Goal: Task Accomplishment & Management: Manage account settings

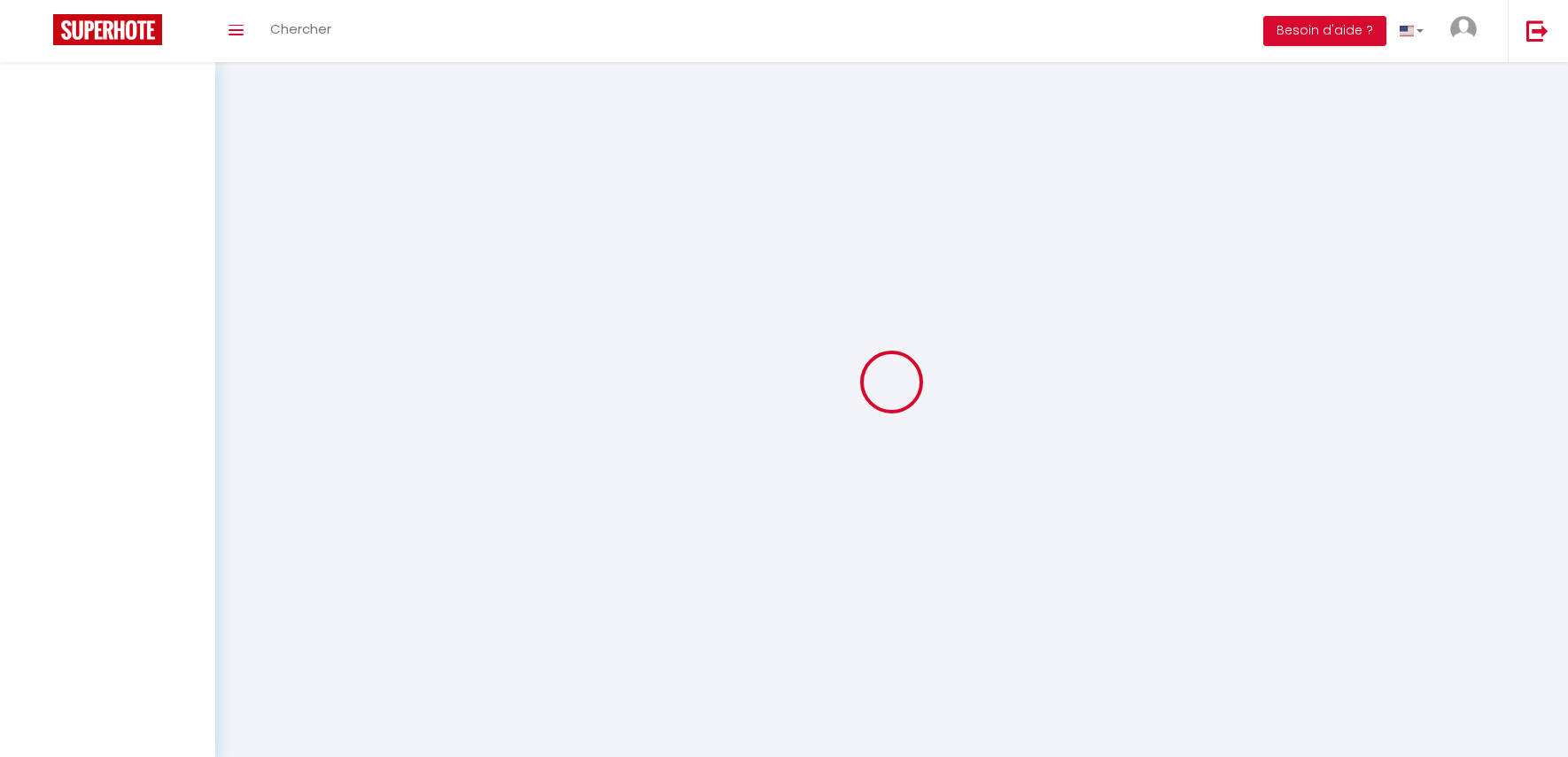
select select "message"
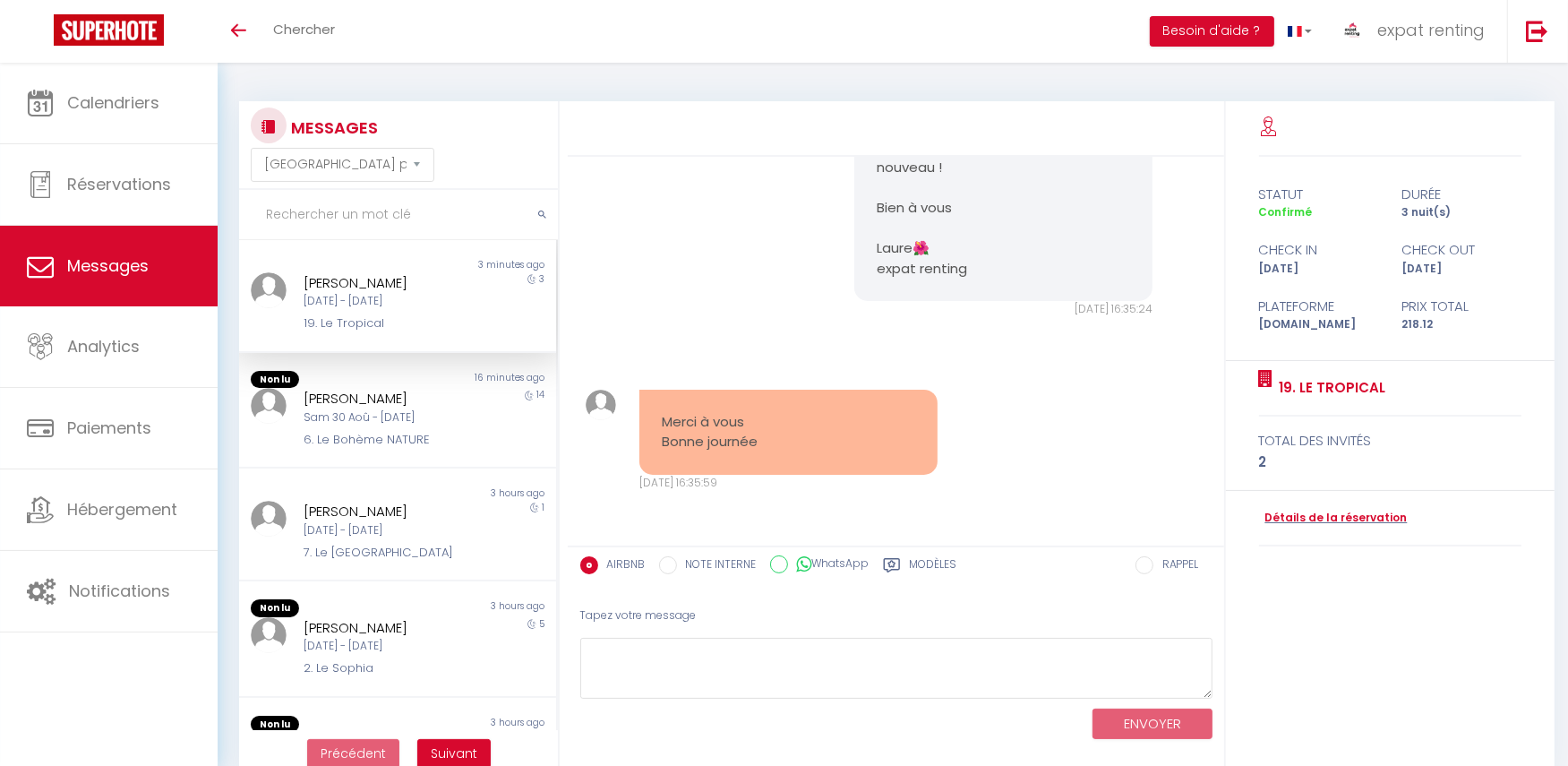
scroll to position [62, 0]
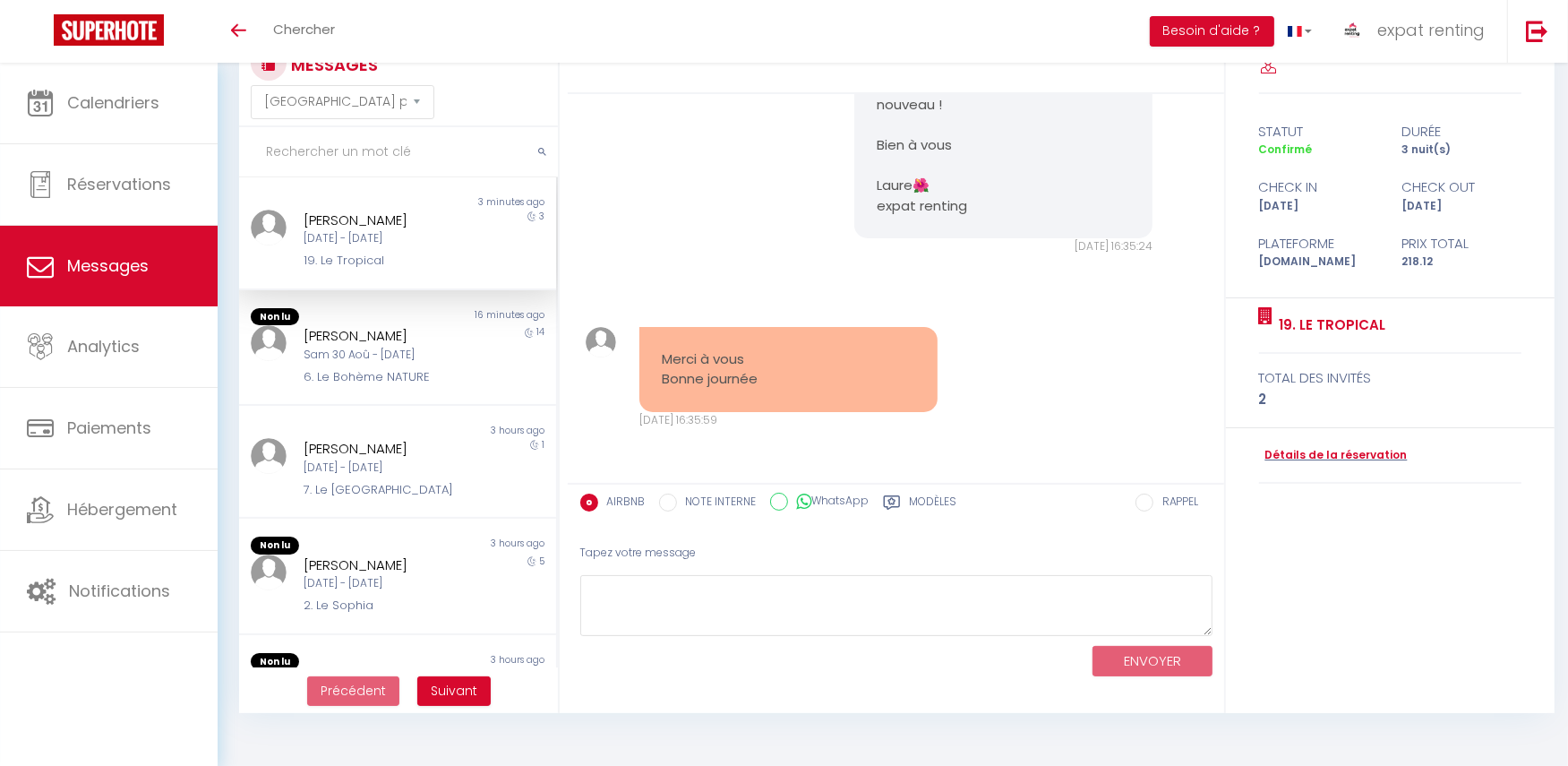
click at [780, 496] on input "WhatsApp" at bounding box center [779, 502] width 18 height 18
radio input "true"
radio input "false"
click at [800, 596] on textarea at bounding box center [897, 605] width 632 height 61
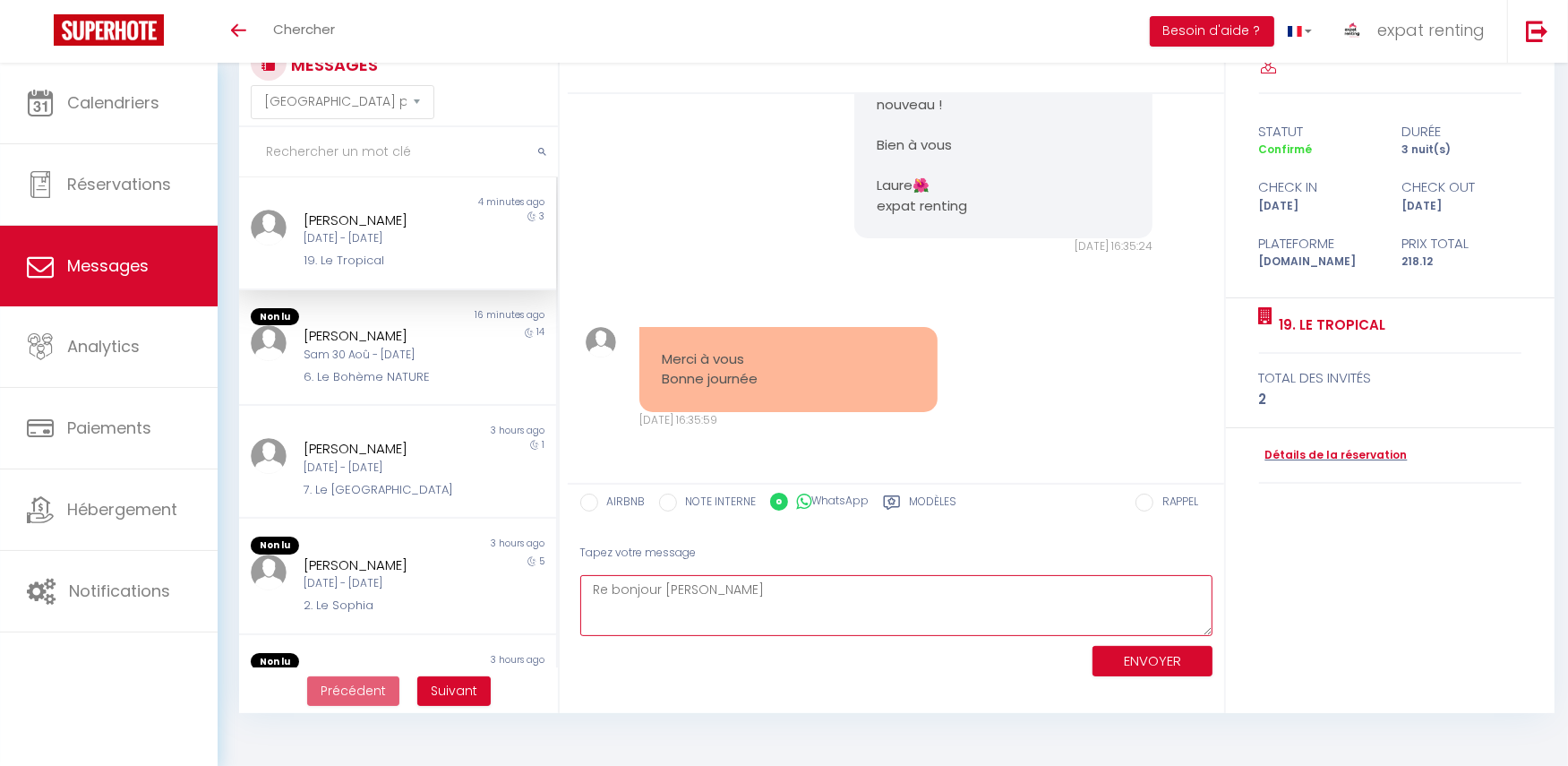
type textarea "Re bonjour [PERSON_NAME]"
click at [1168, 656] on button "ENVOYER" at bounding box center [1152, 662] width 120 height 31
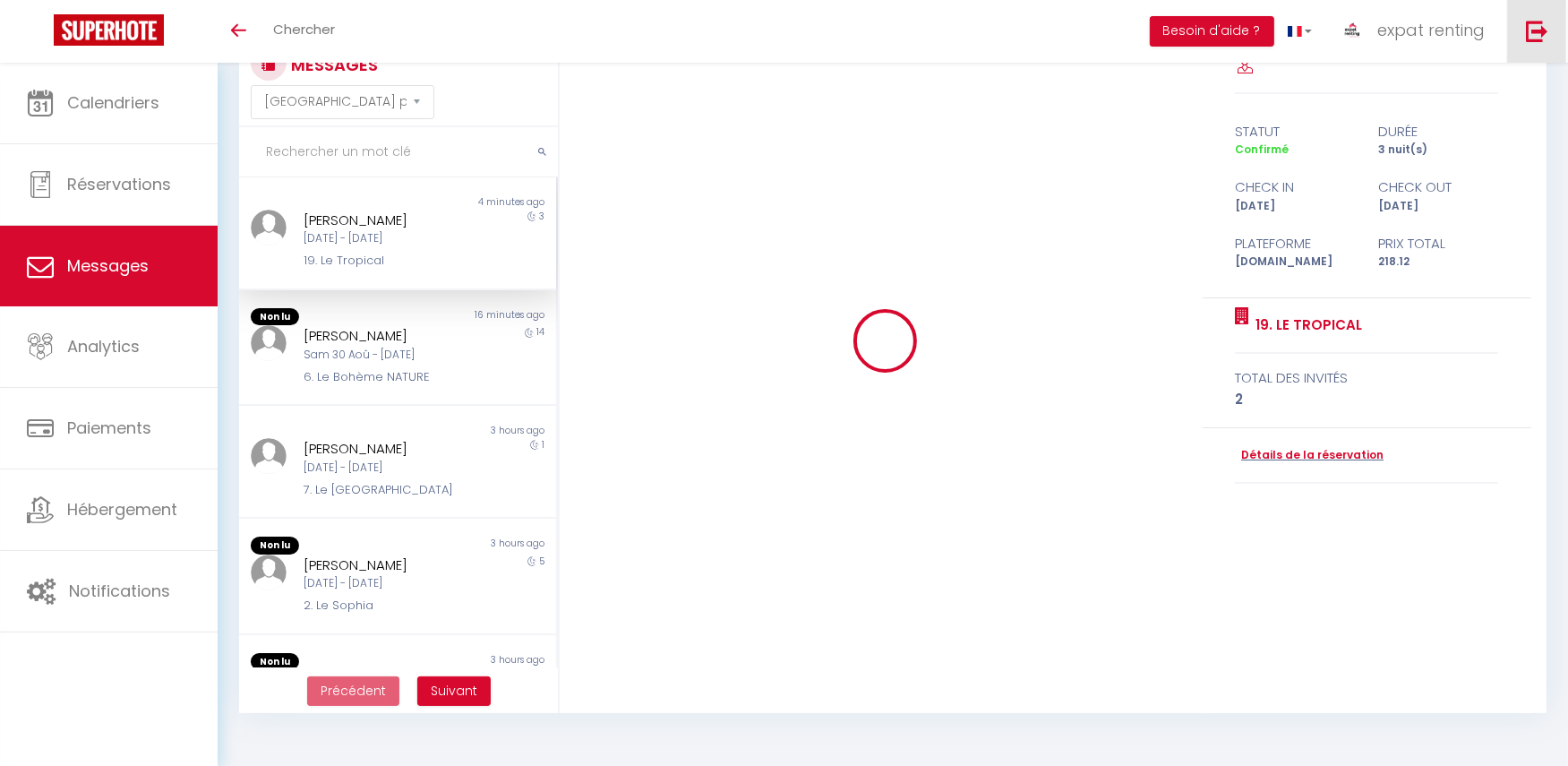
click at [1547, 38] on img at bounding box center [1537, 30] width 22 height 22
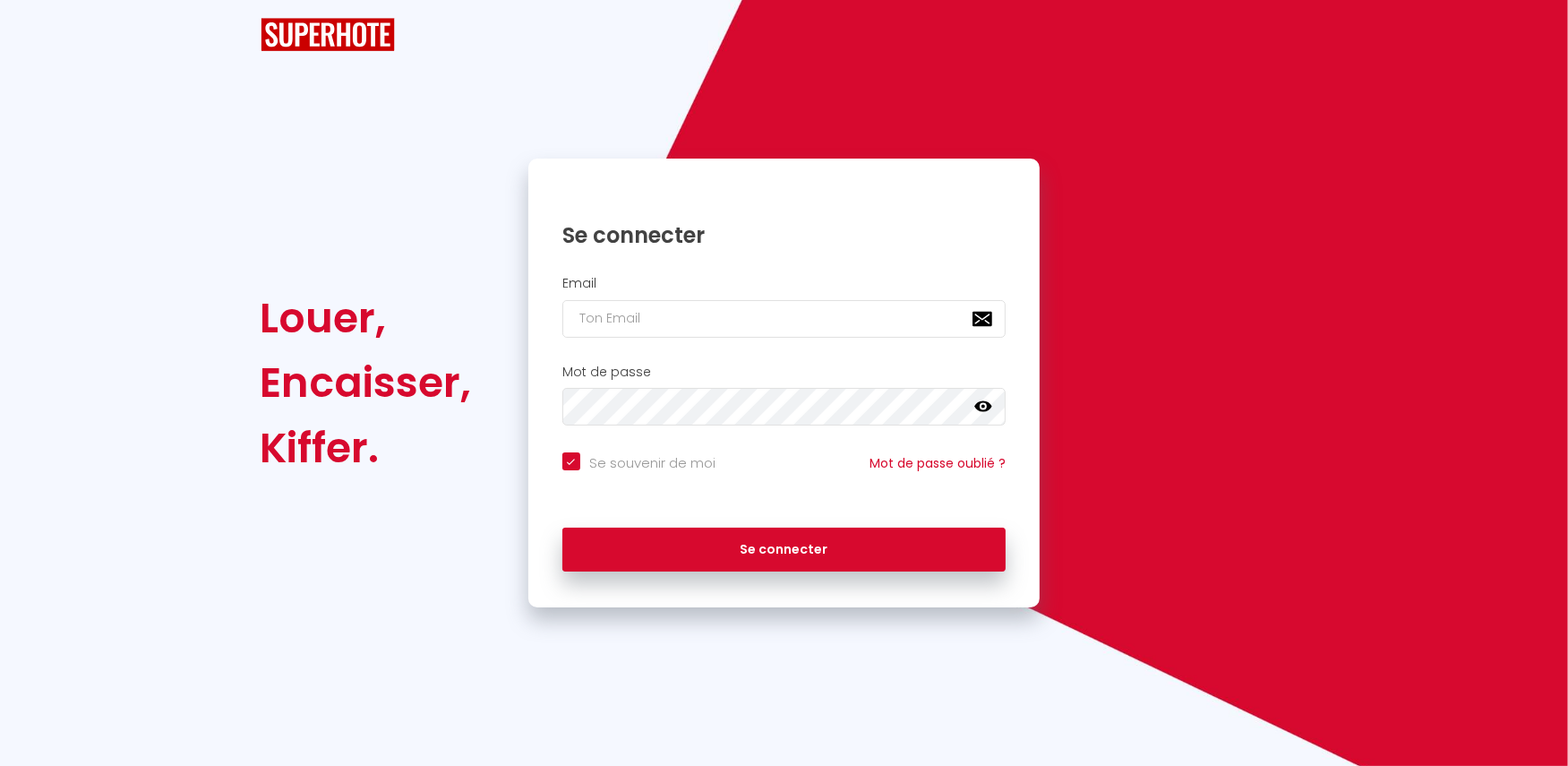
checkbox input "true"
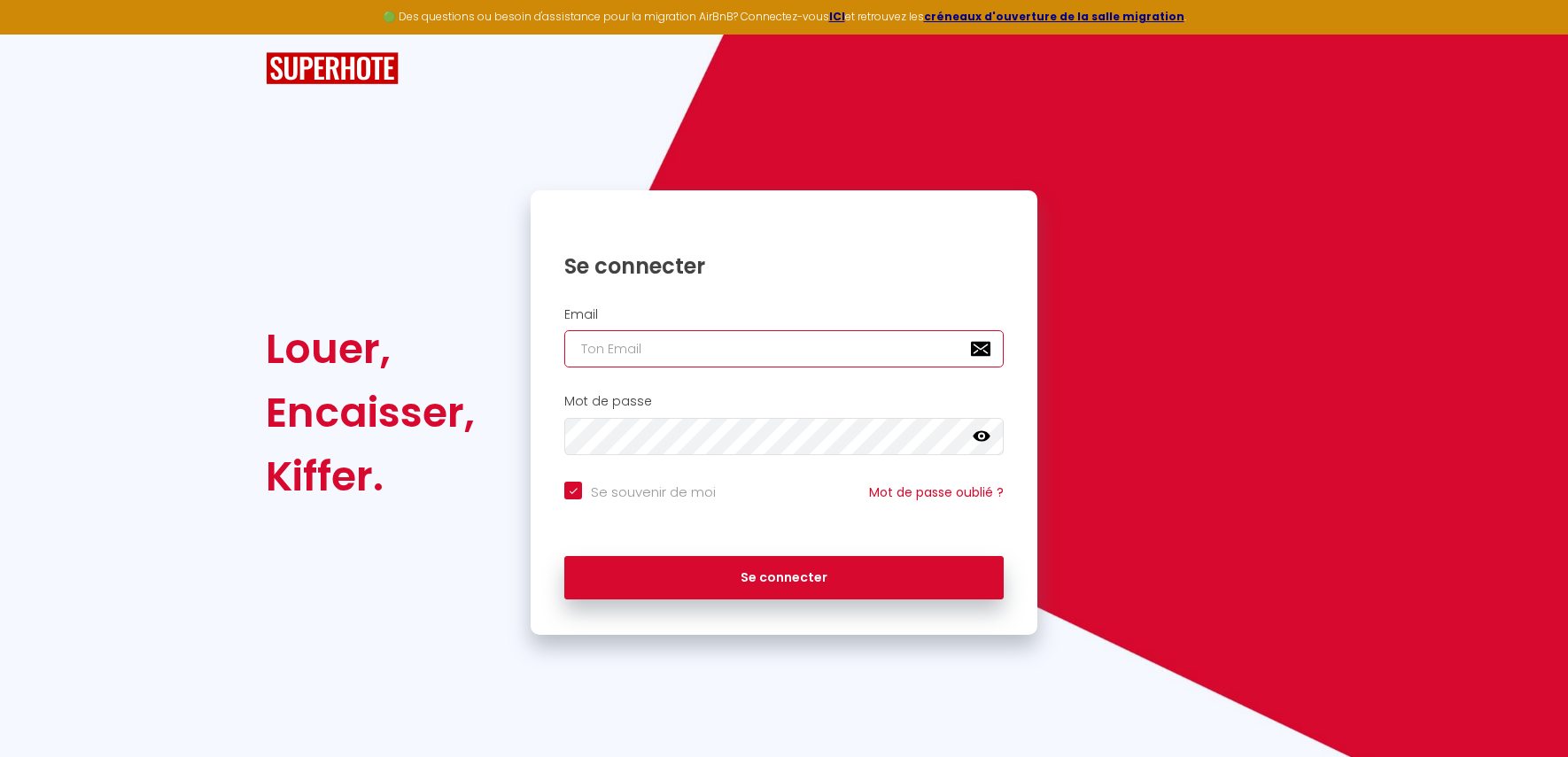
type input "[EMAIL_ADDRESS][DOMAIN_NAME]"
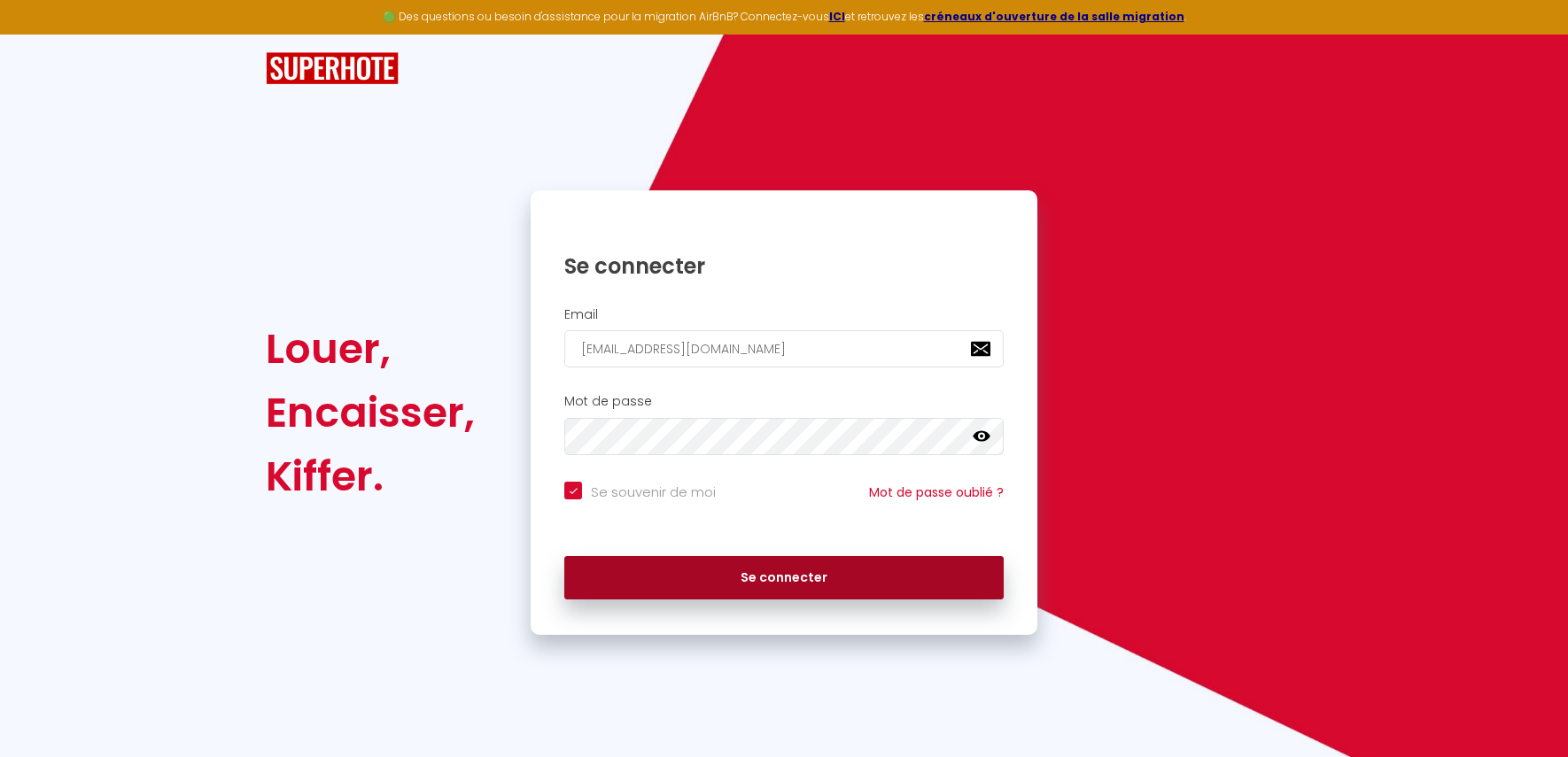
click at [728, 581] on button "Se connecter" at bounding box center [784, 578] width 439 height 44
checkbox input "true"
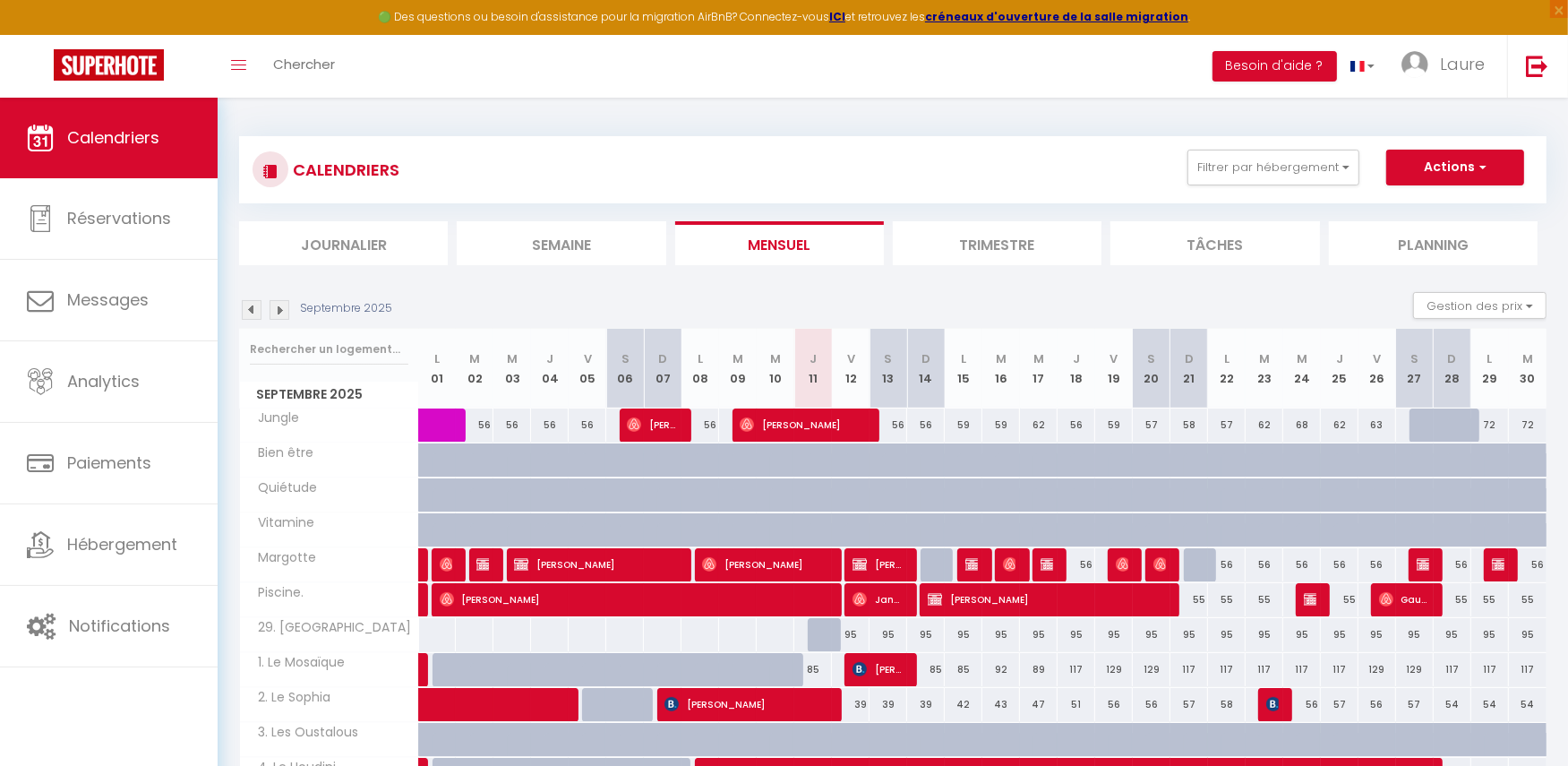
scroll to position [450, 0]
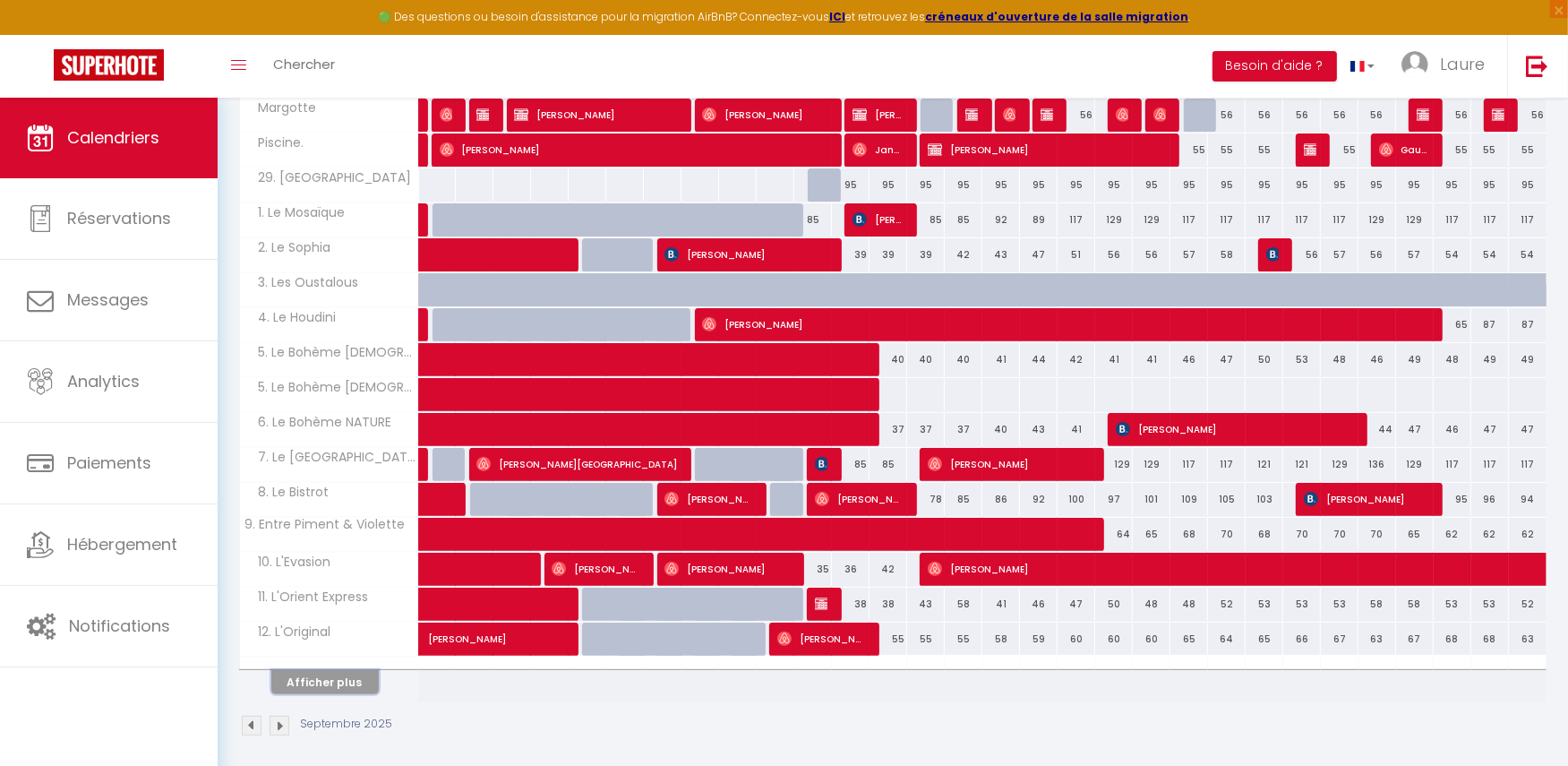
click at [323, 676] on button "Afficher plus" at bounding box center [325, 682] width 107 height 24
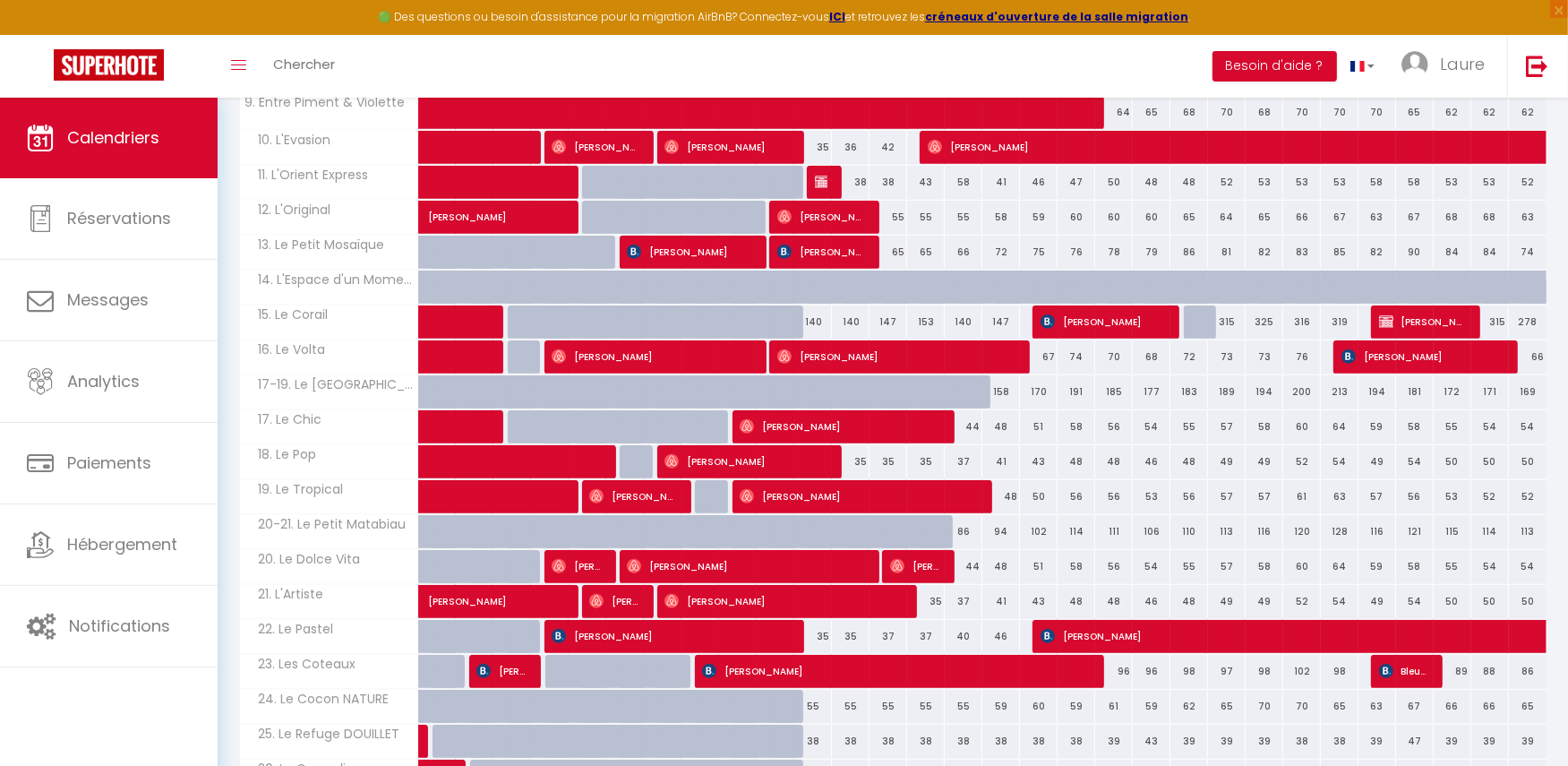
scroll to position [1029, 0]
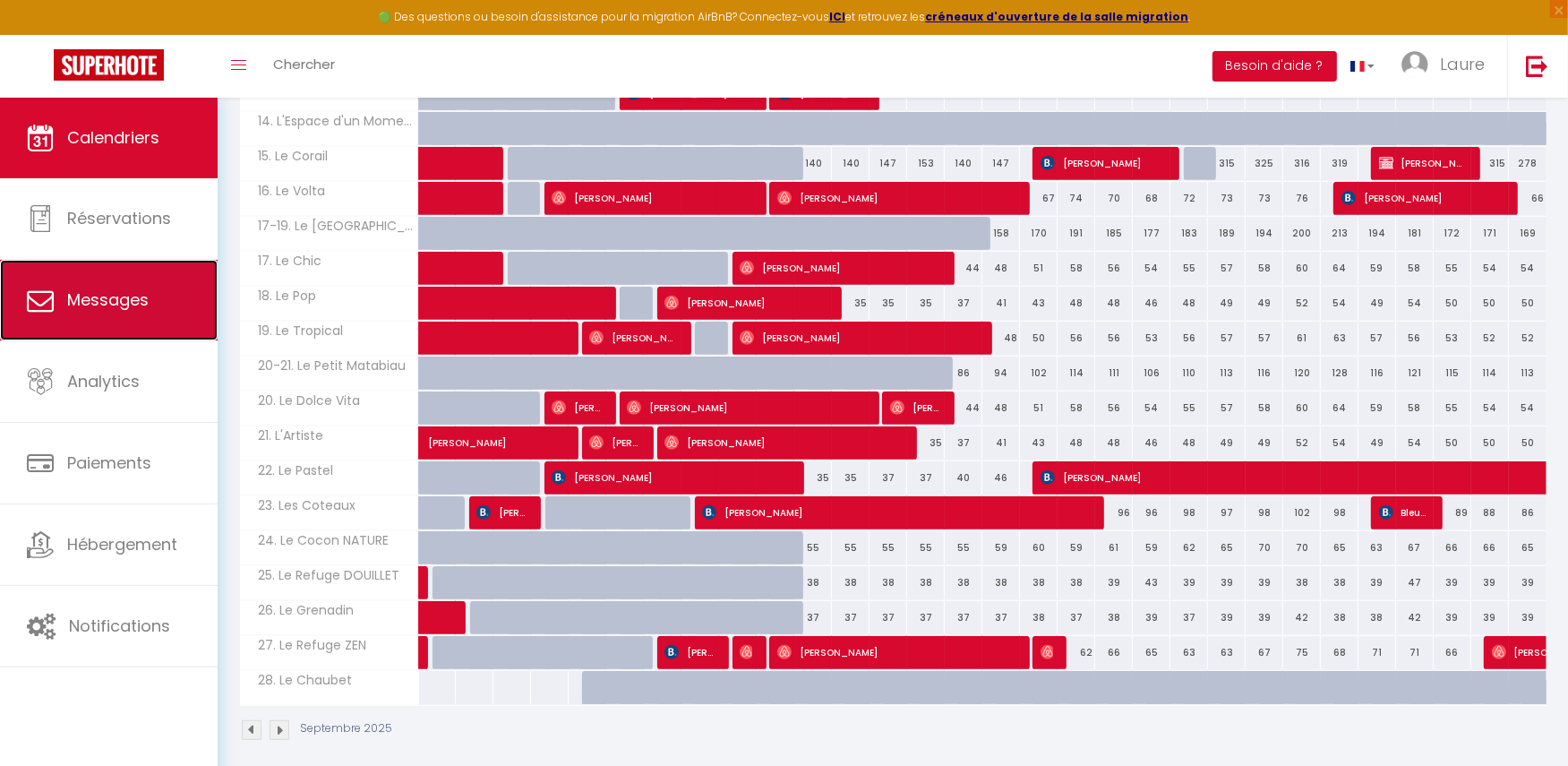
click at [114, 305] on span "Messages" at bounding box center [108, 300] width 82 height 22
select select "message"
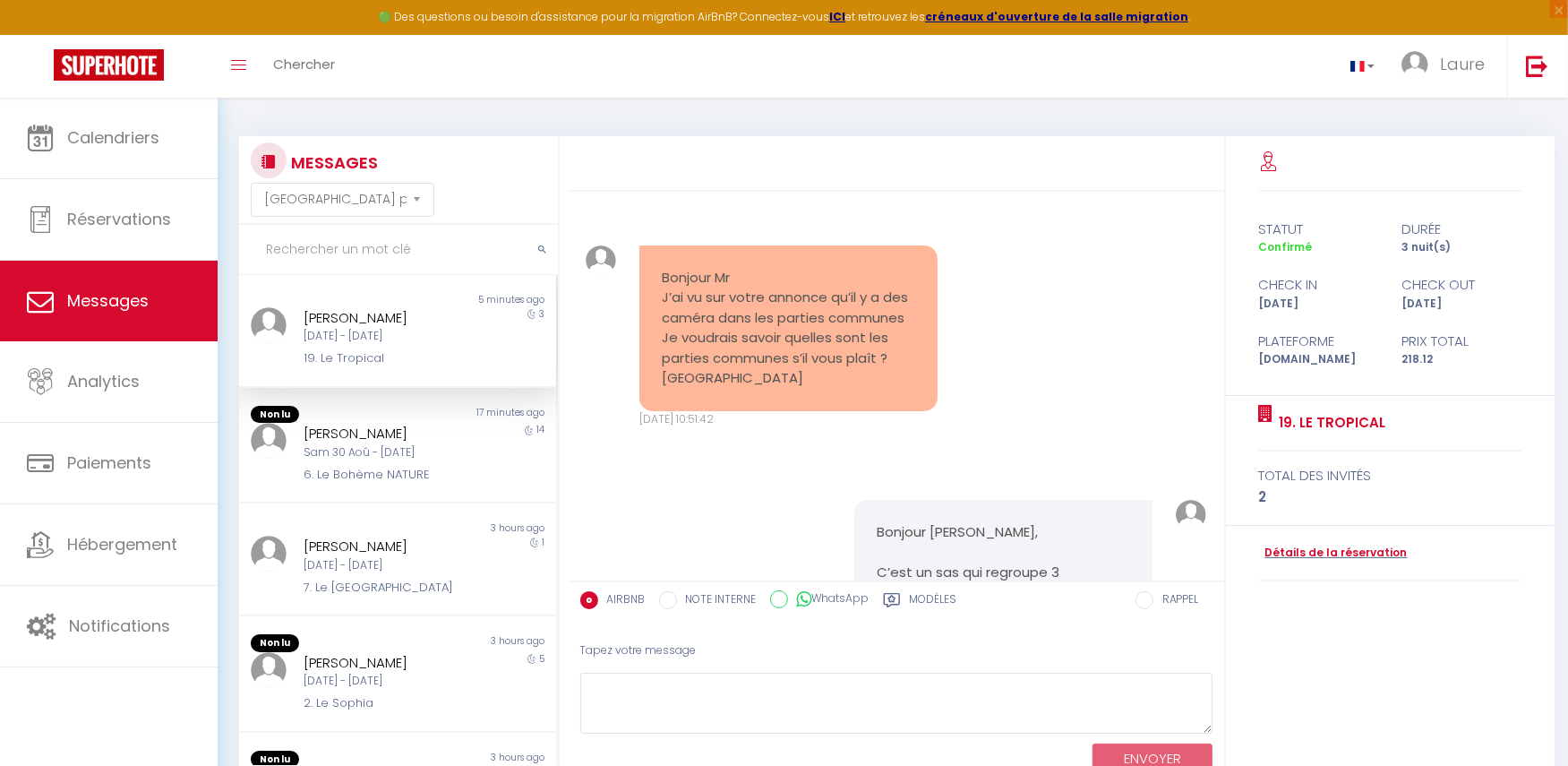
scroll to position [12641, 0]
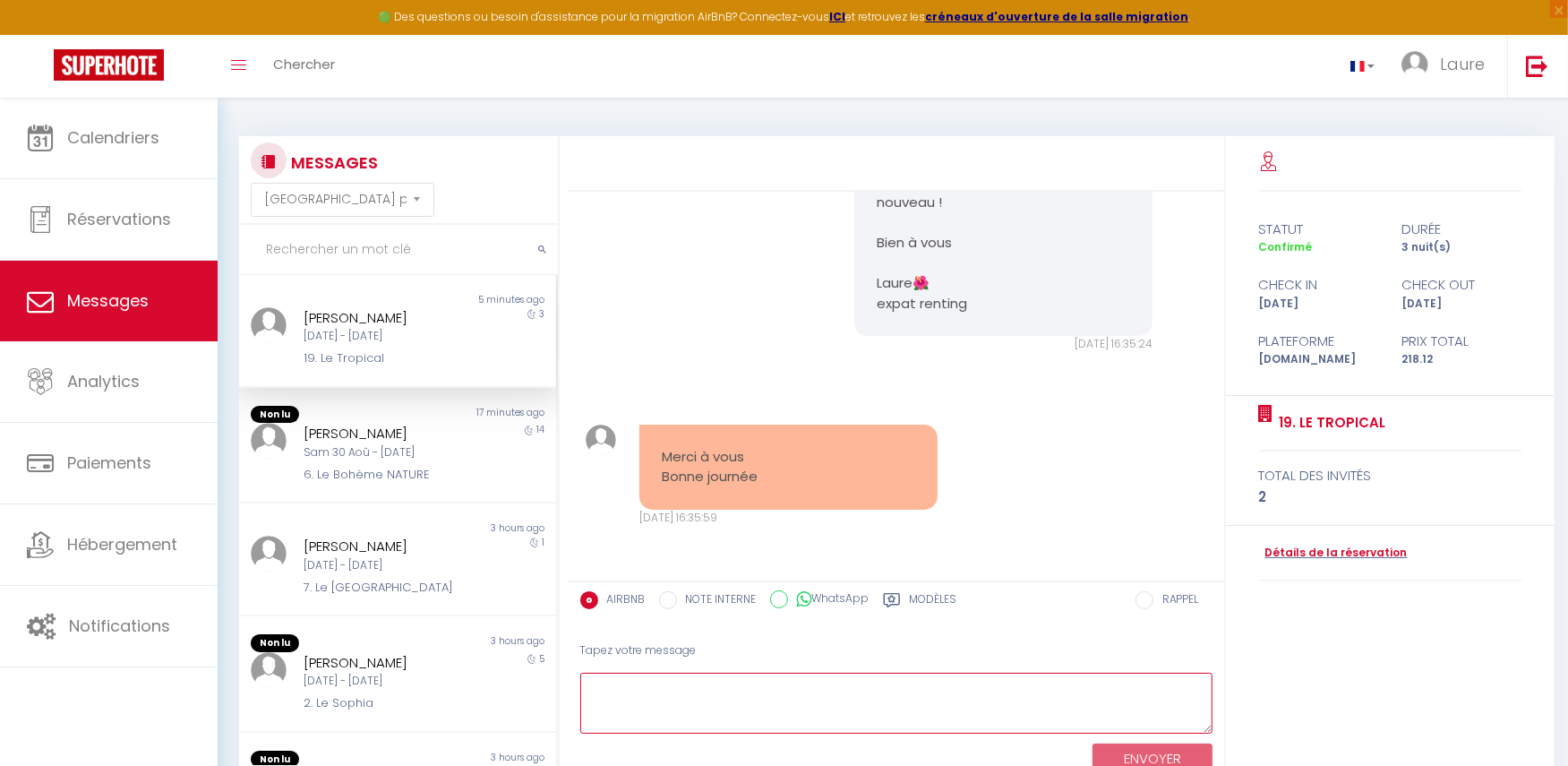
click at [844, 702] on textarea at bounding box center [897, 703] width 632 height 61
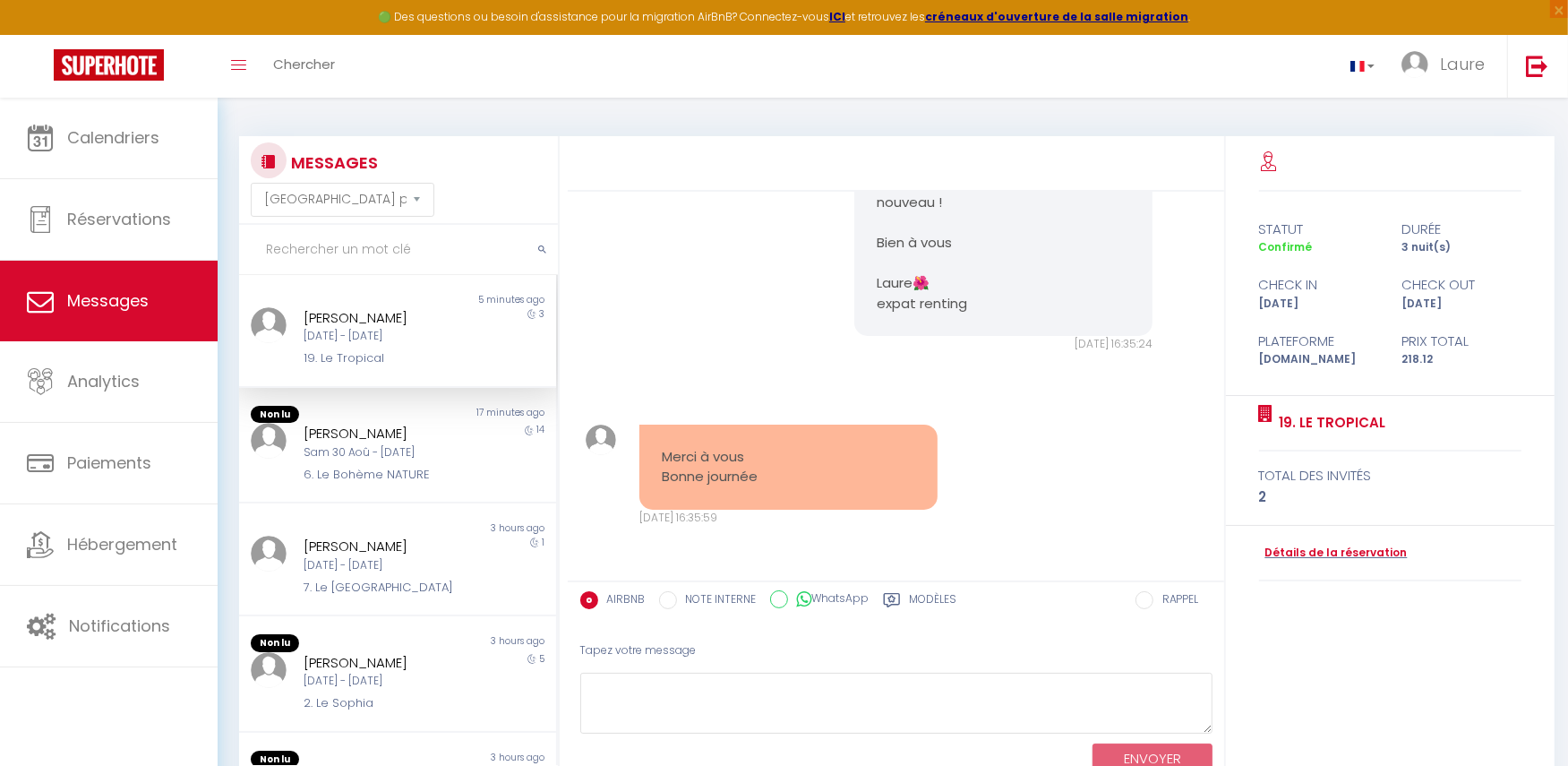
click at [778, 598] on input "WhatsApp" at bounding box center [779, 599] width 18 height 18
radio input "true"
radio input "false"
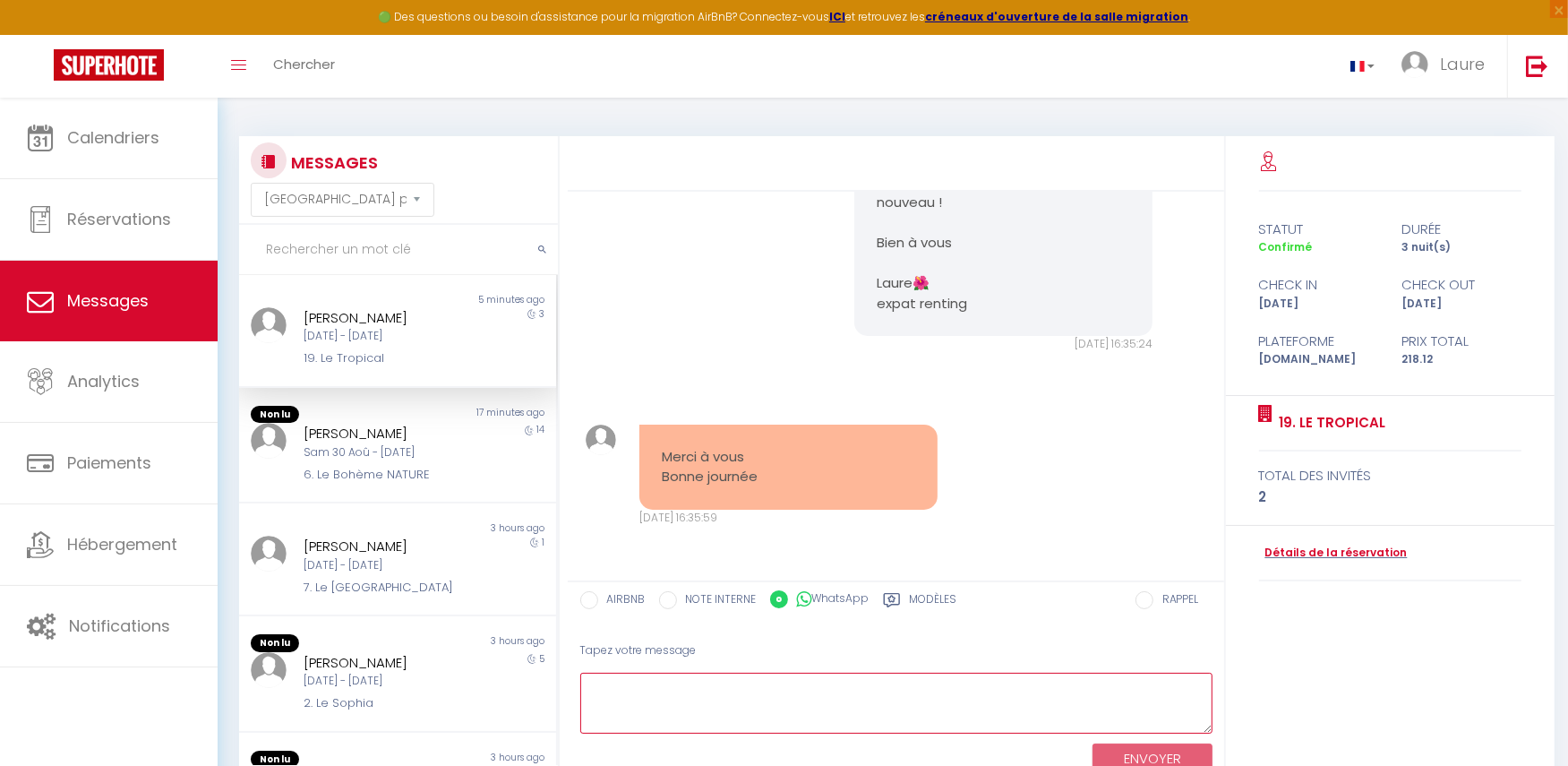
click at [770, 716] on textarea at bounding box center [897, 703] width 632 height 61
type textarea "Re bonjour Laurence,"
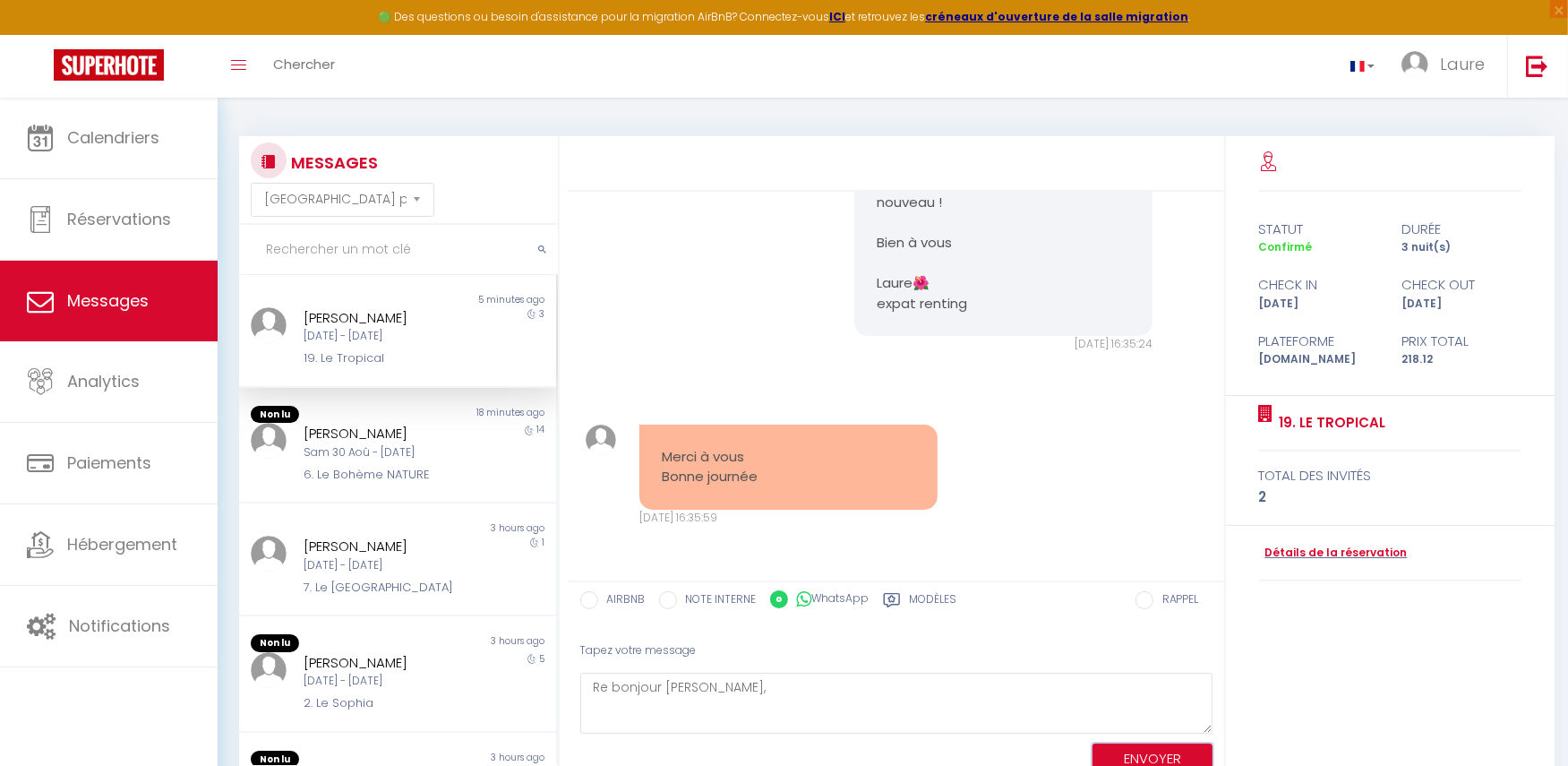
click at [1136, 754] on button "ENVOYER" at bounding box center [1152, 759] width 120 height 31
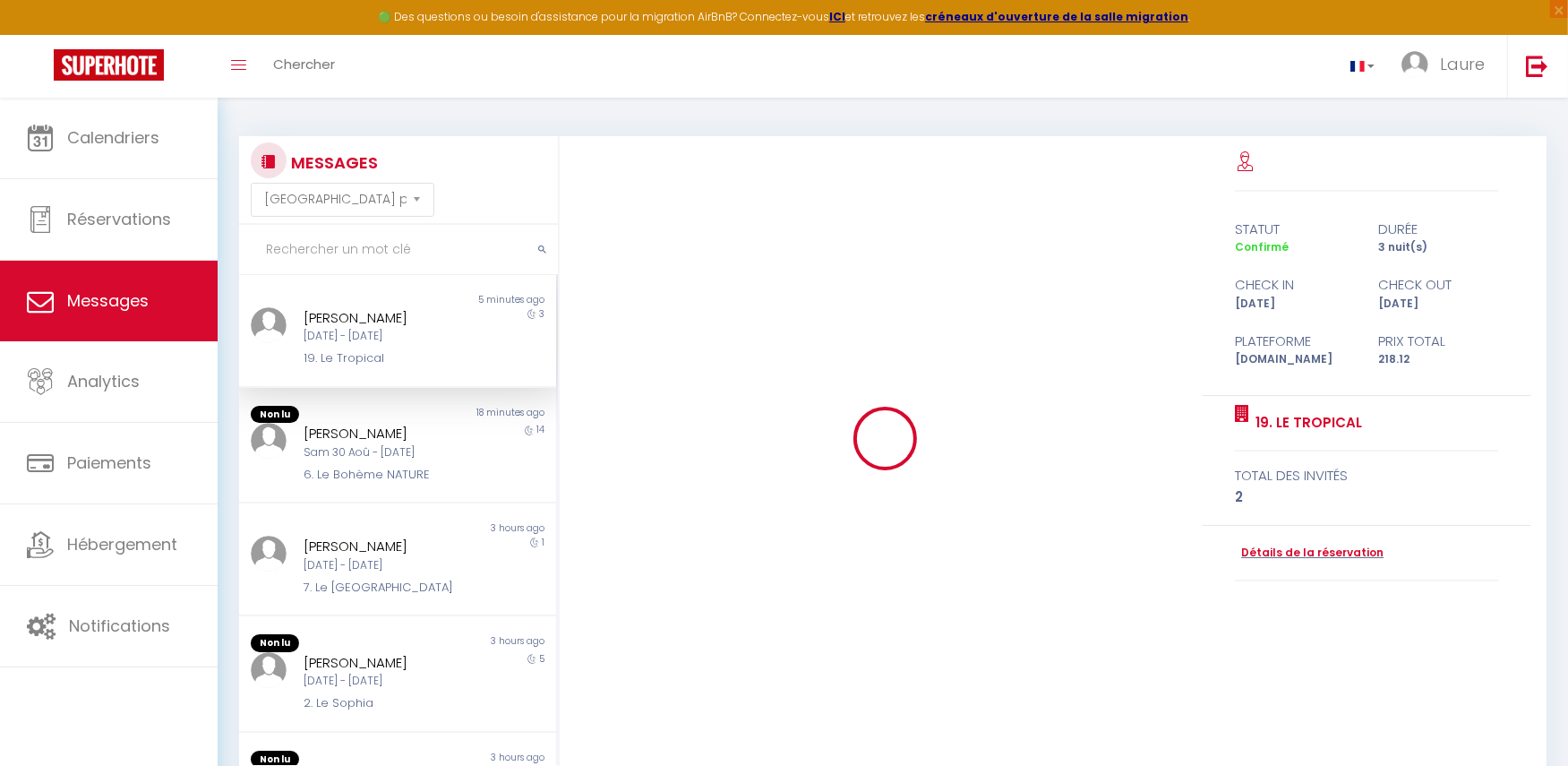
click at [352, 310] on div "[PERSON_NAME]" at bounding box center [384, 318] width 162 height 21
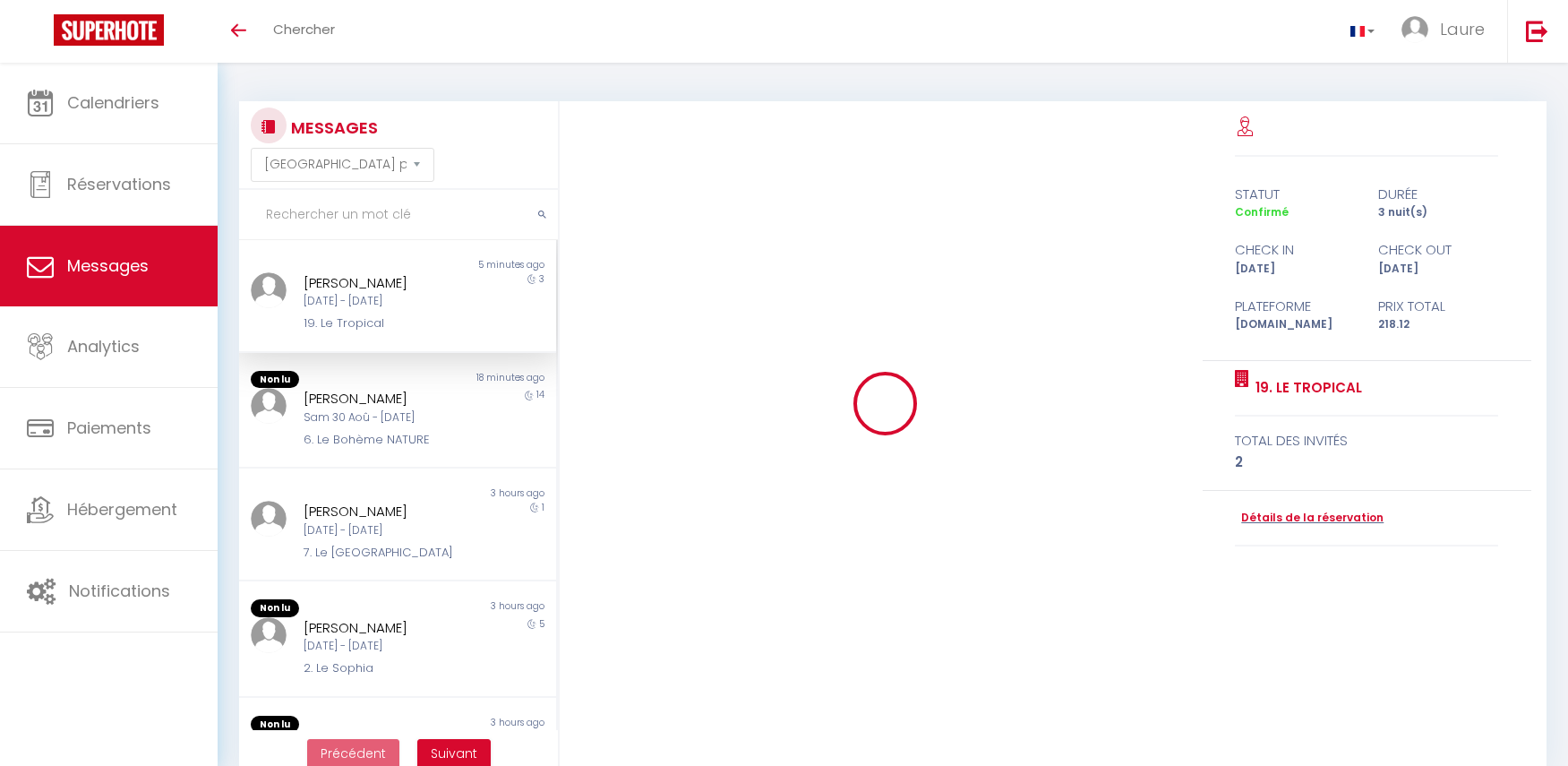
select select "message"
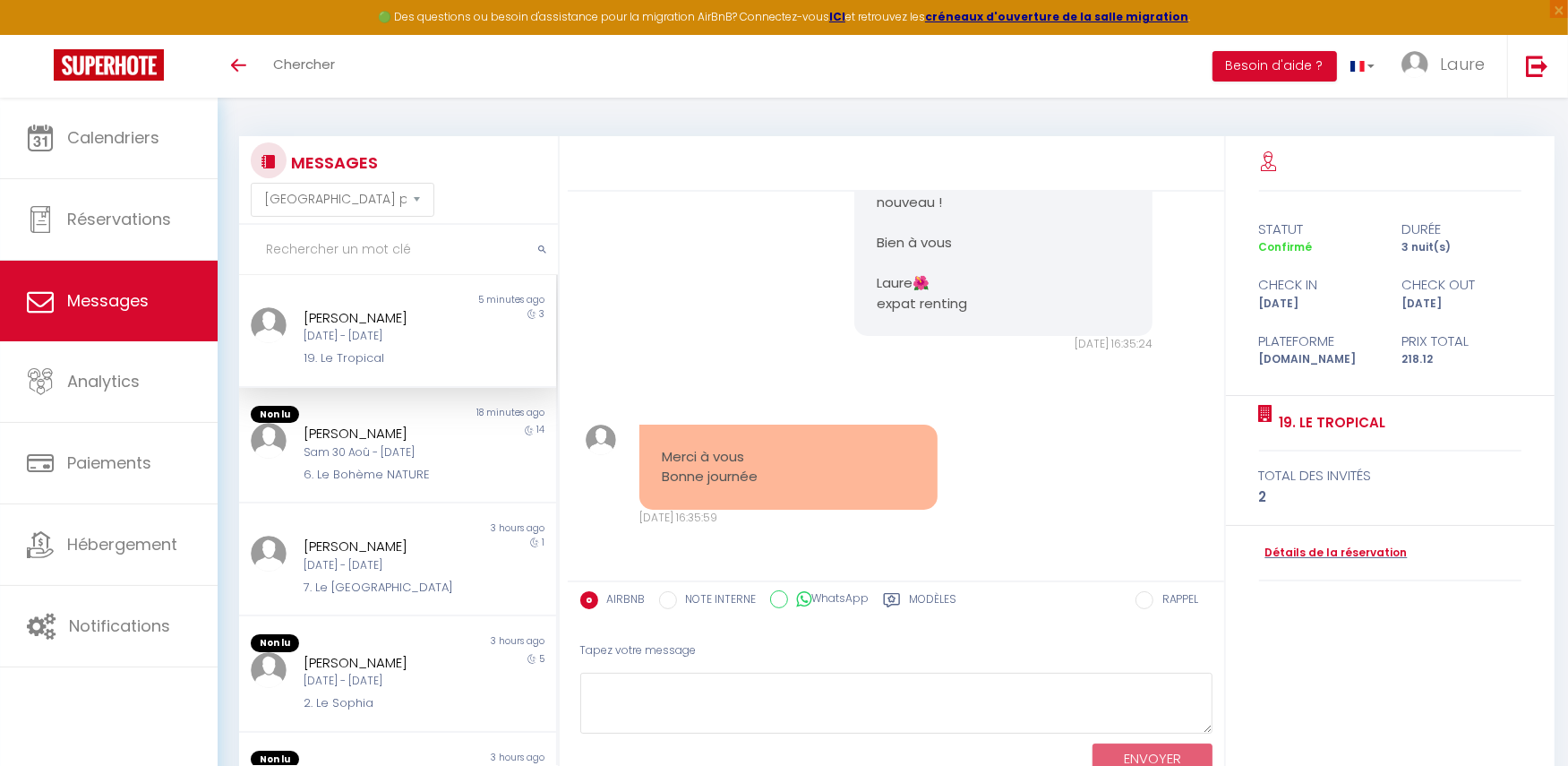
click at [365, 317] on div "[PERSON_NAME]" at bounding box center [384, 318] width 162 height 21
click at [369, 449] on div "Sam 30 Aoû - [DATE]" at bounding box center [384, 452] width 162 height 17
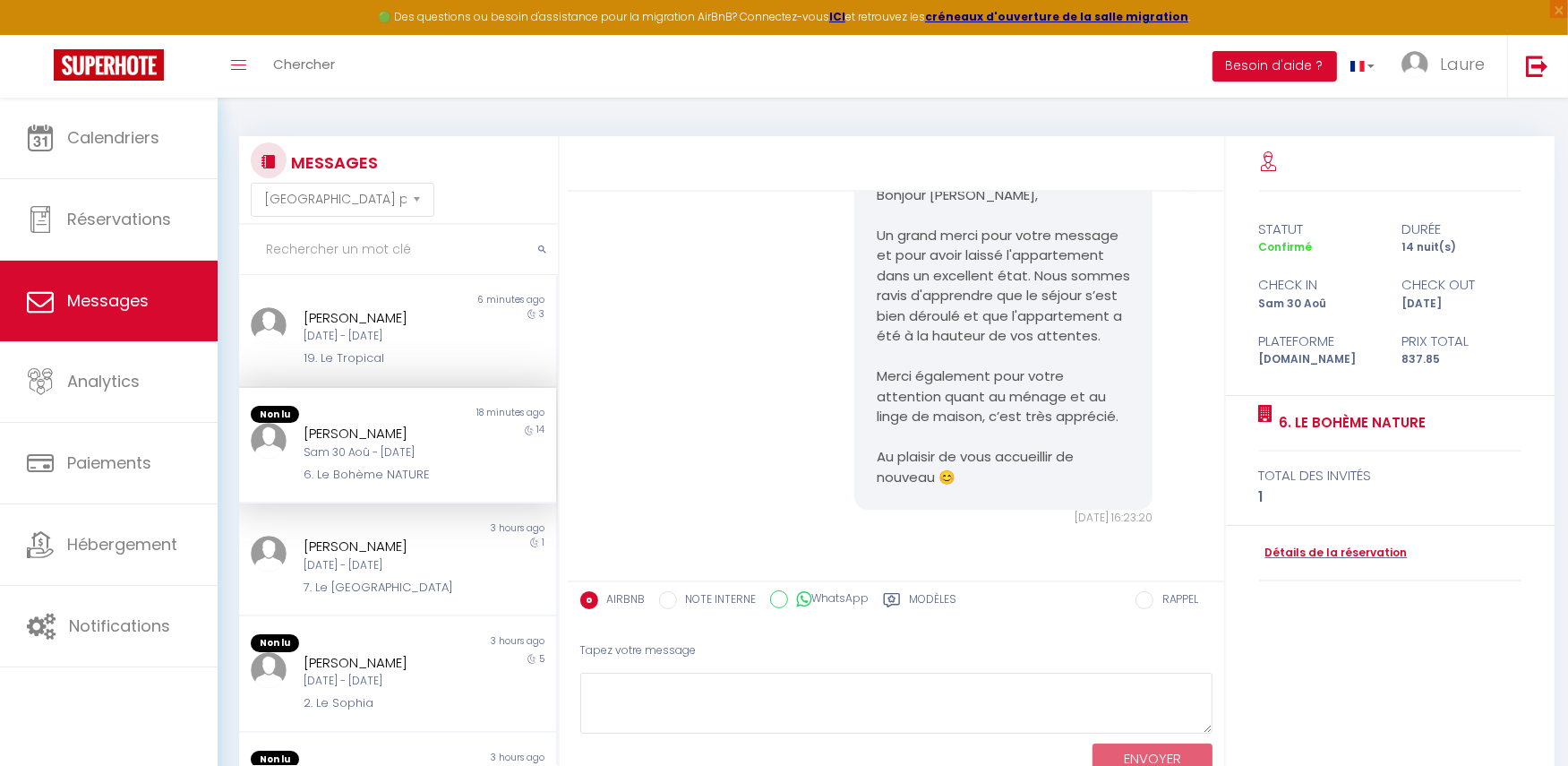
scroll to position [7287, 0]
click at [369, 662] on div "[PERSON_NAME]" at bounding box center [384, 659] width 162 height 21
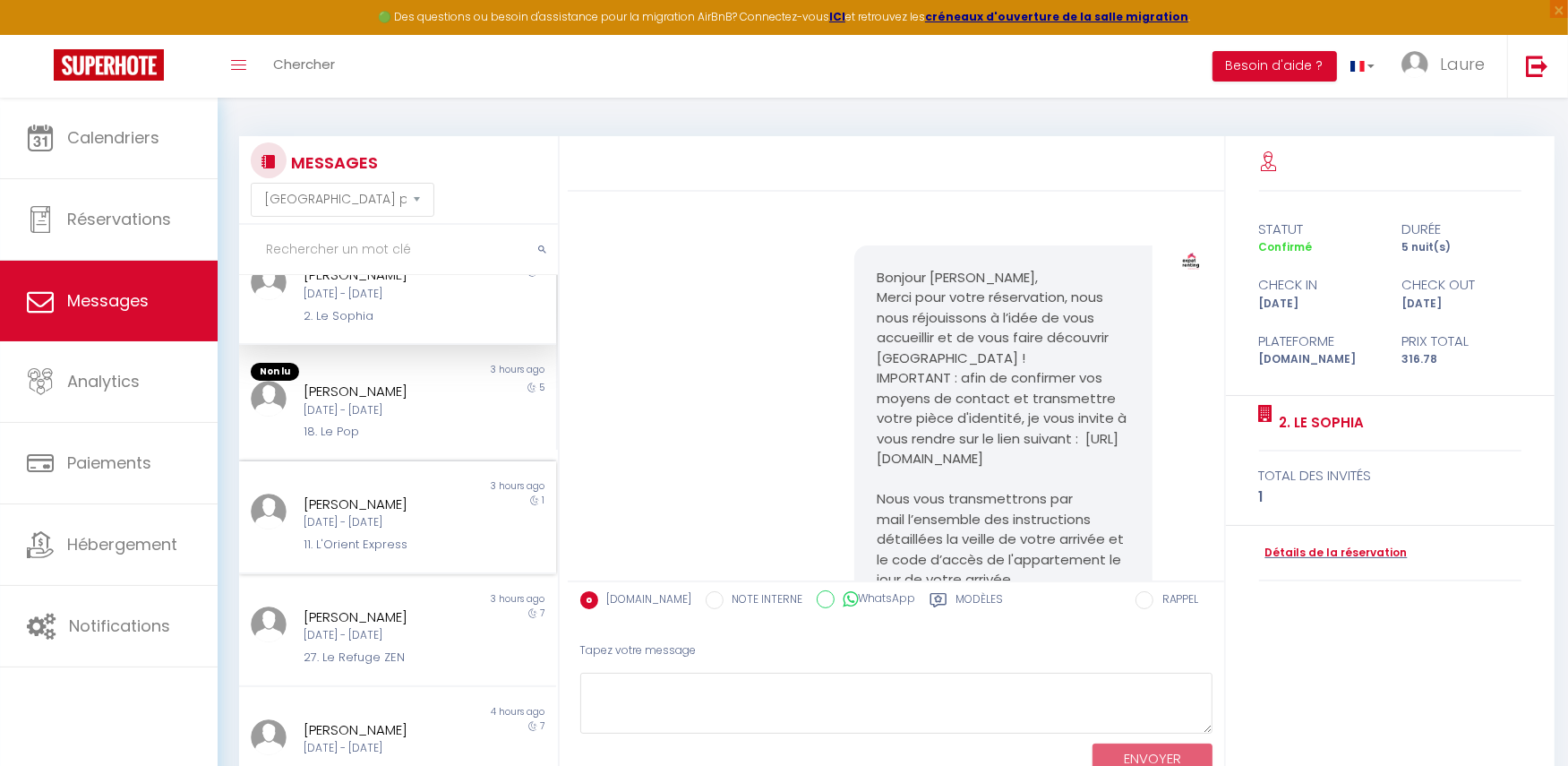
scroll to position [464, 0]
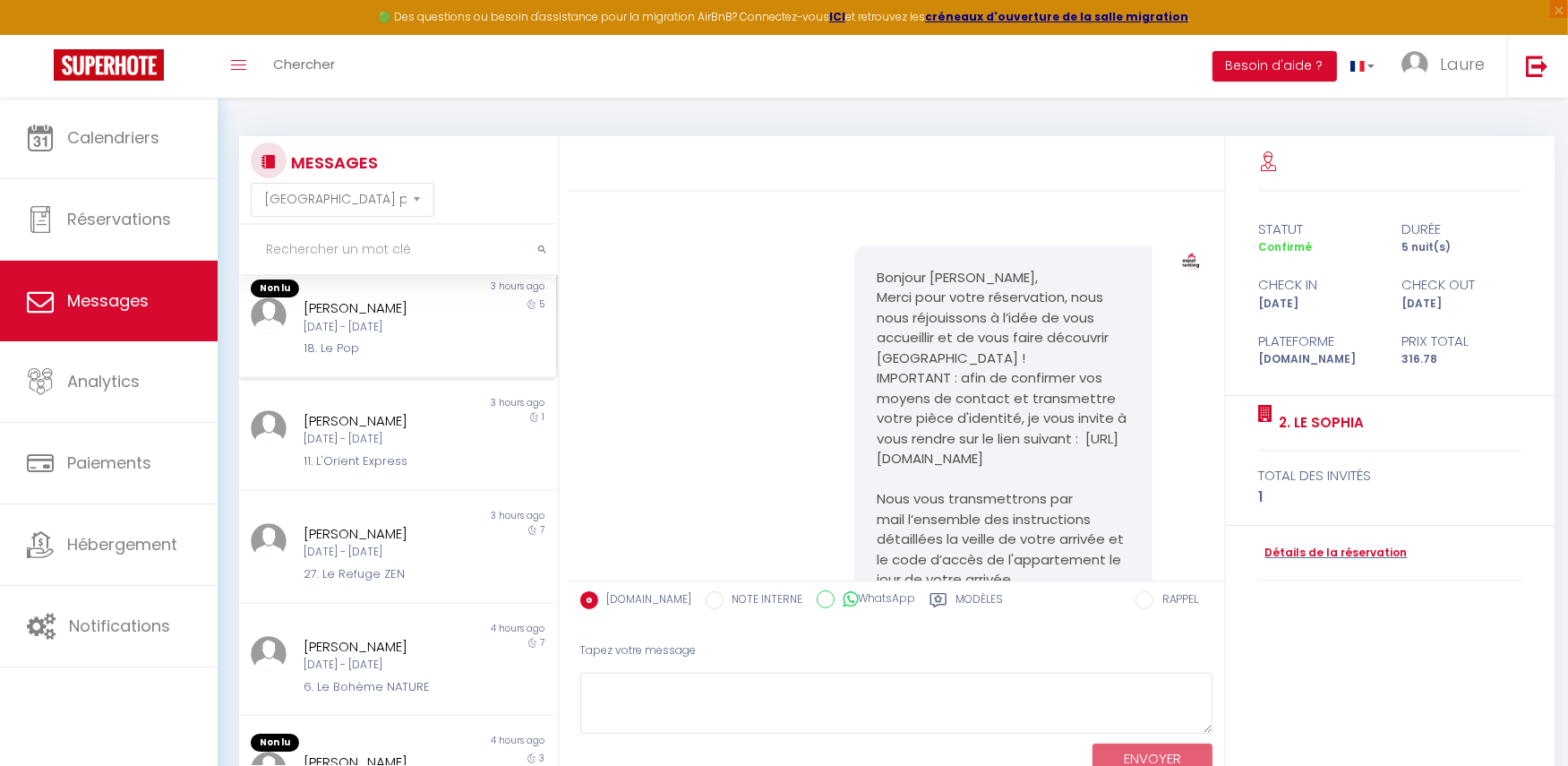
click at [393, 321] on div "[DATE] - [DATE]" at bounding box center [384, 327] width 162 height 17
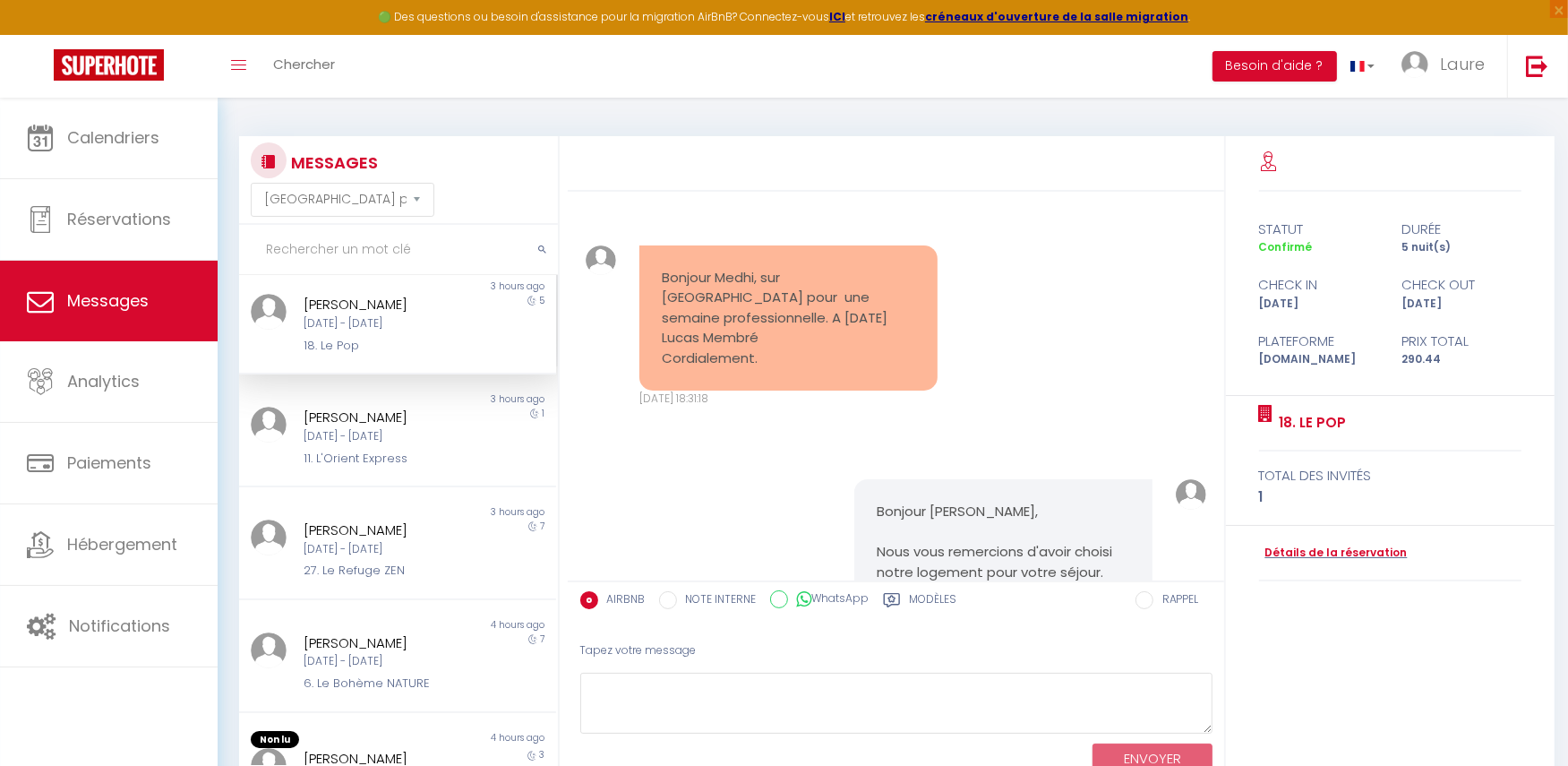
scroll to position [6577, 0]
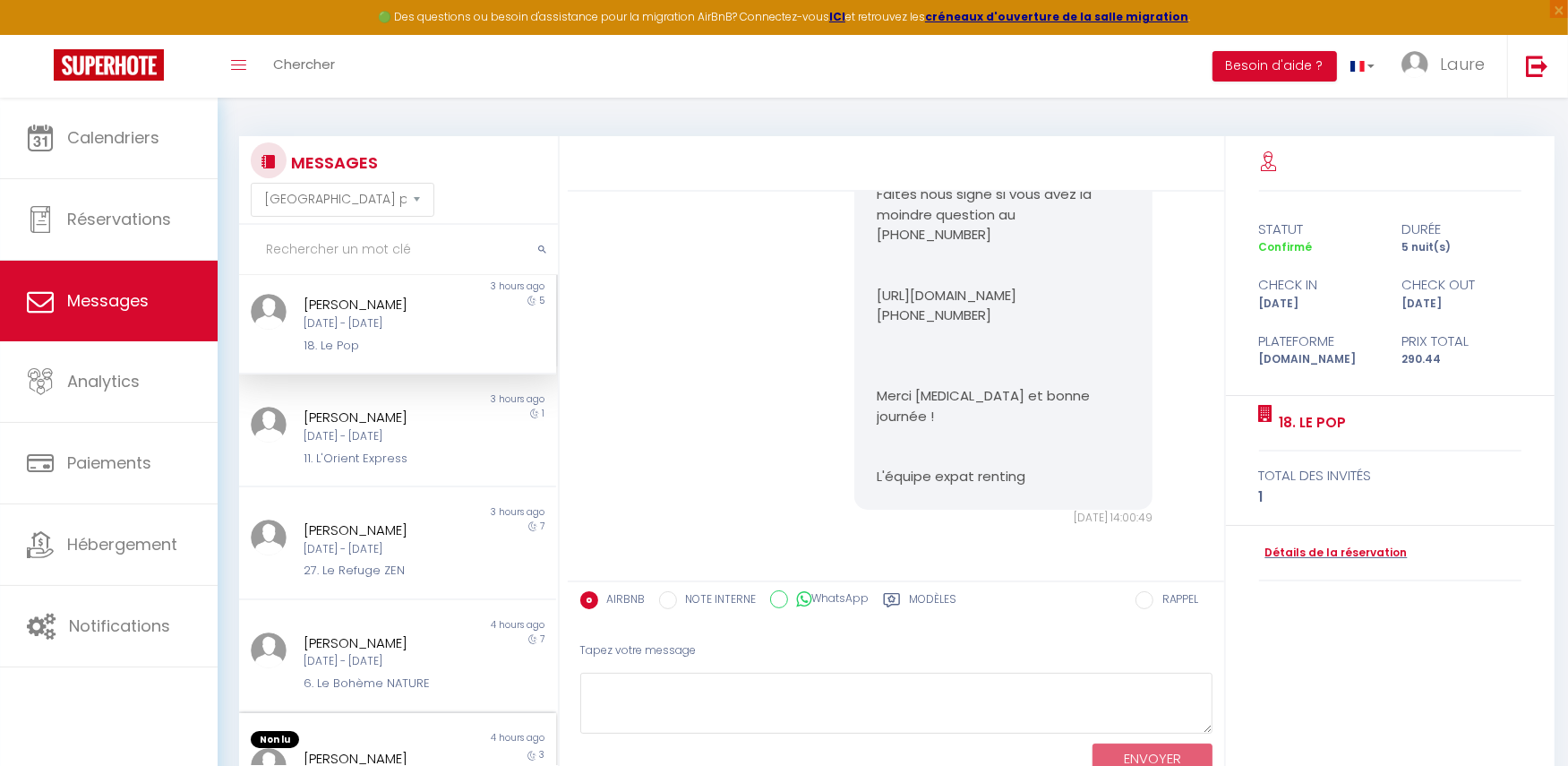
click at [369, 745] on div "Non lu" at bounding box center [318, 740] width 158 height 18
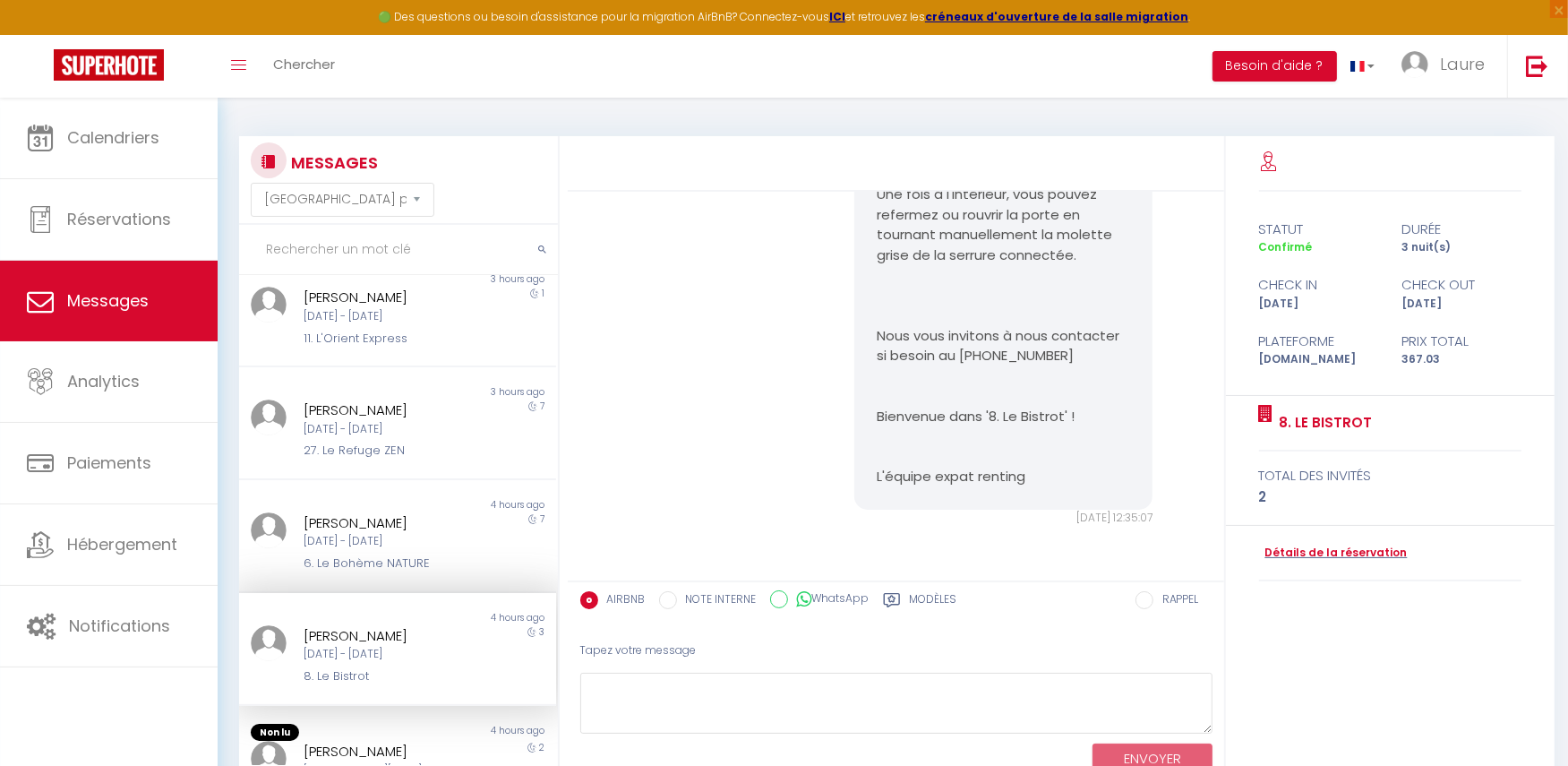
scroll to position [637, 0]
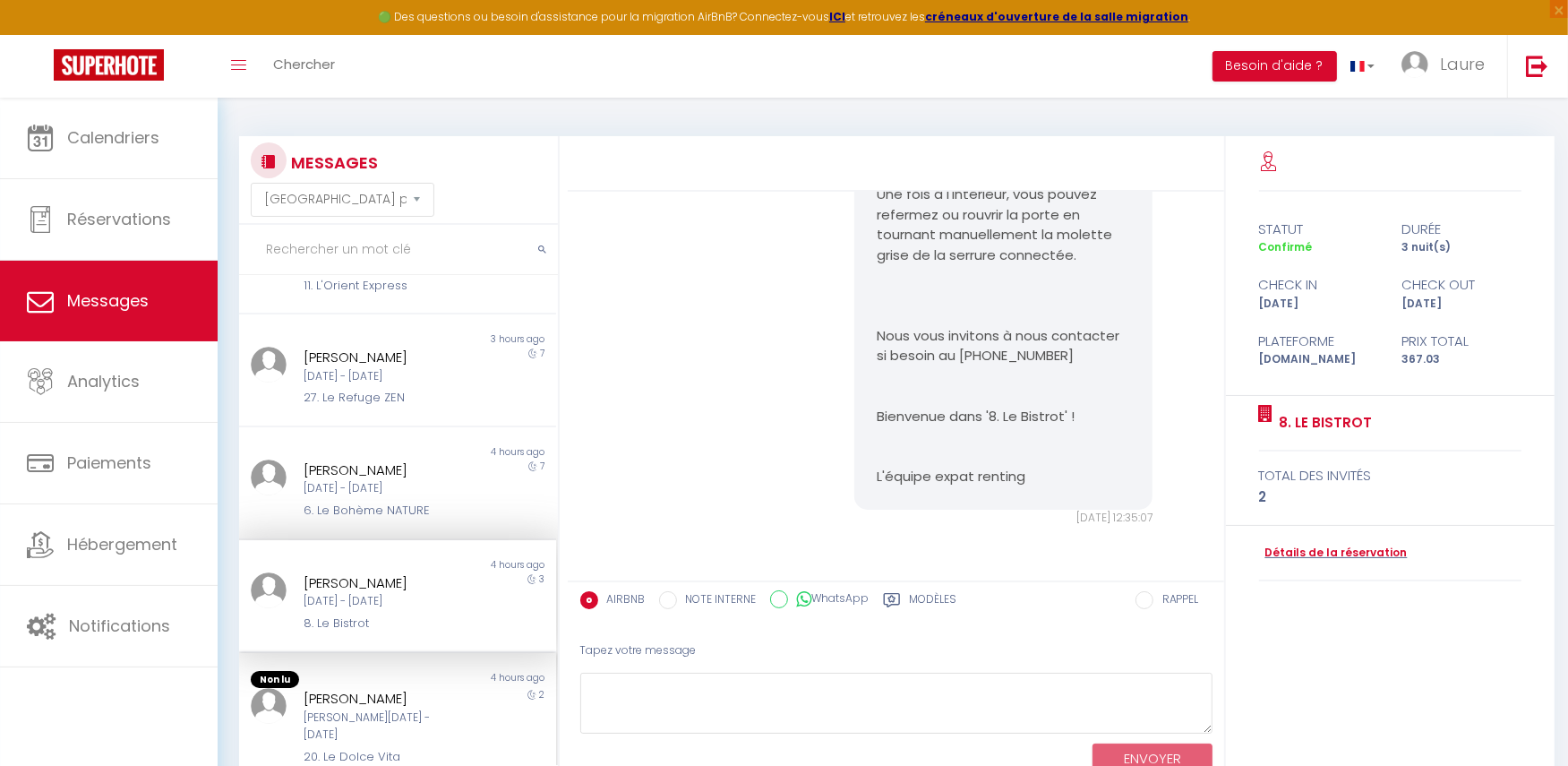
click at [360, 699] on div "[PERSON_NAME]" at bounding box center [384, 699] width 162 height 21
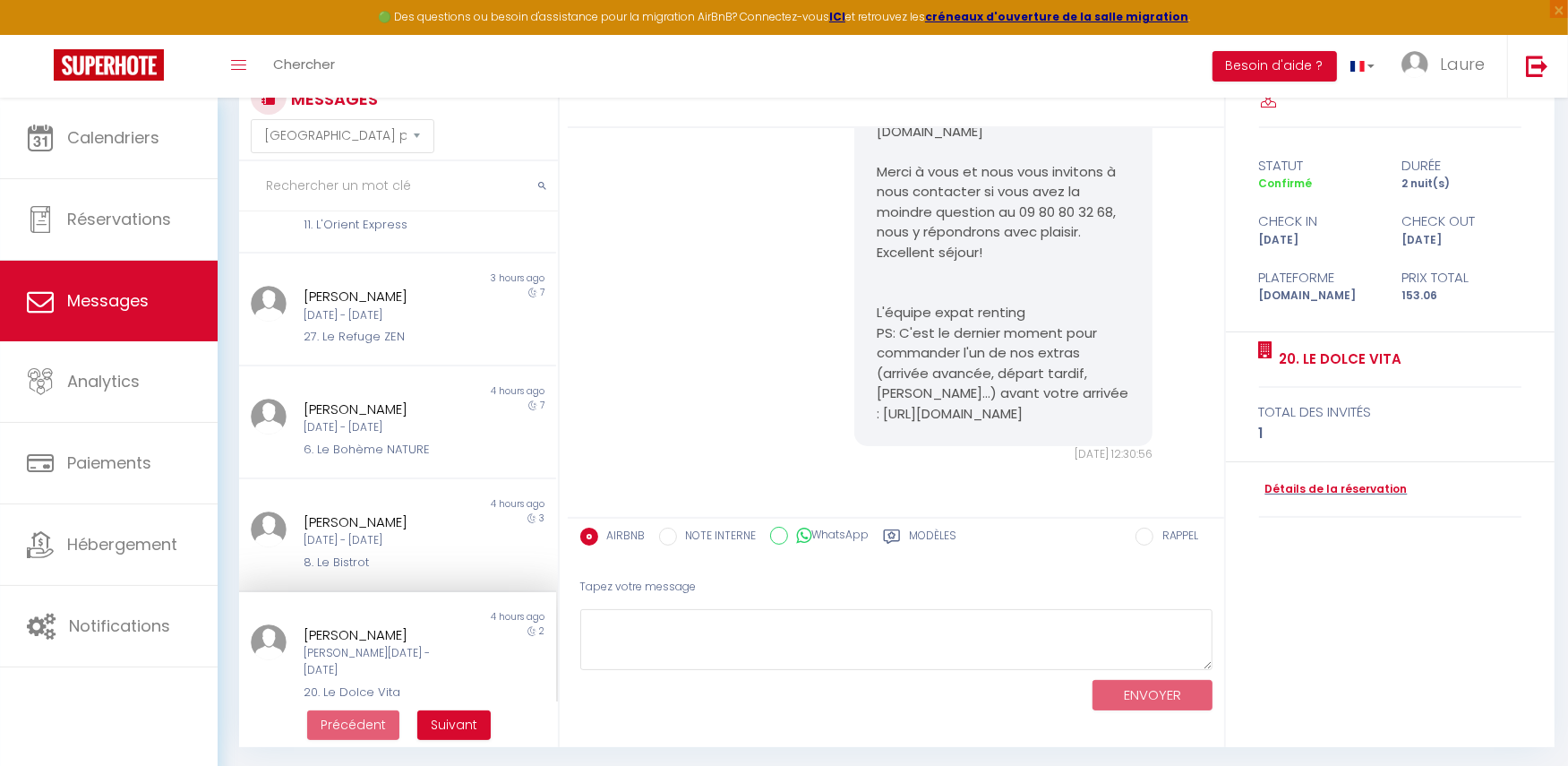
scroll to position [97, 0]
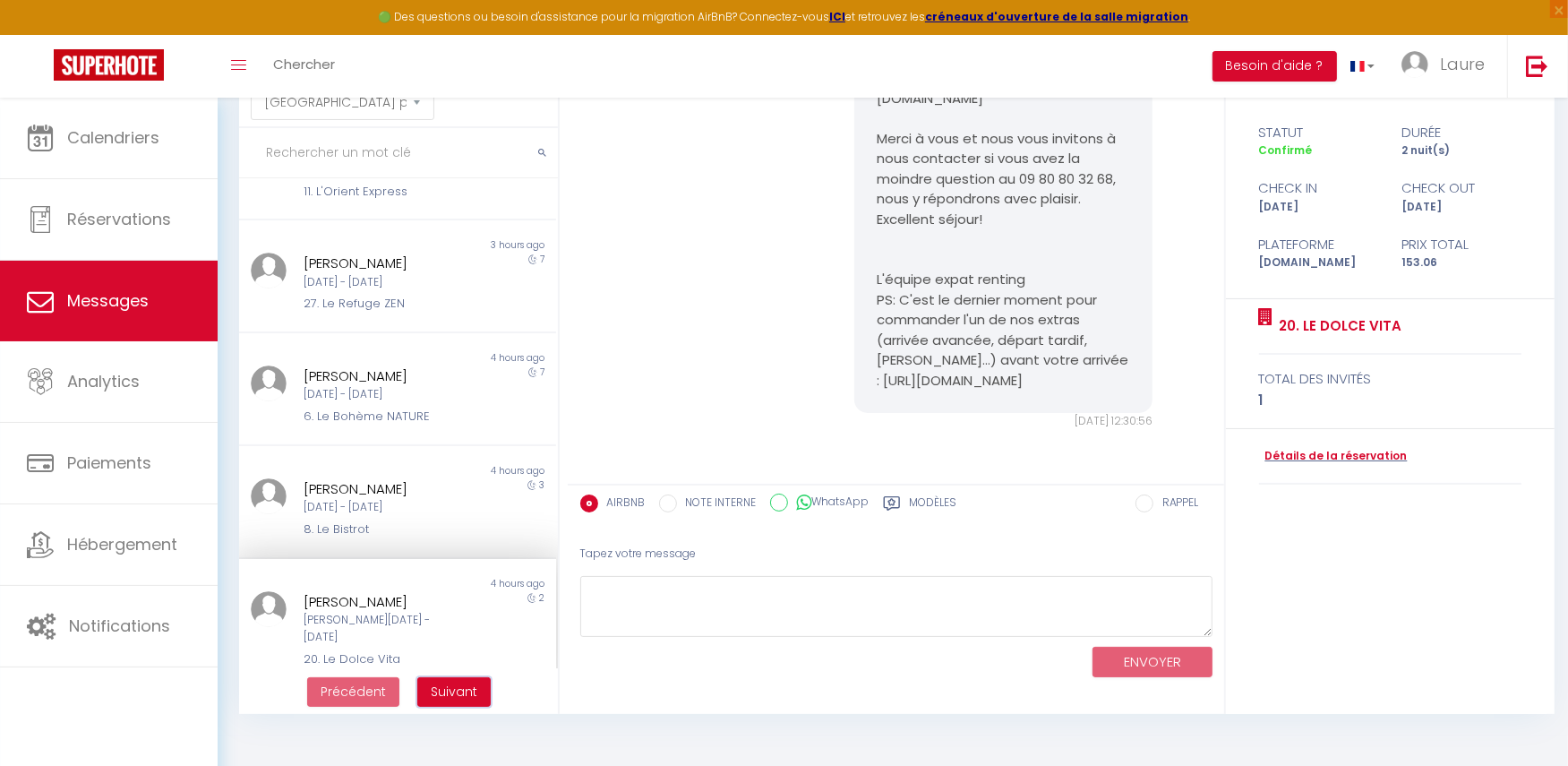
click at [440, 690] on span "Suivant" at bounding box center [454, 691] width 47 height 18
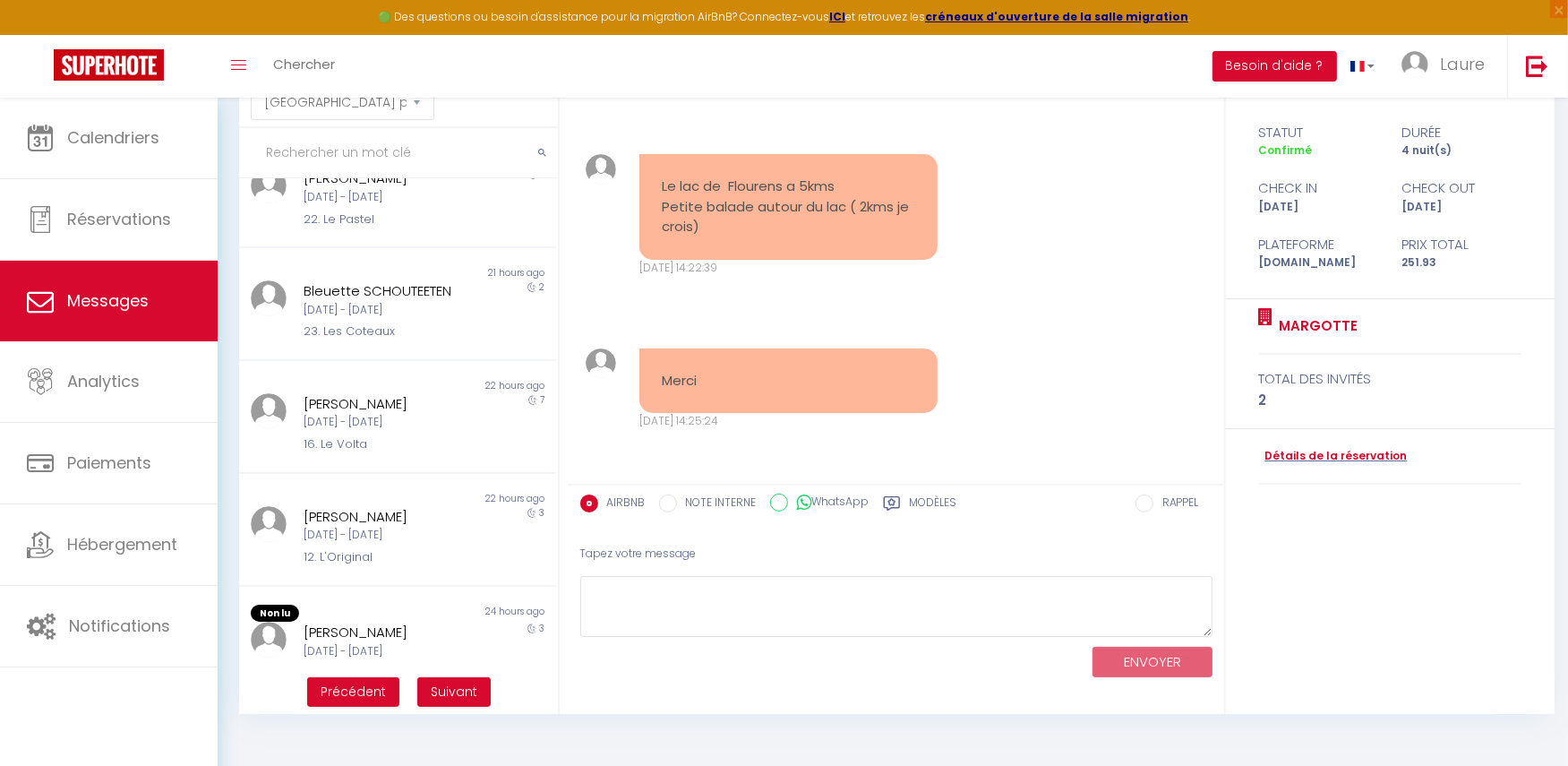
scroll to position [631, 0]
click at [407, 642] on div "[DATE] - [DATE]" at bounding box center [384, 650] width 162 height 17
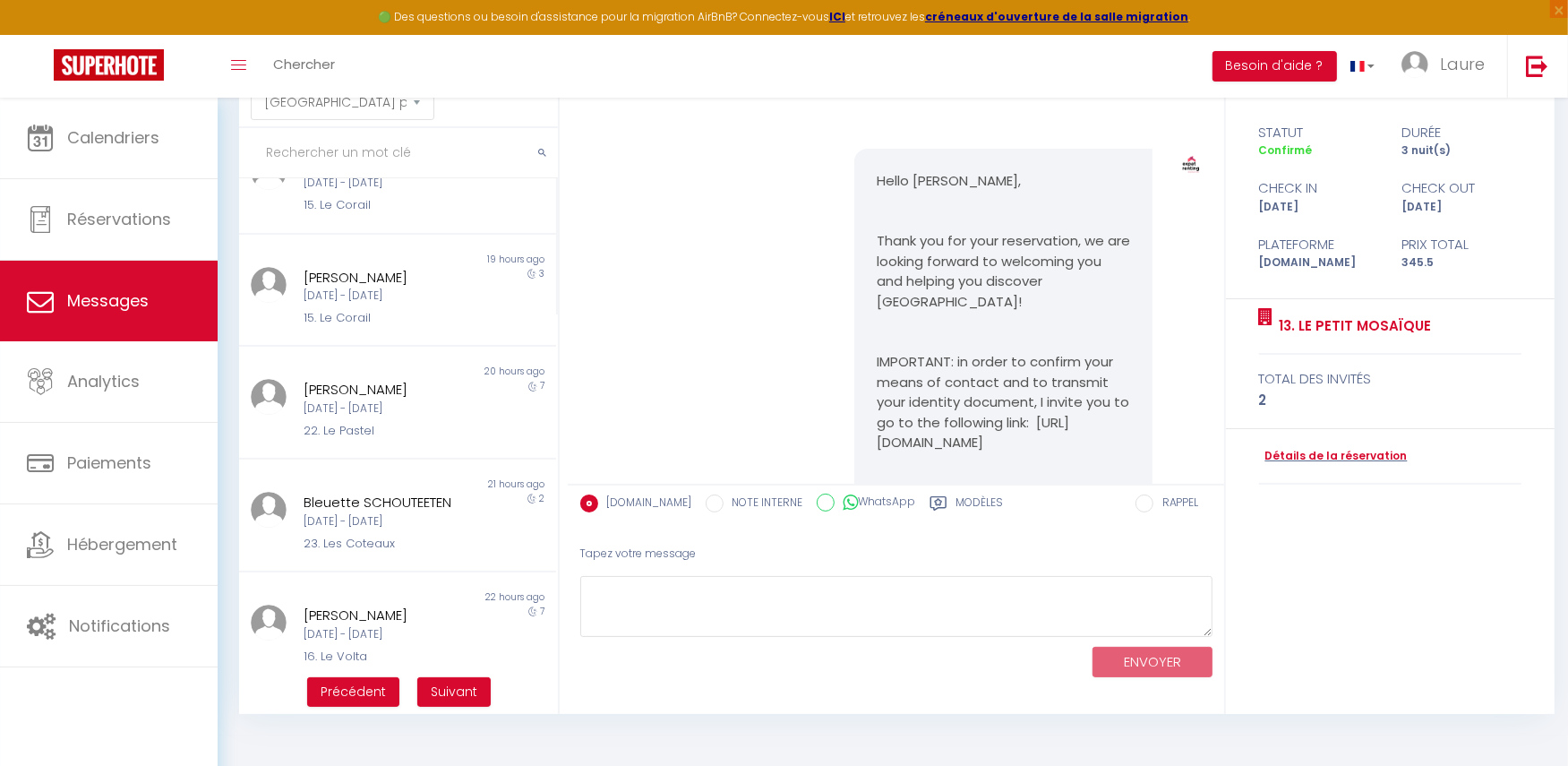
scroll to position [637, 0]
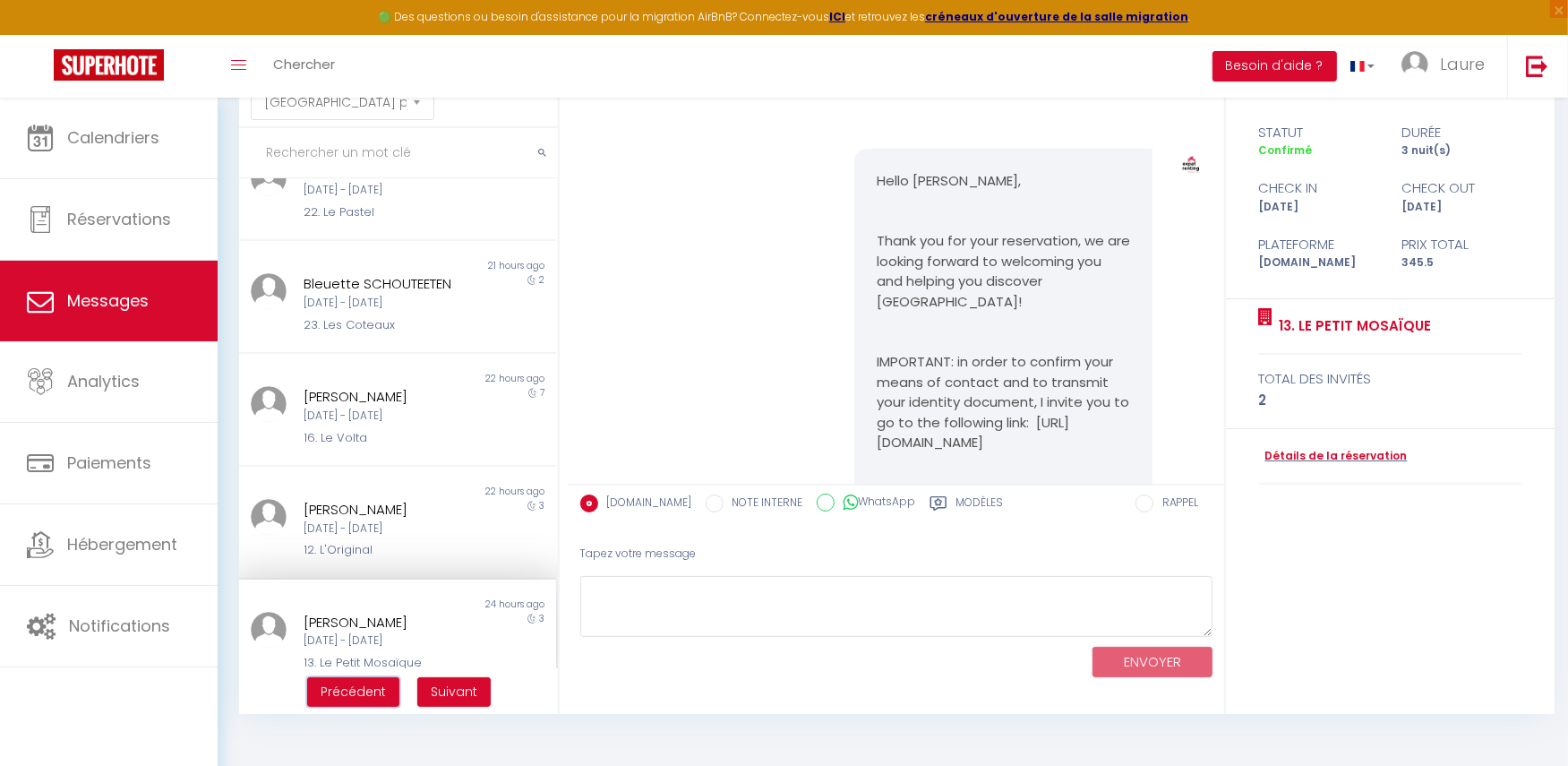
click at [355, 701] on button "Précédent" at bounding box center [353, 692] width 93 height 30
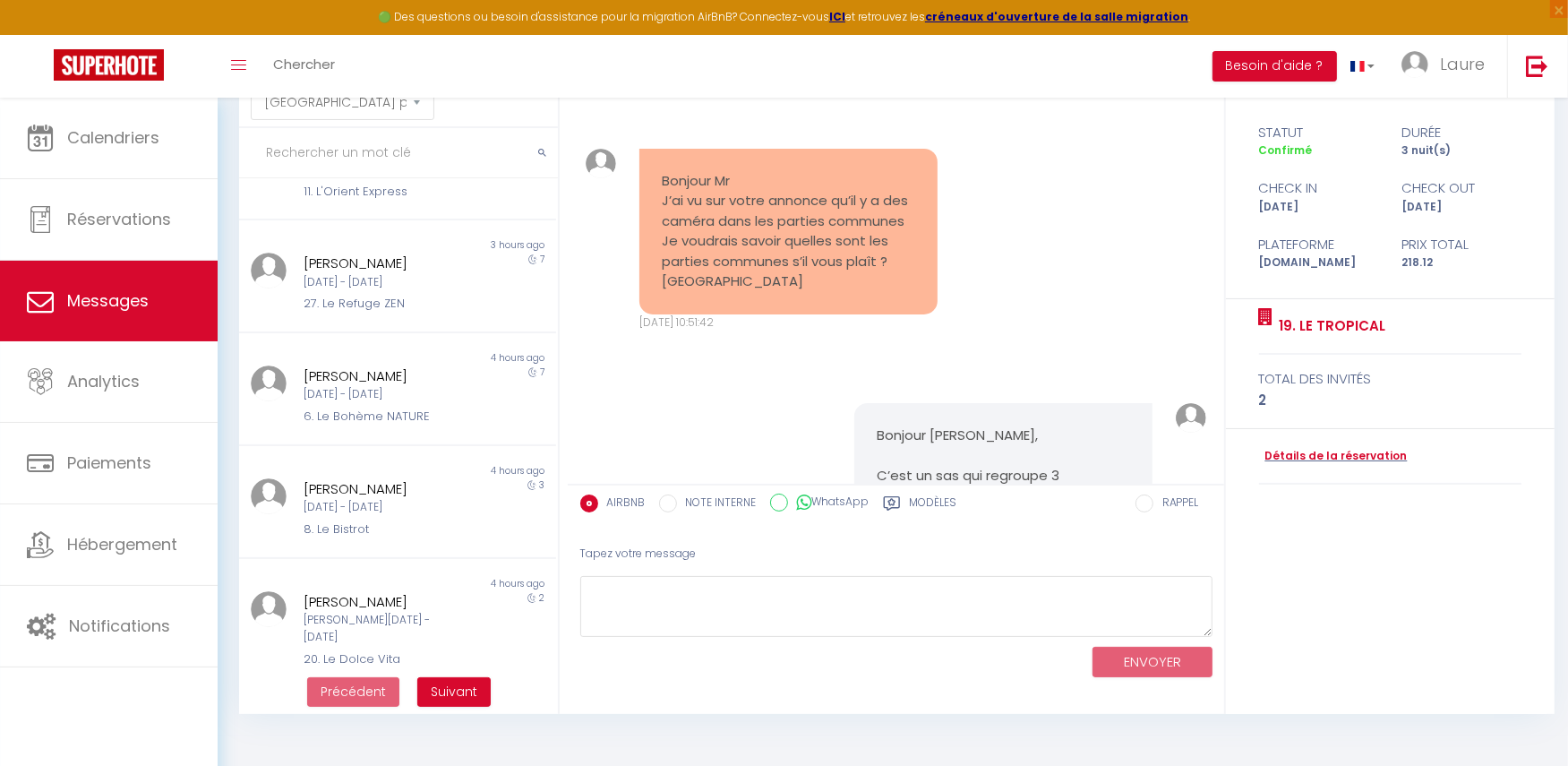
scroll to position [12835, 0]
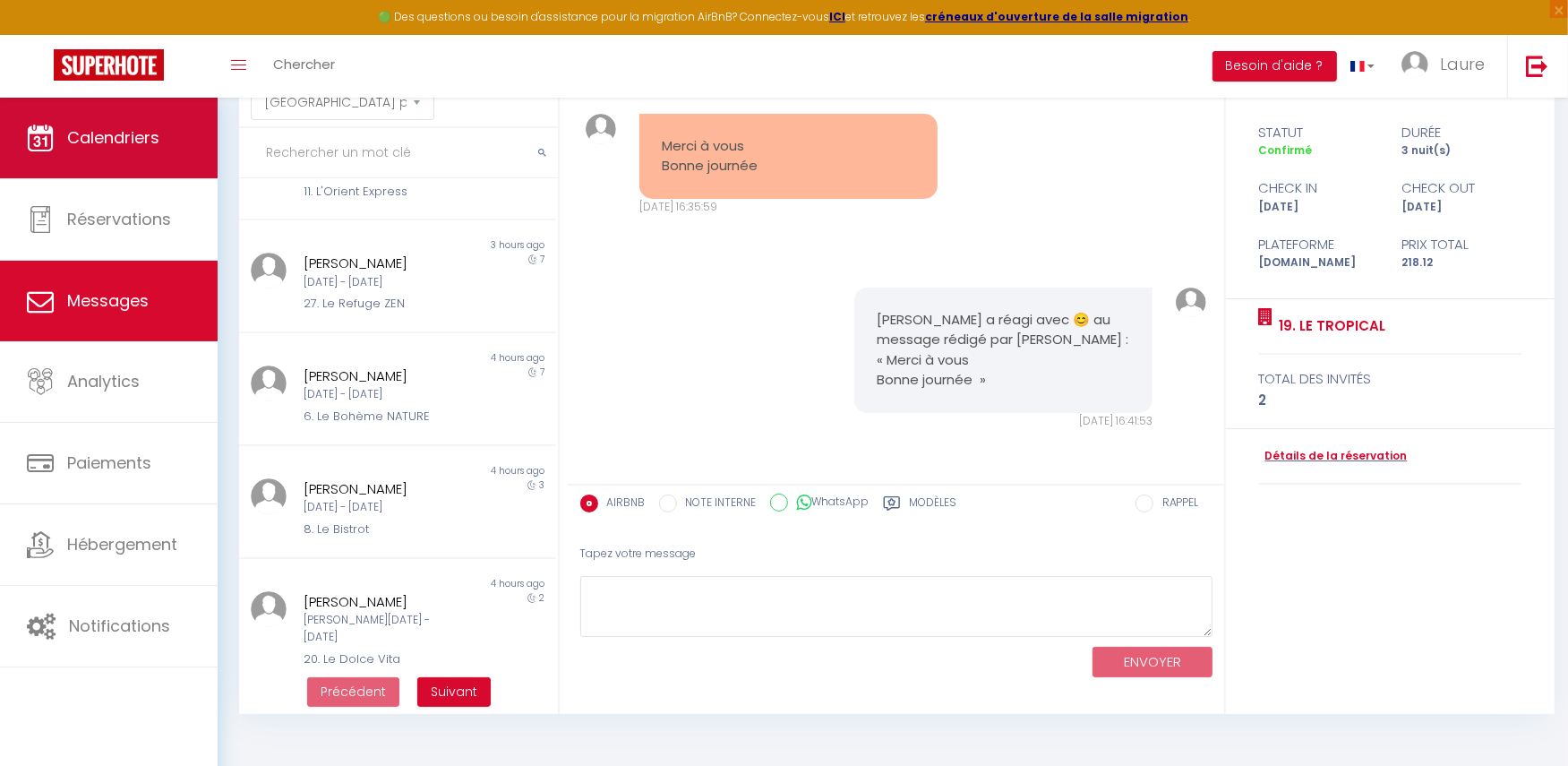
click at [148, 139] on span "Calendriers" at bounding box center [113, 137] width 93 height 22
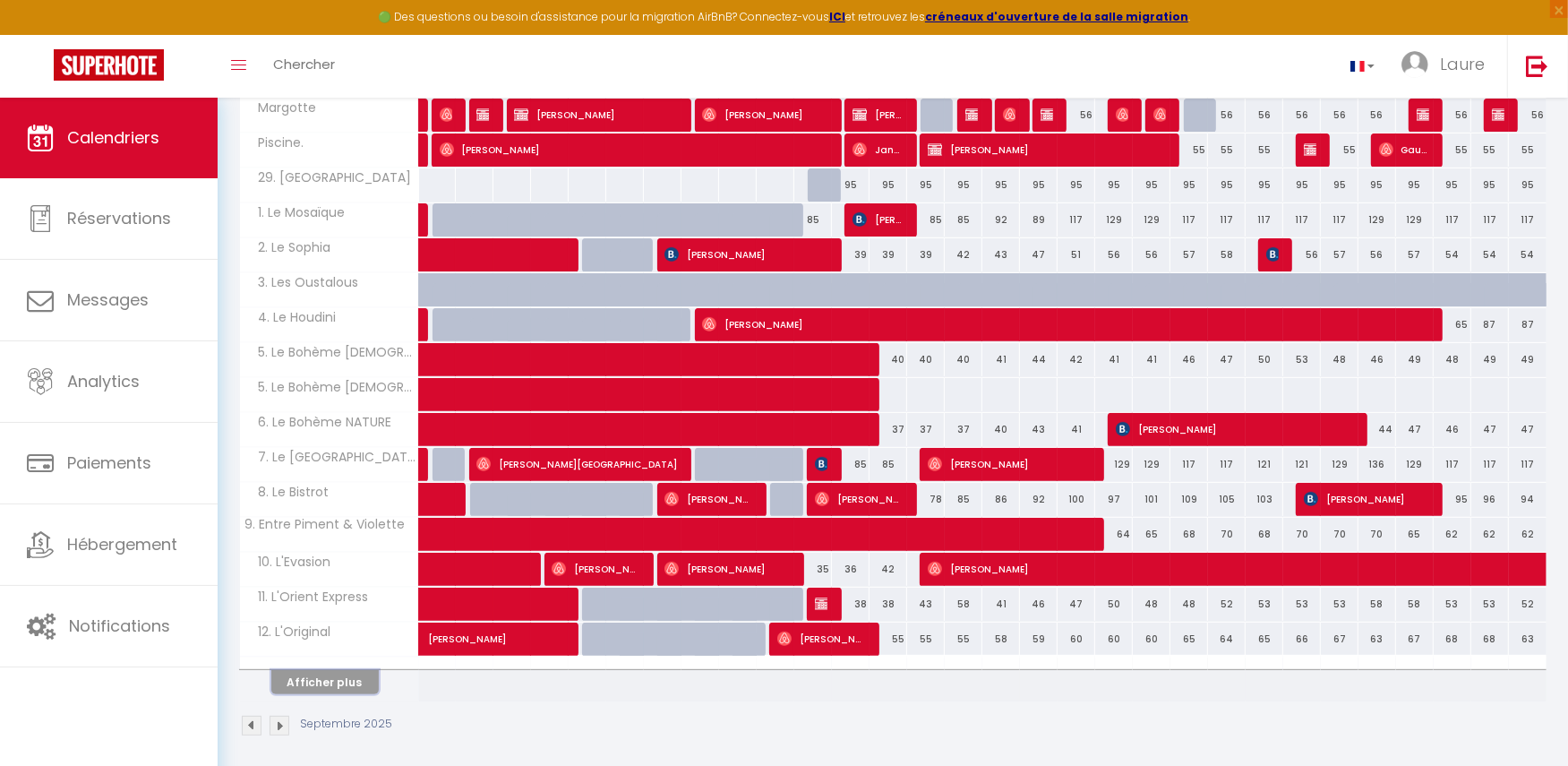
click at [330, 670] on button "Afficher plus" at bounding box center [325, 682] width 107 height 24
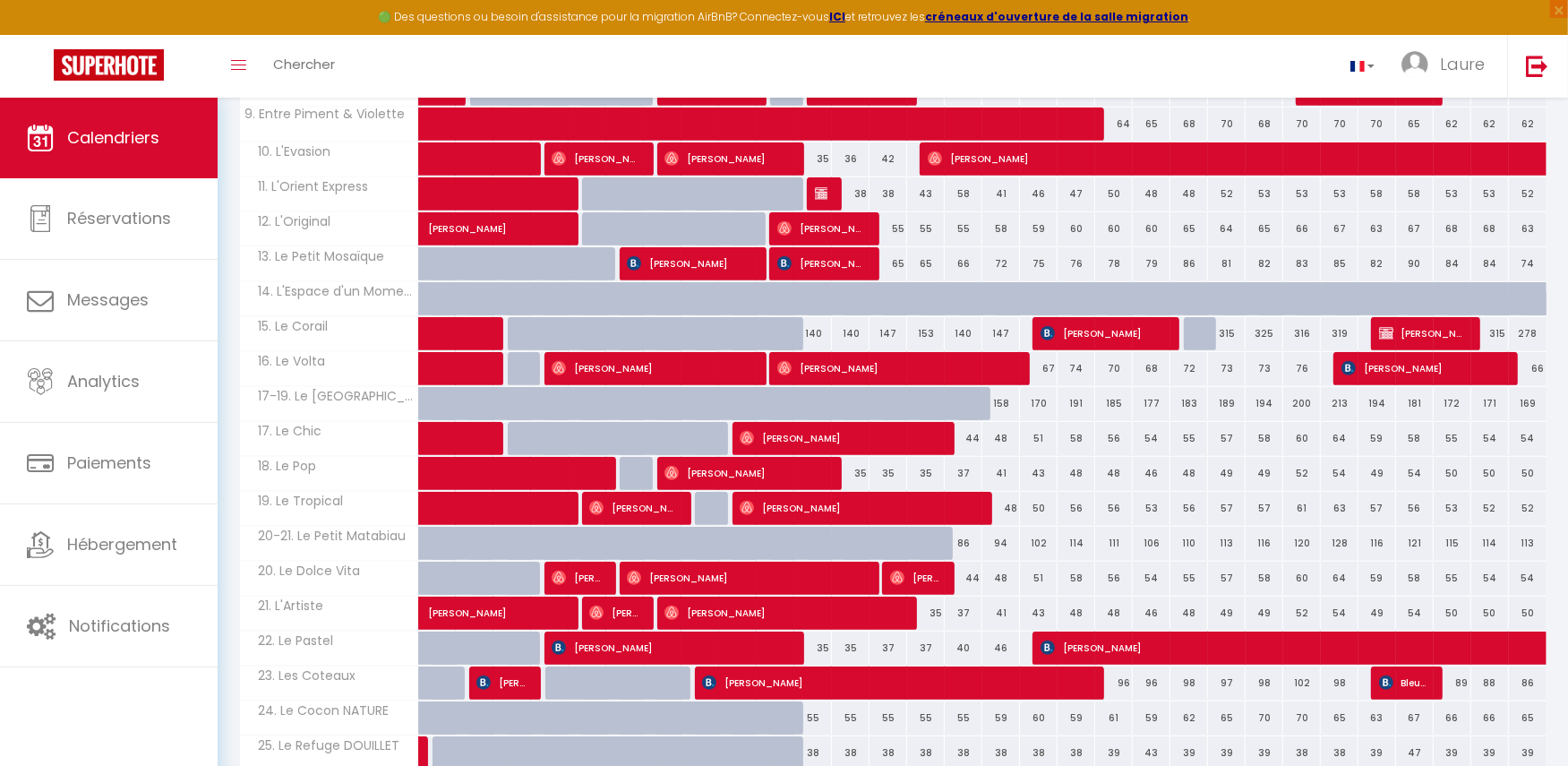
scroll to position [857, 0]
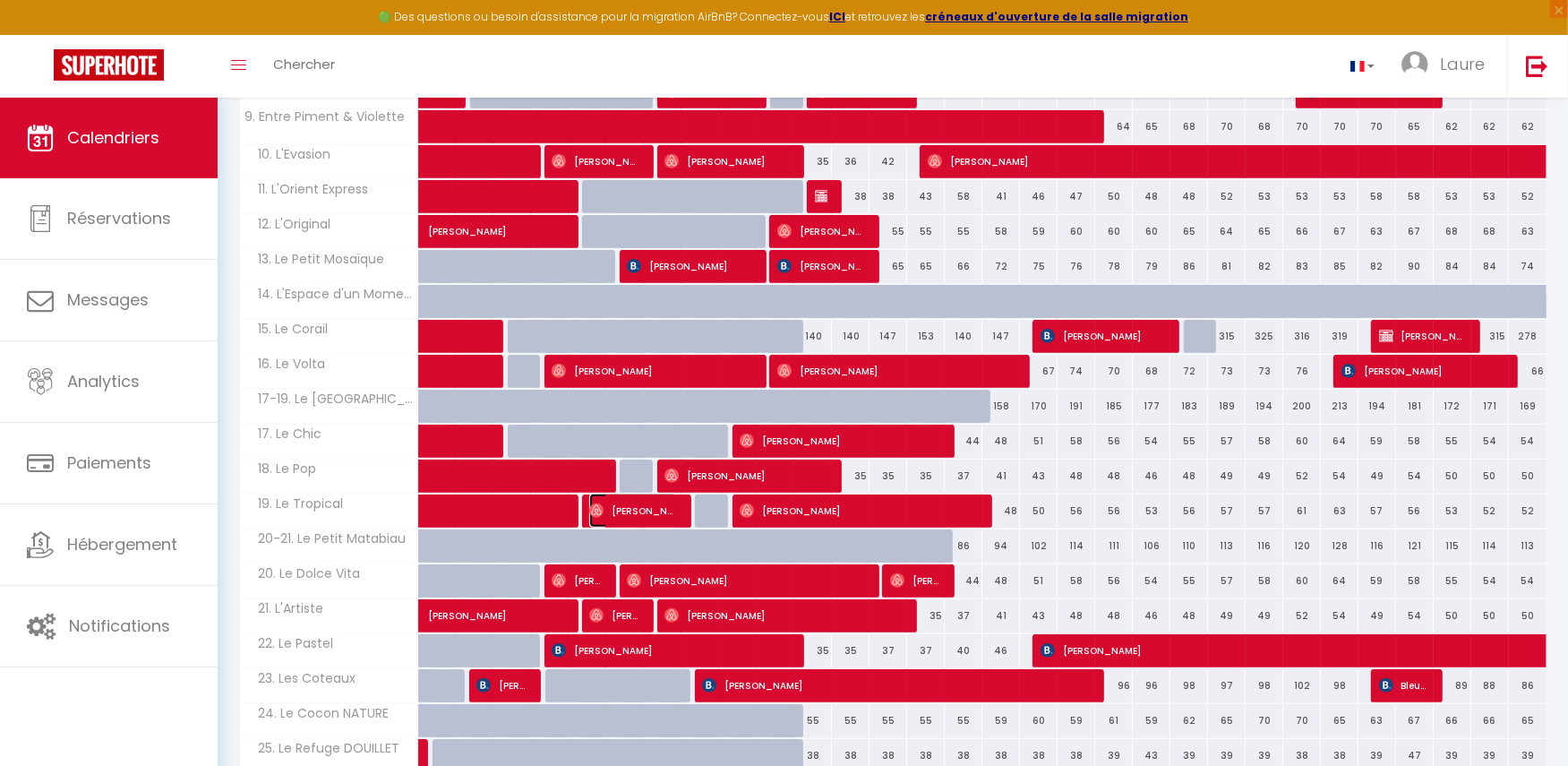
click at [651, 500] on span "[PERSON_NAME]" at bounding box center [633, 510] width 88 height 34
select select "OK"
select select "0"
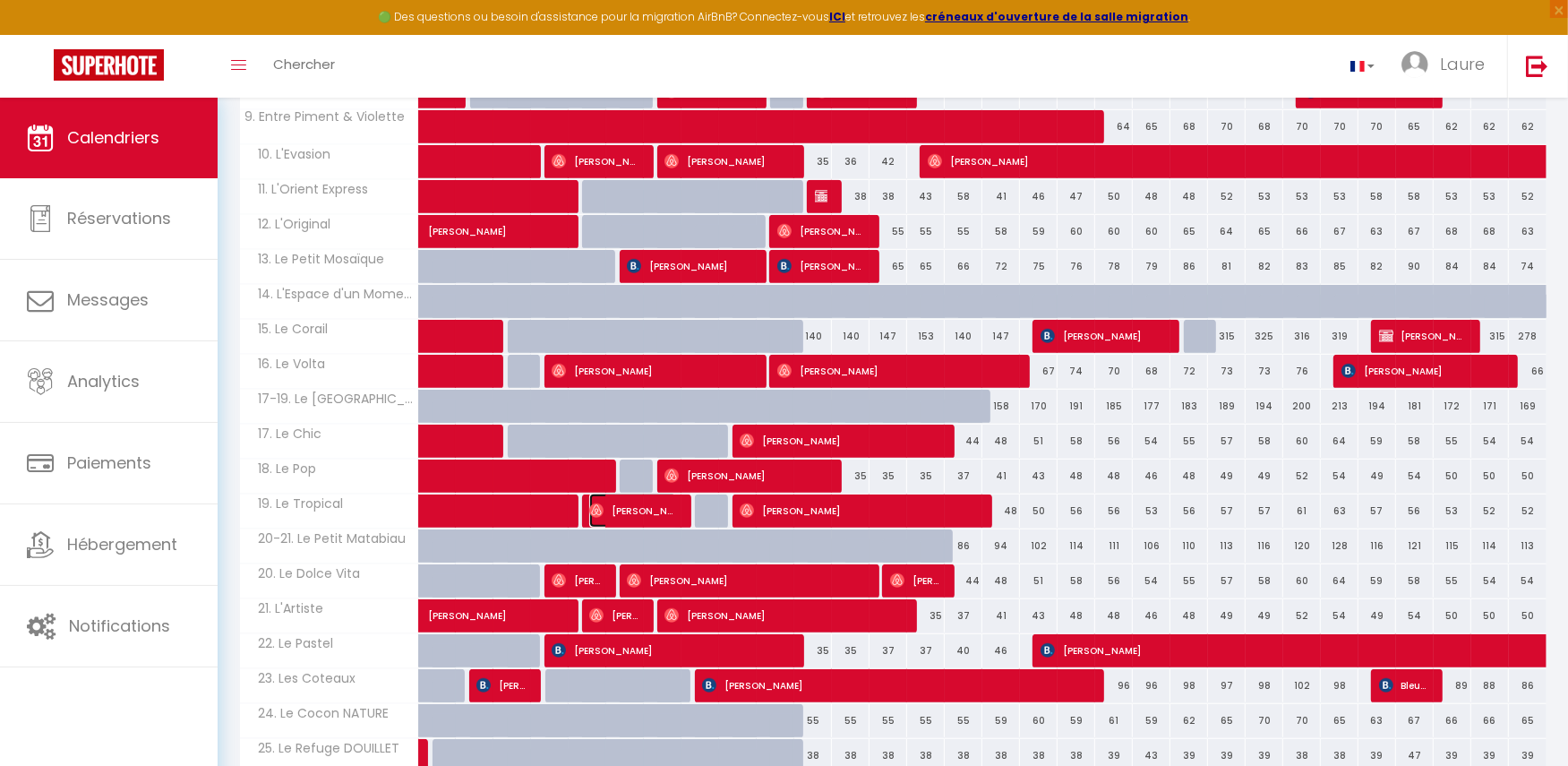
select select "1"
select select
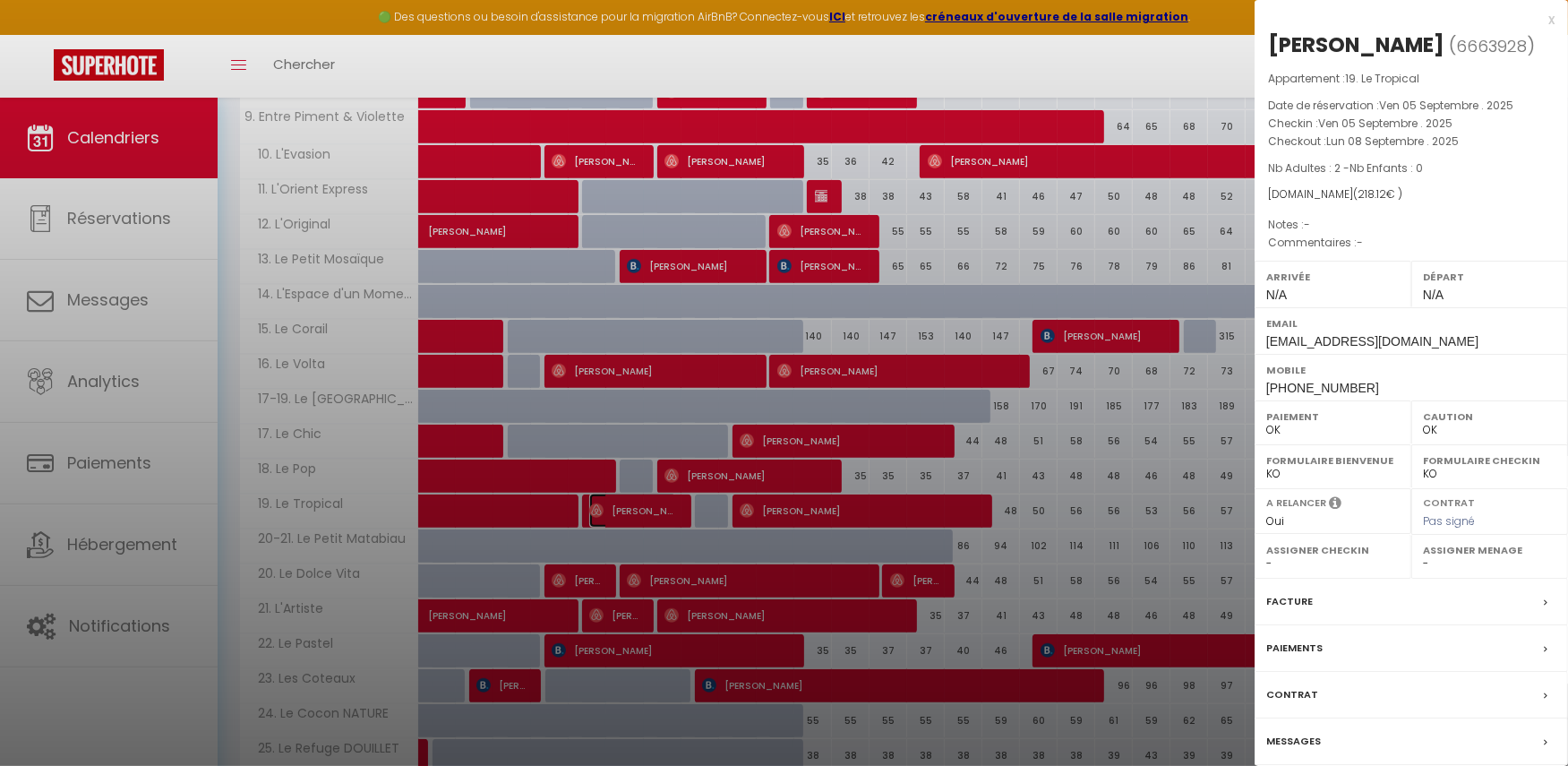
select select "20777"
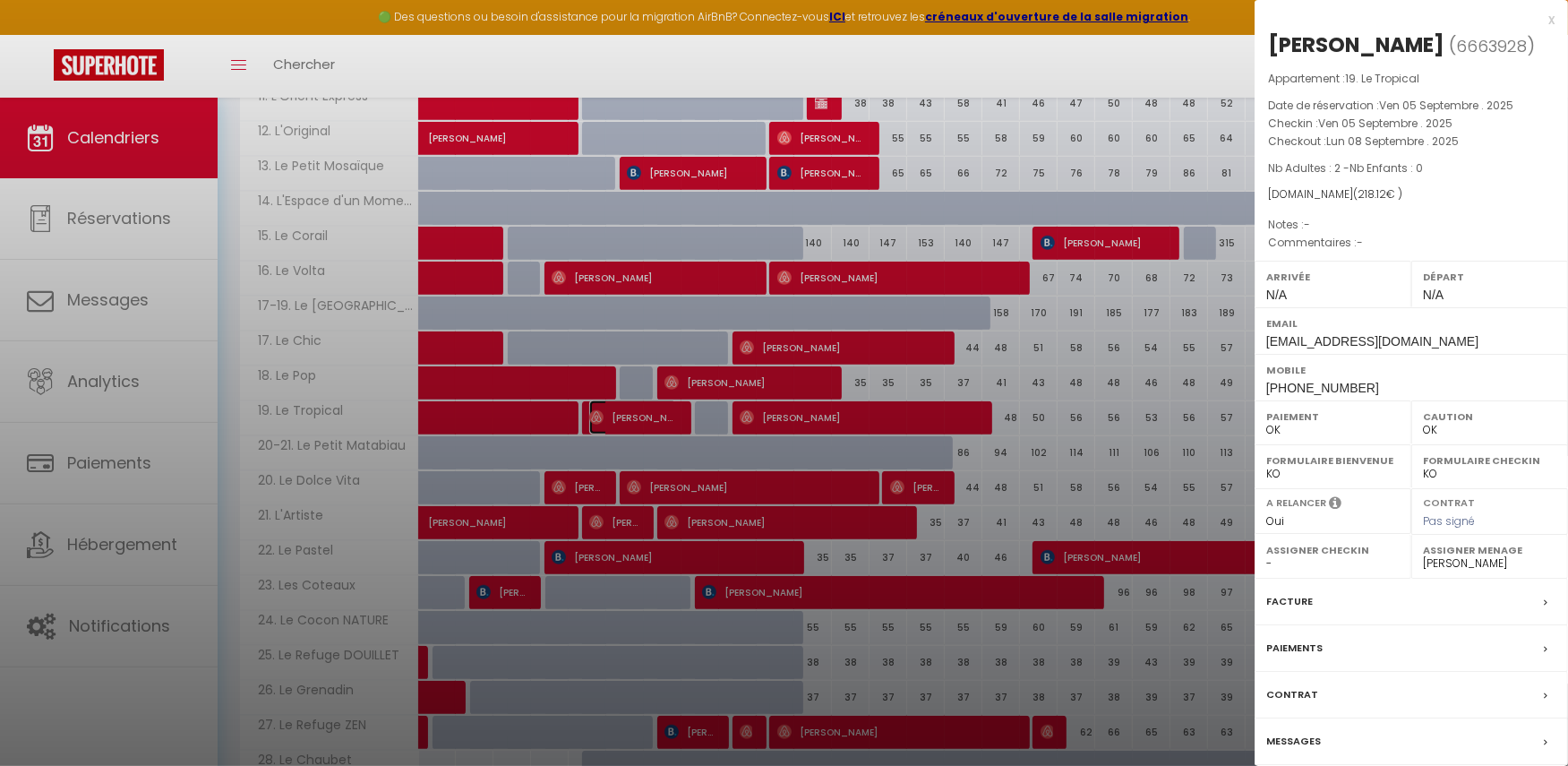
scroll to position [1029, 0]
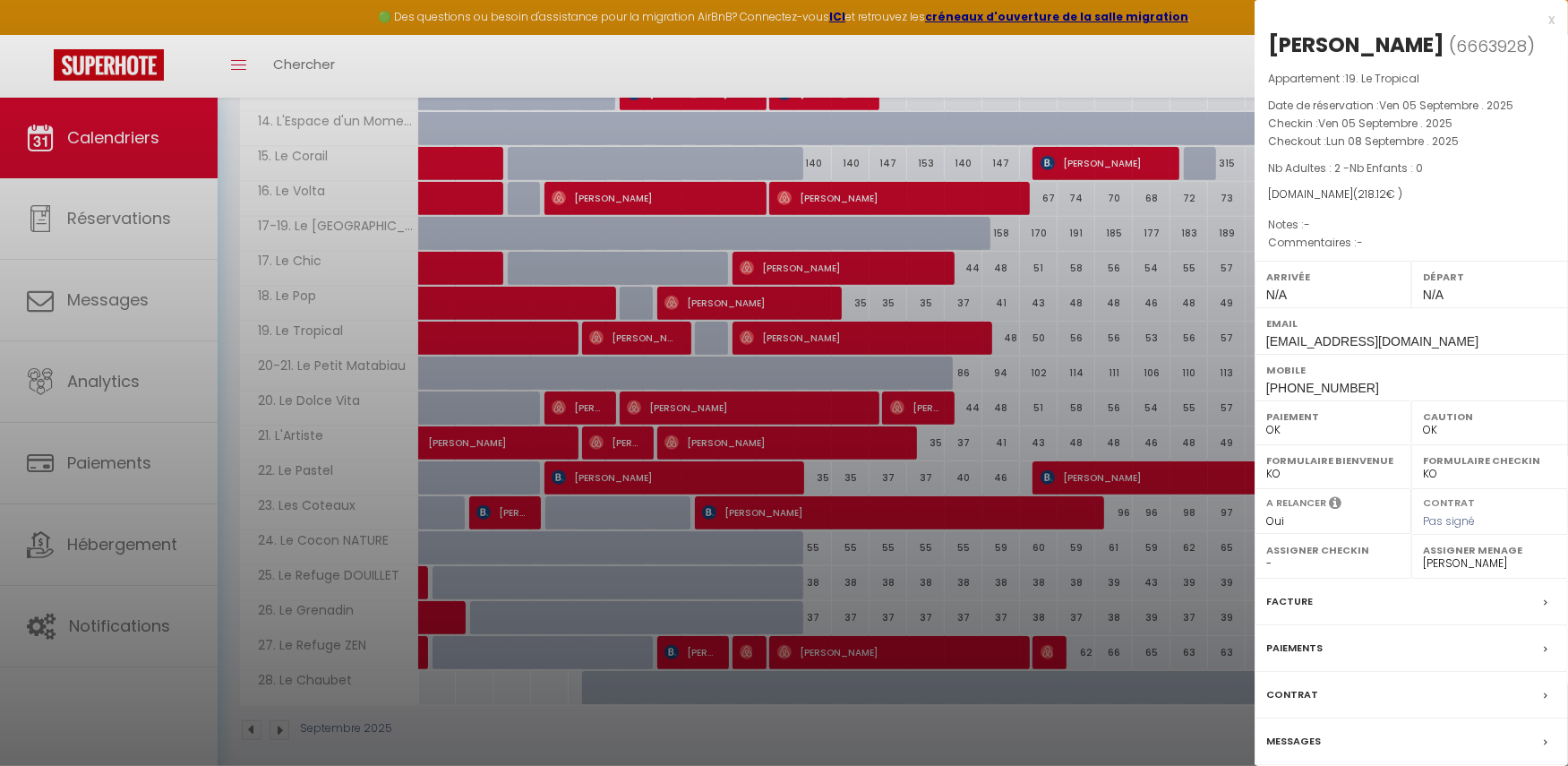
click at [1297, 689] on label "Contrat" at bounding box center [1292, 694] width 52 height 19
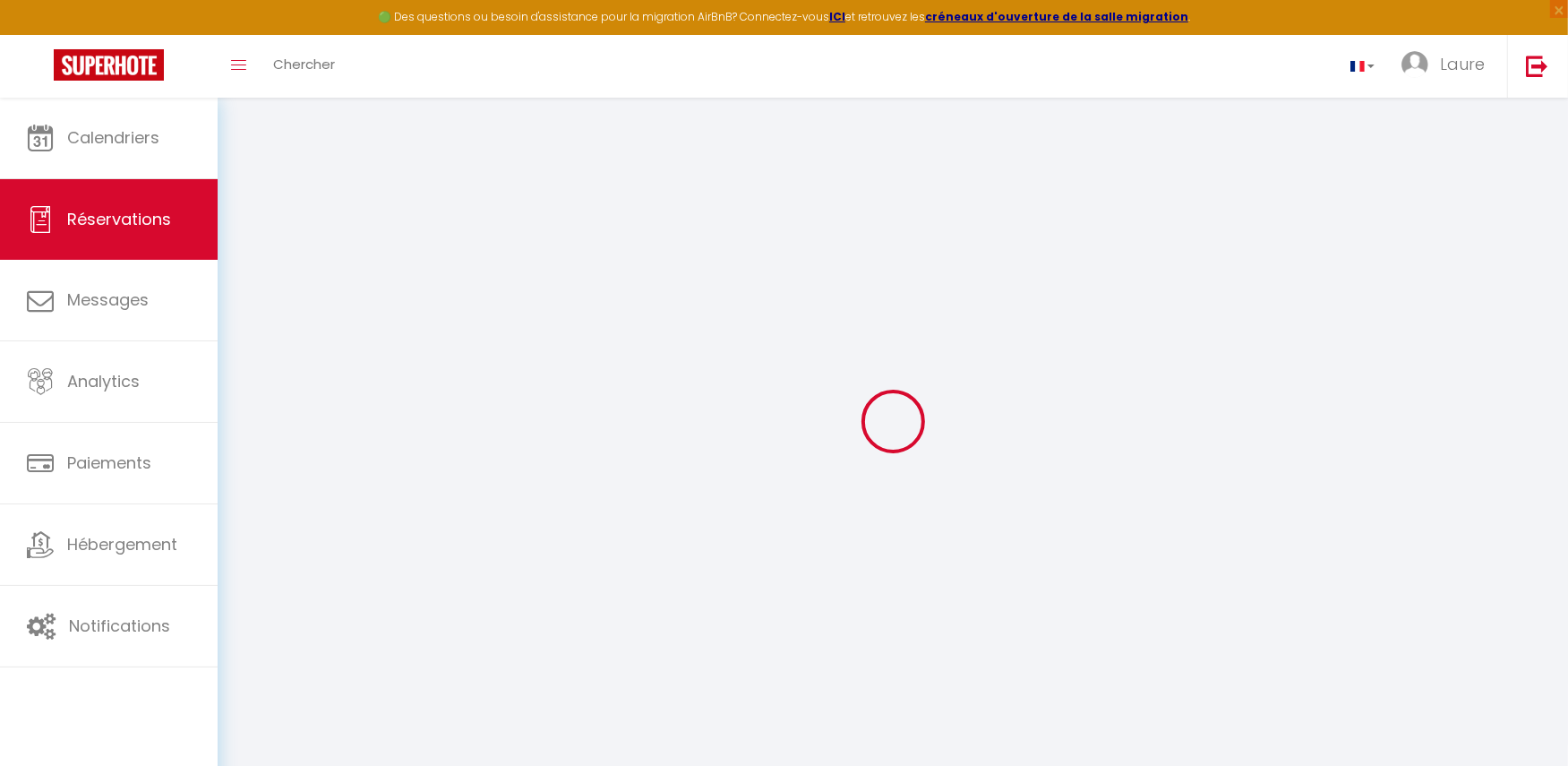
select select
checkbox input "false"
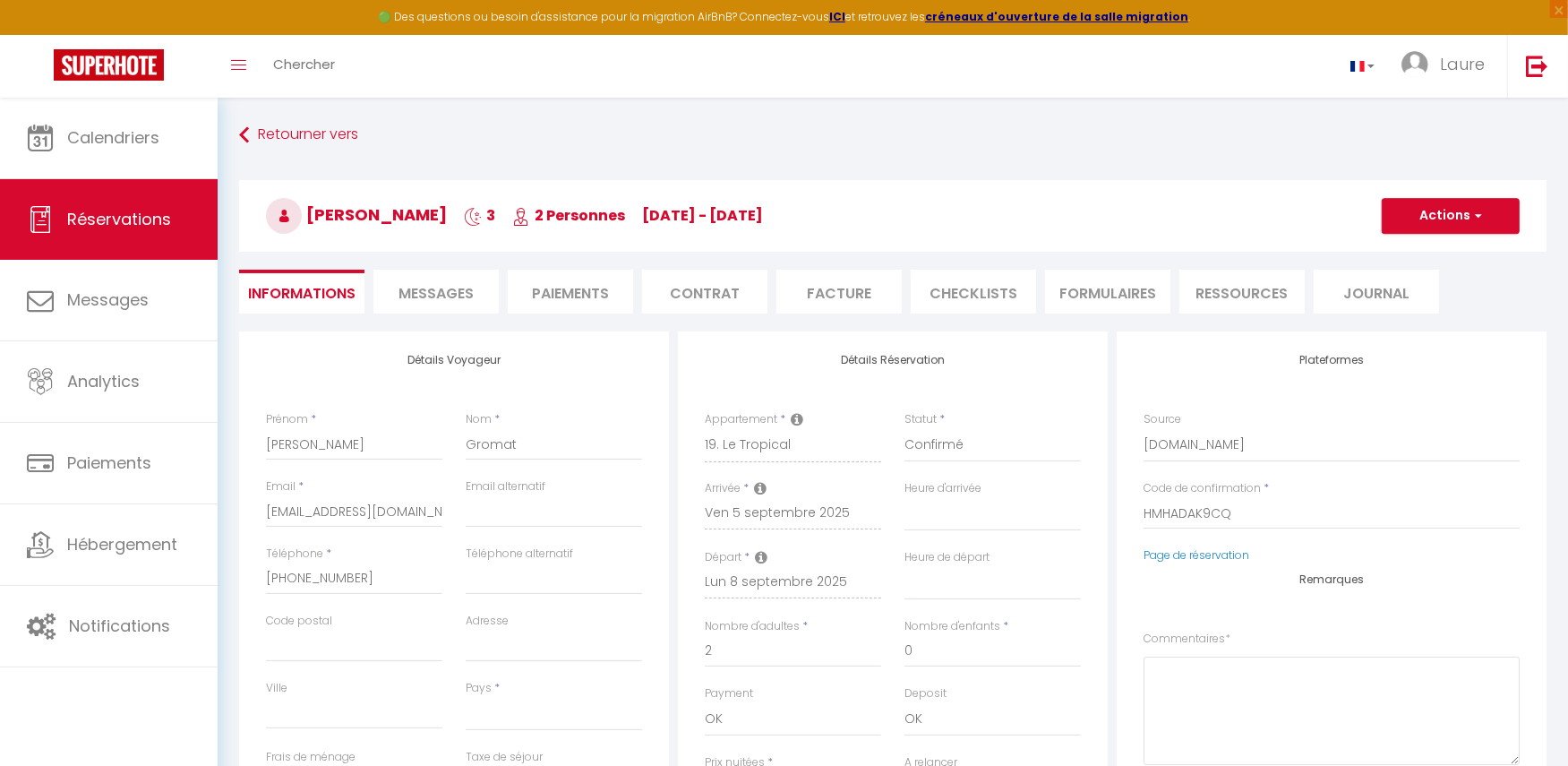
select select
checkbox input "false"
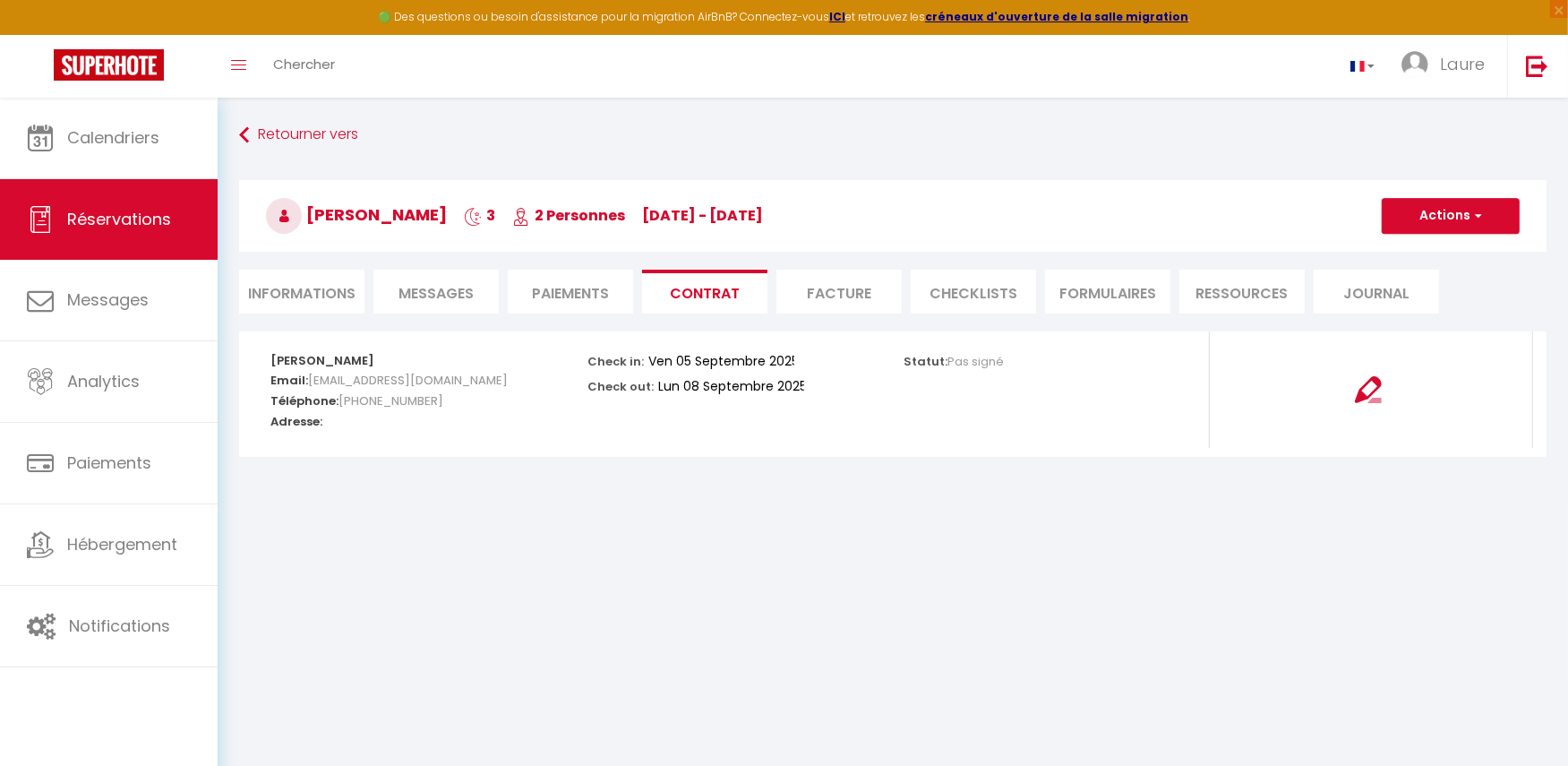
select select
click at [318, 299] on li "Informations" at bounding box center [302, 291] width 125 height 44
select select
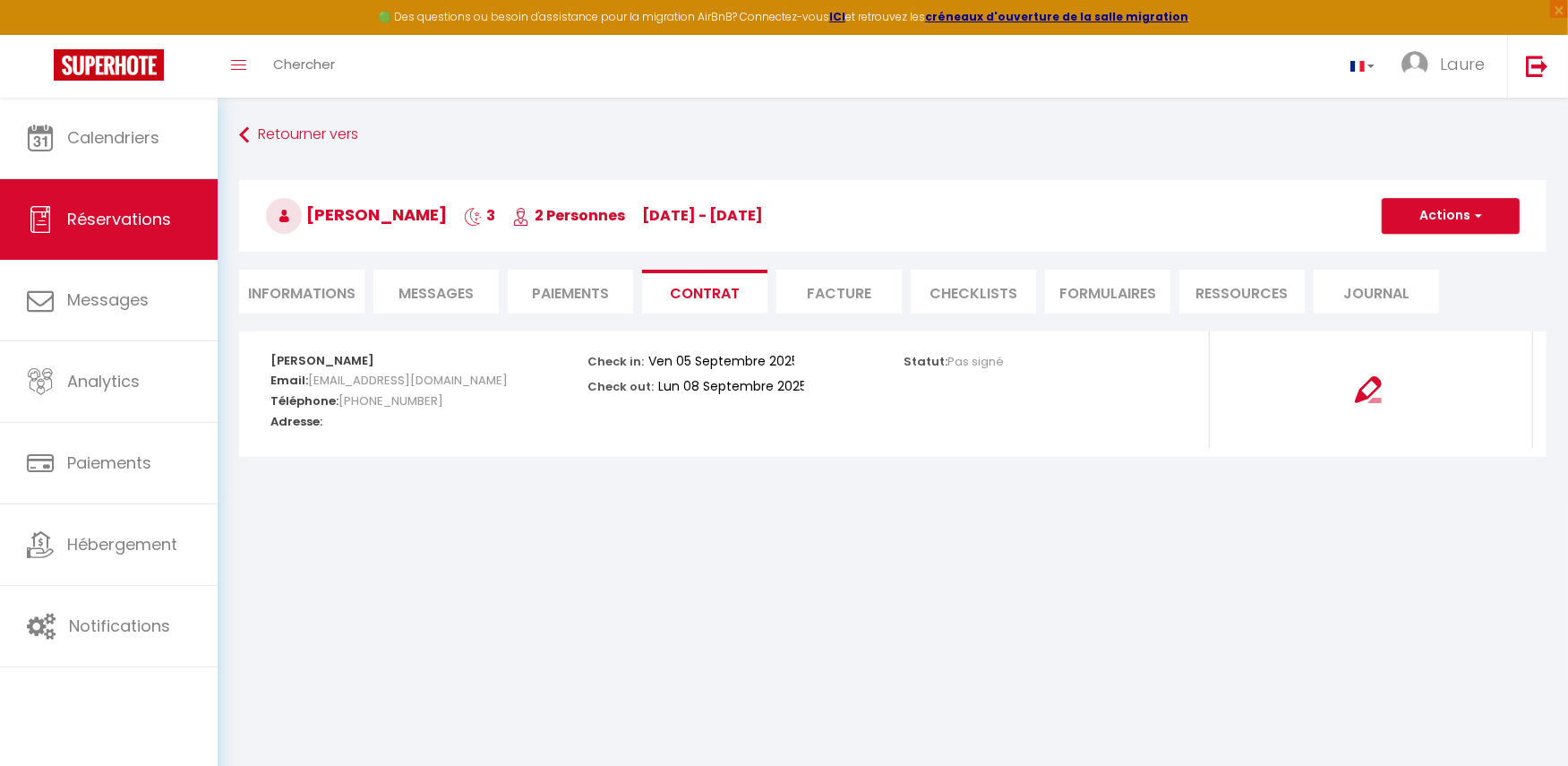
select select
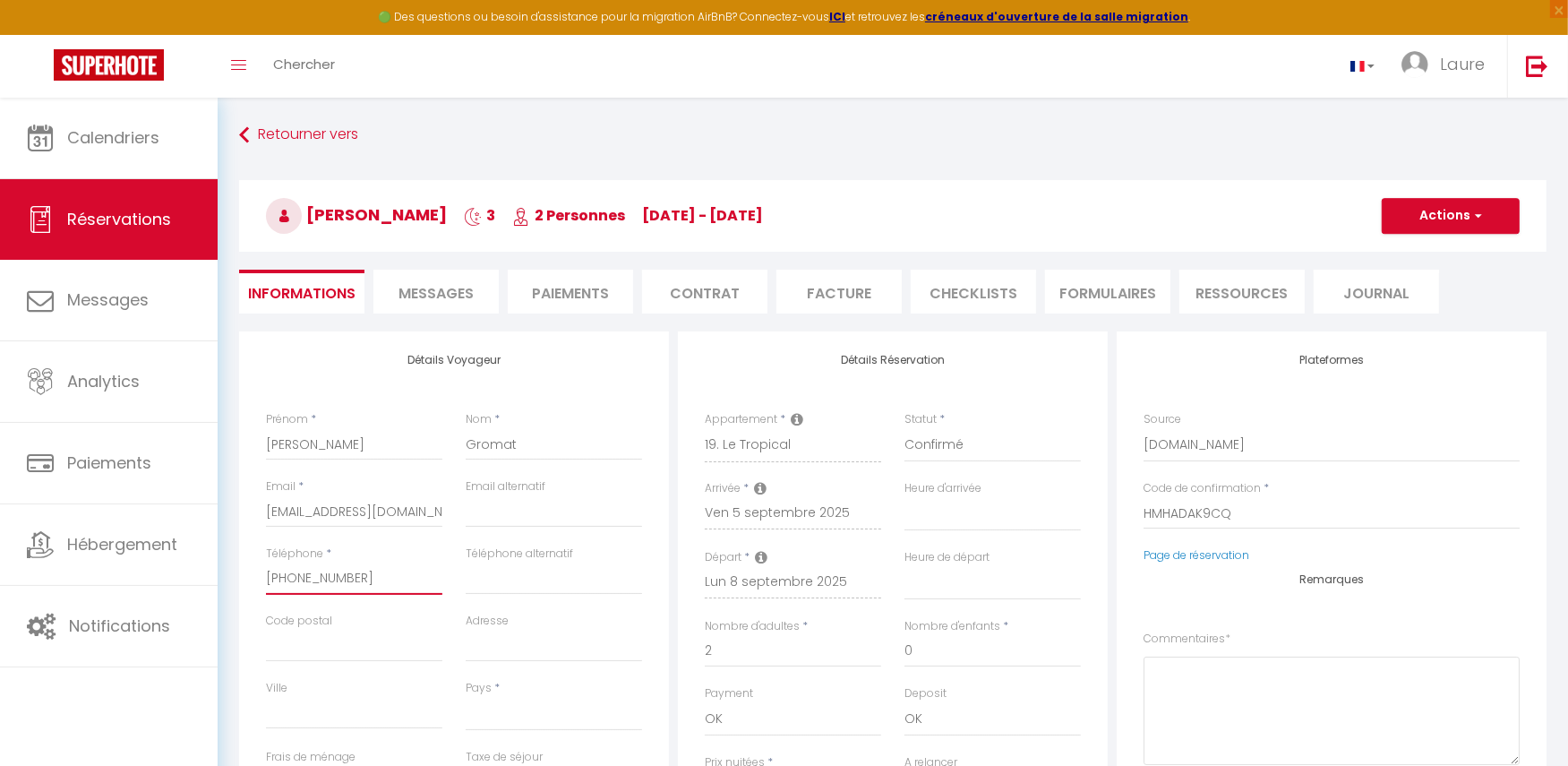
drag, startPoint x: 373, startPoint y: 583, endPoint x: 265, endPoint y: 581, distance: 108.0
click at [266, 581] on input "[PHONE_NUMBER]" at bounding box center [354, 578] width 177 height 32
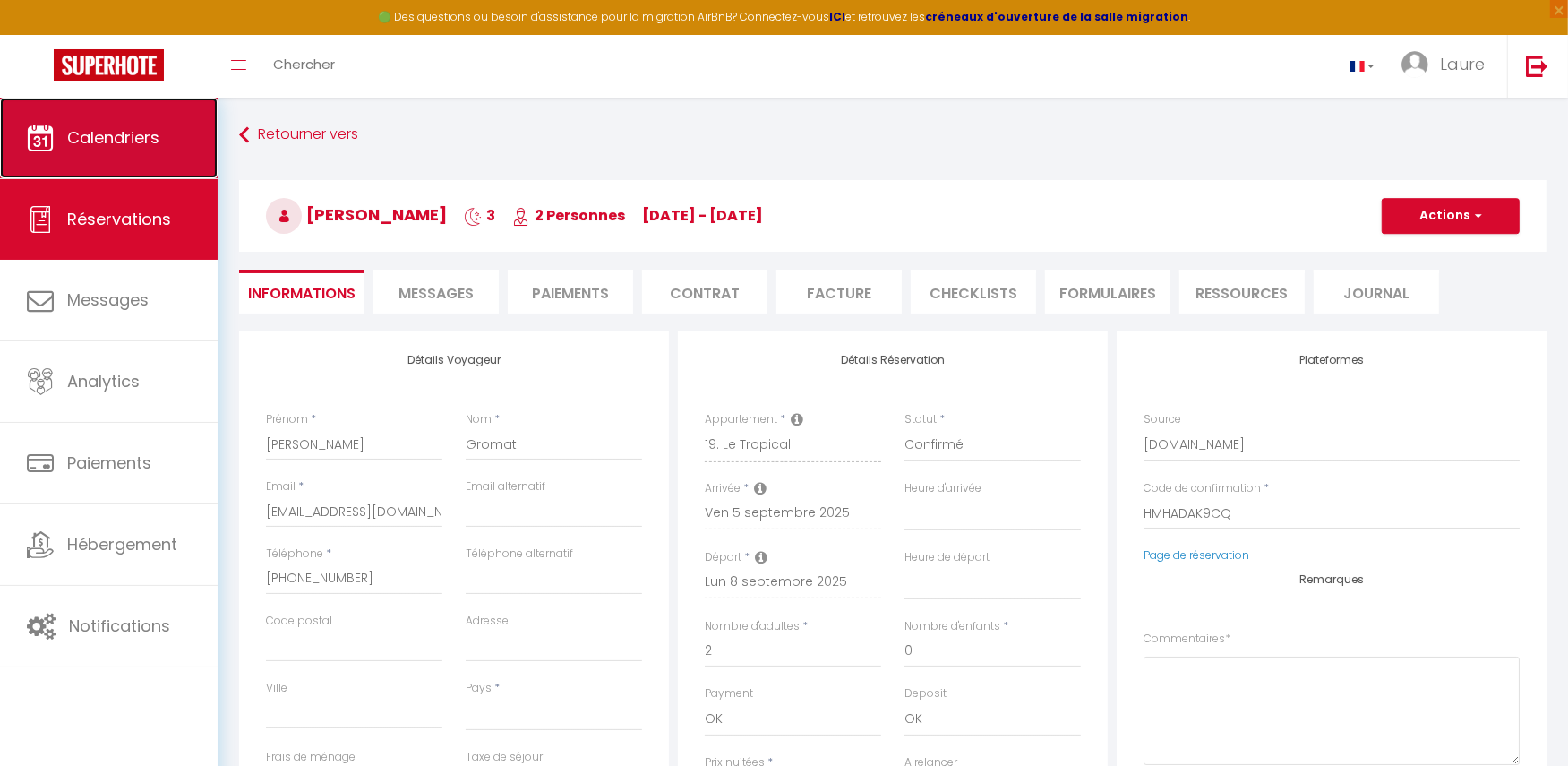
click at [113, 138] on span "Calendriers" at bounding box center [113, 137] width 93 height 22
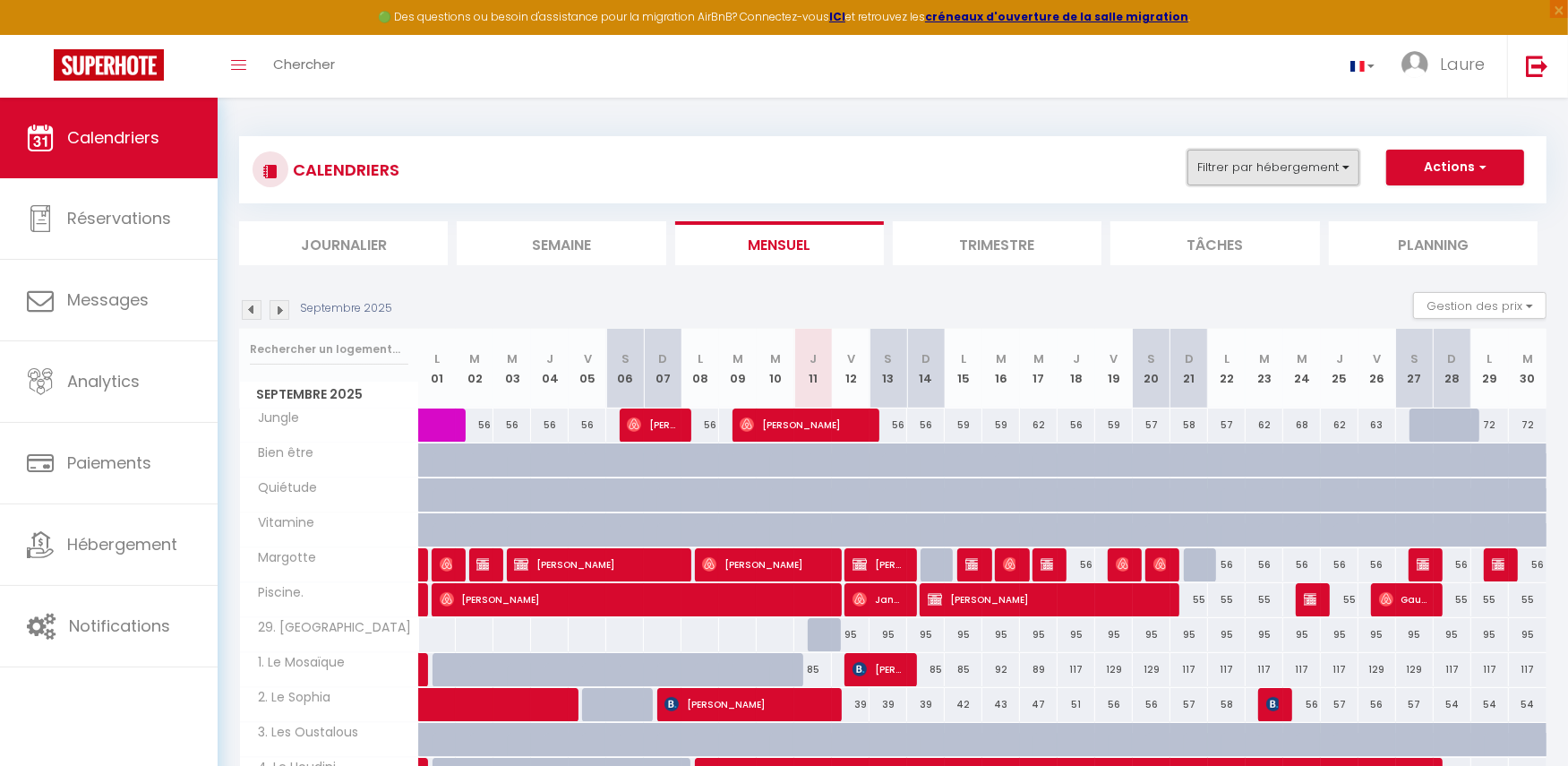
click at [1284, 165] on button "Filtrer par hébergement" at bounding box center [1273, 167] width 172 height 36
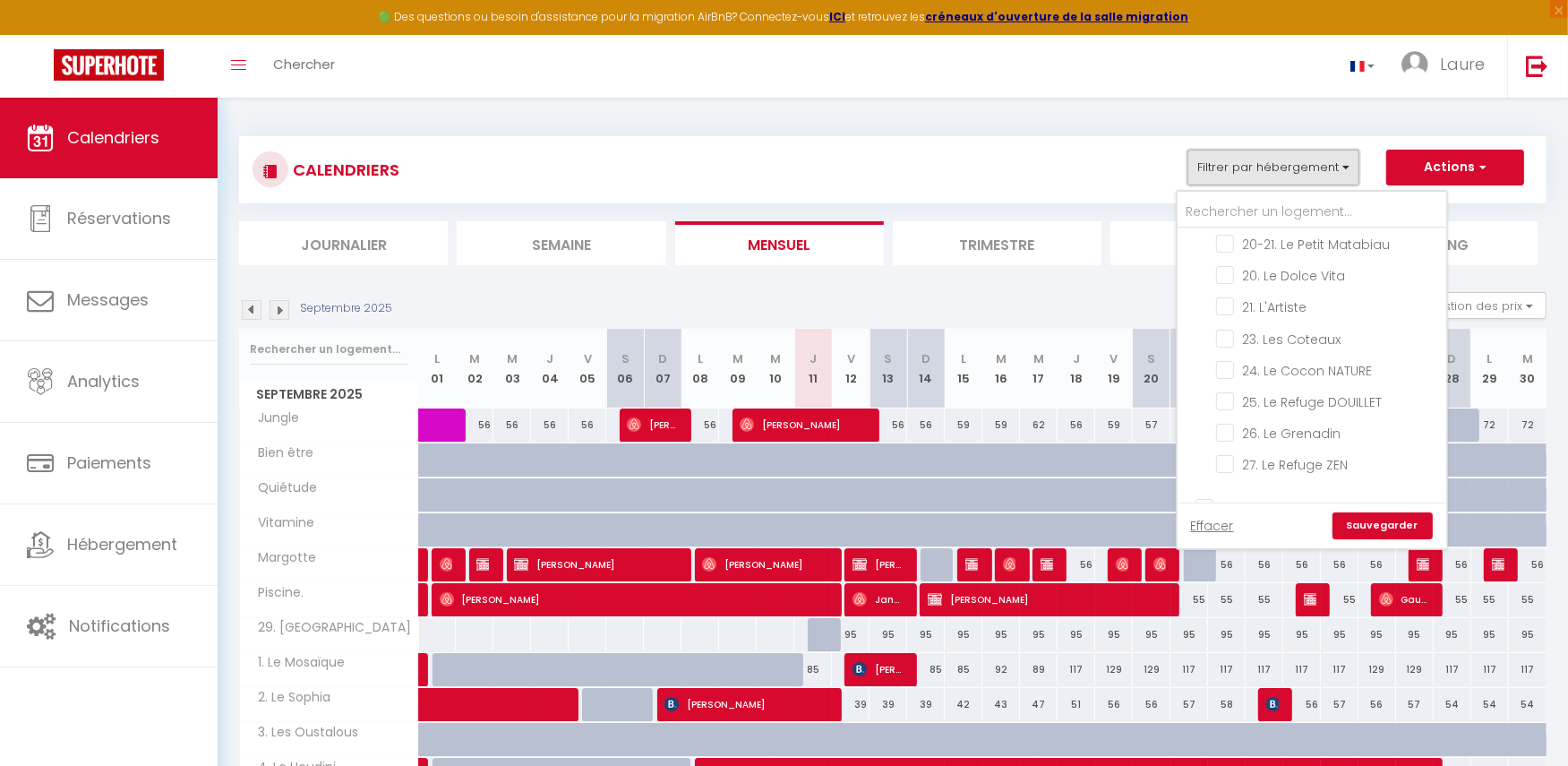
scroll to position [778, 0]
click at [1226, 331] on input "23. Les Coteaux" at bounding box center [1327, 340] width 223 height 18
checkbox input "true"
checkbox input "false"
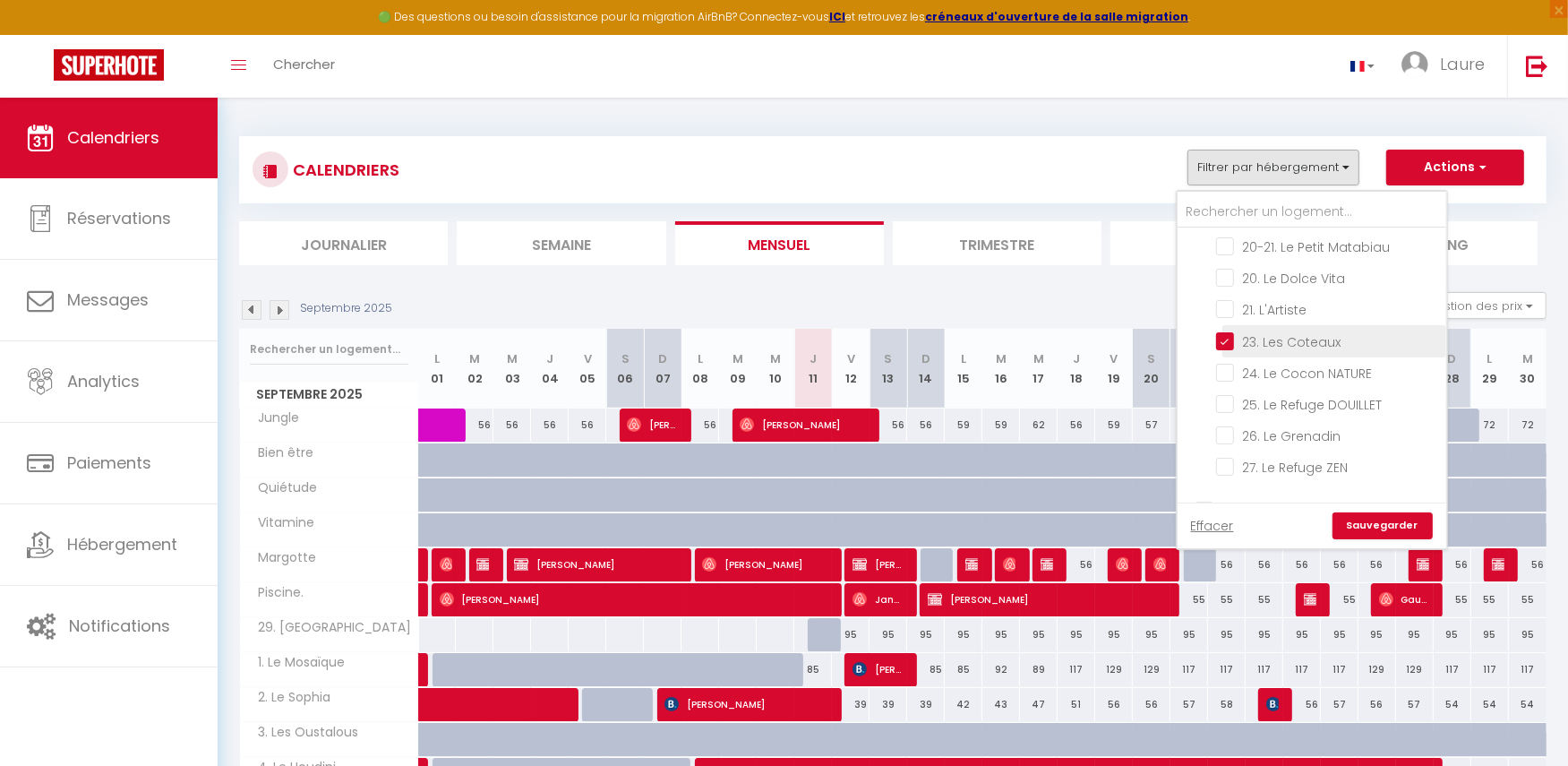
checkbox input "false"
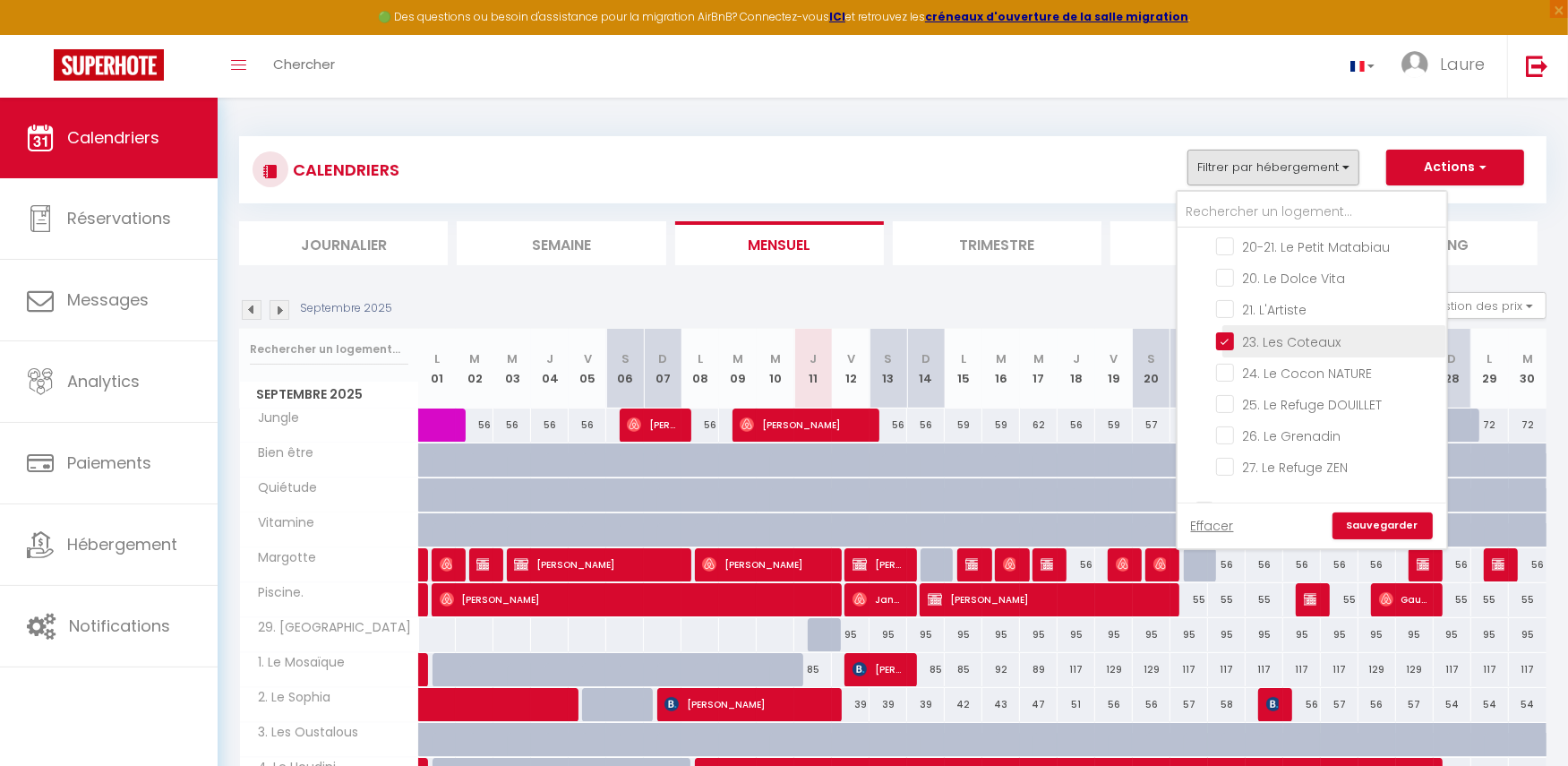
checkbox input "false"
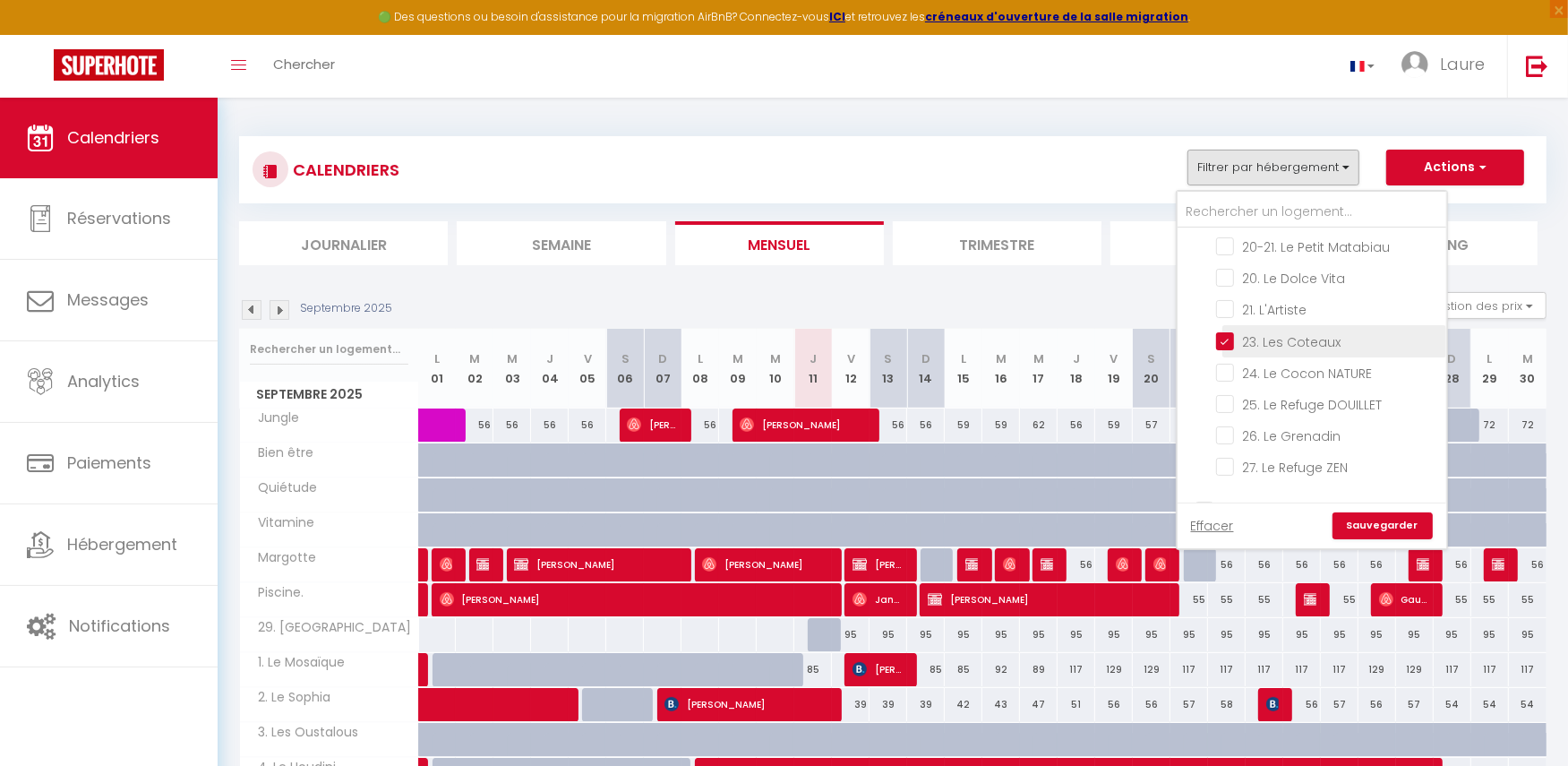
checkbox input "false"
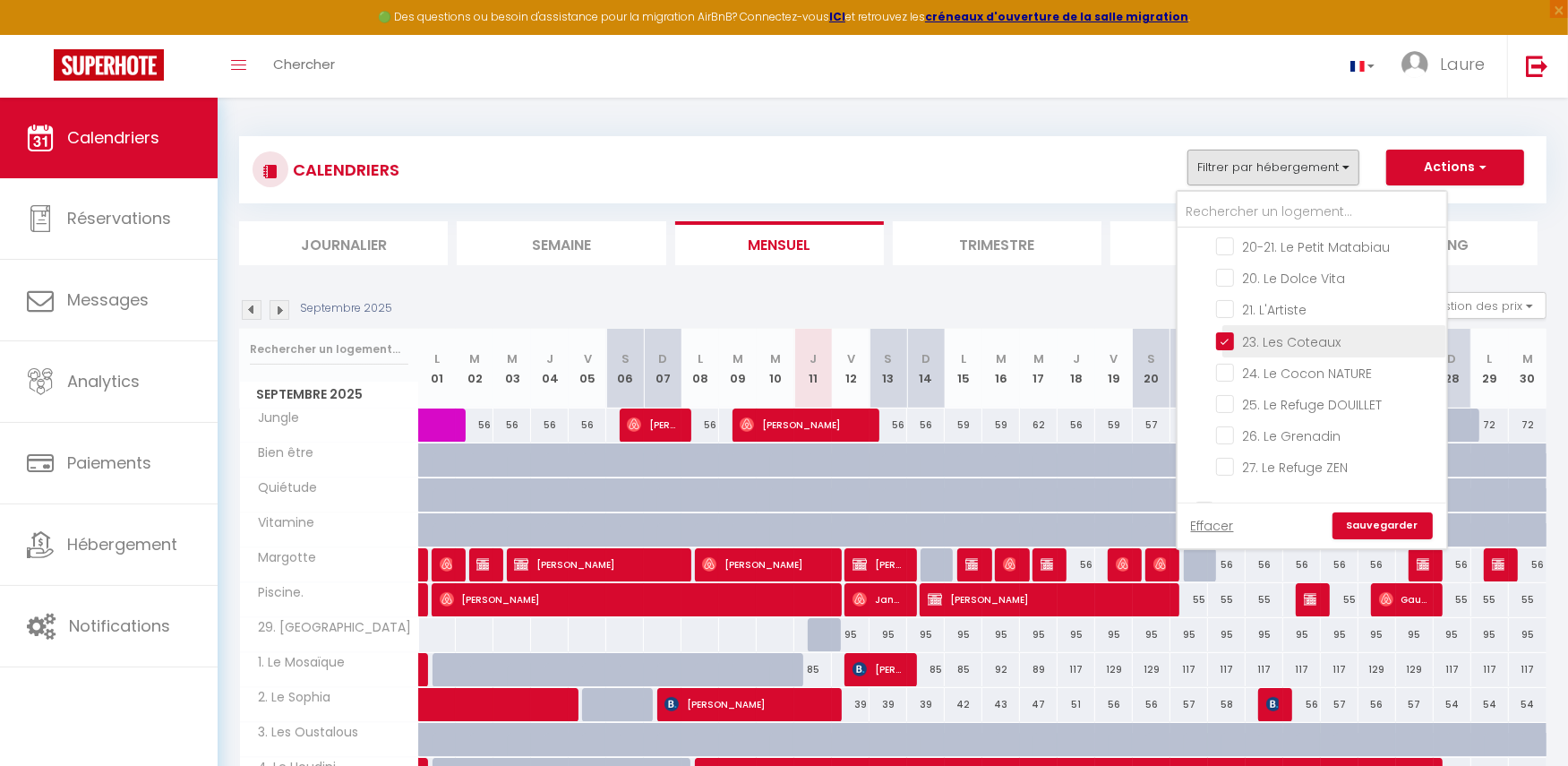
checkbox input "false"
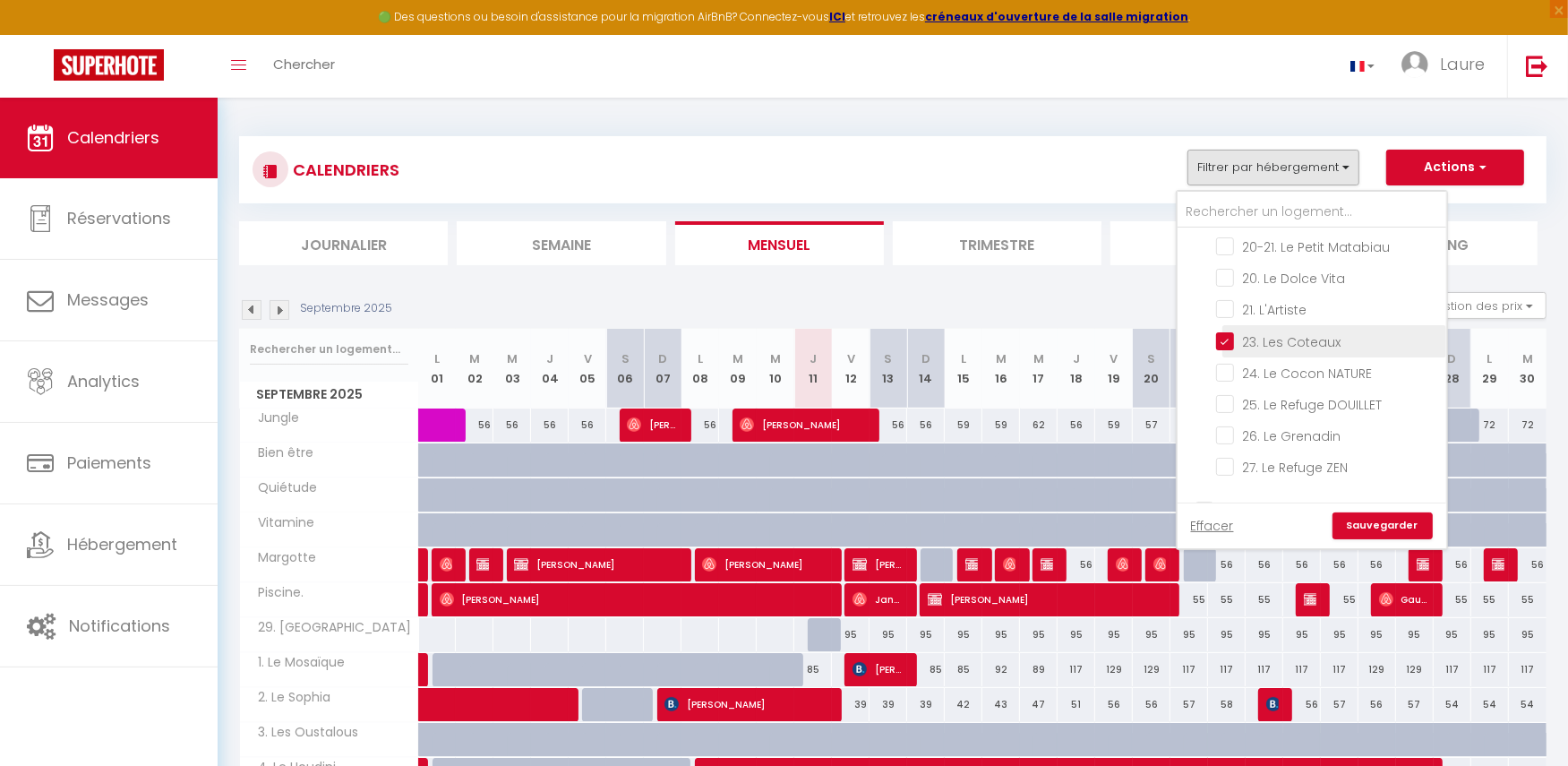
checkbox input "false"
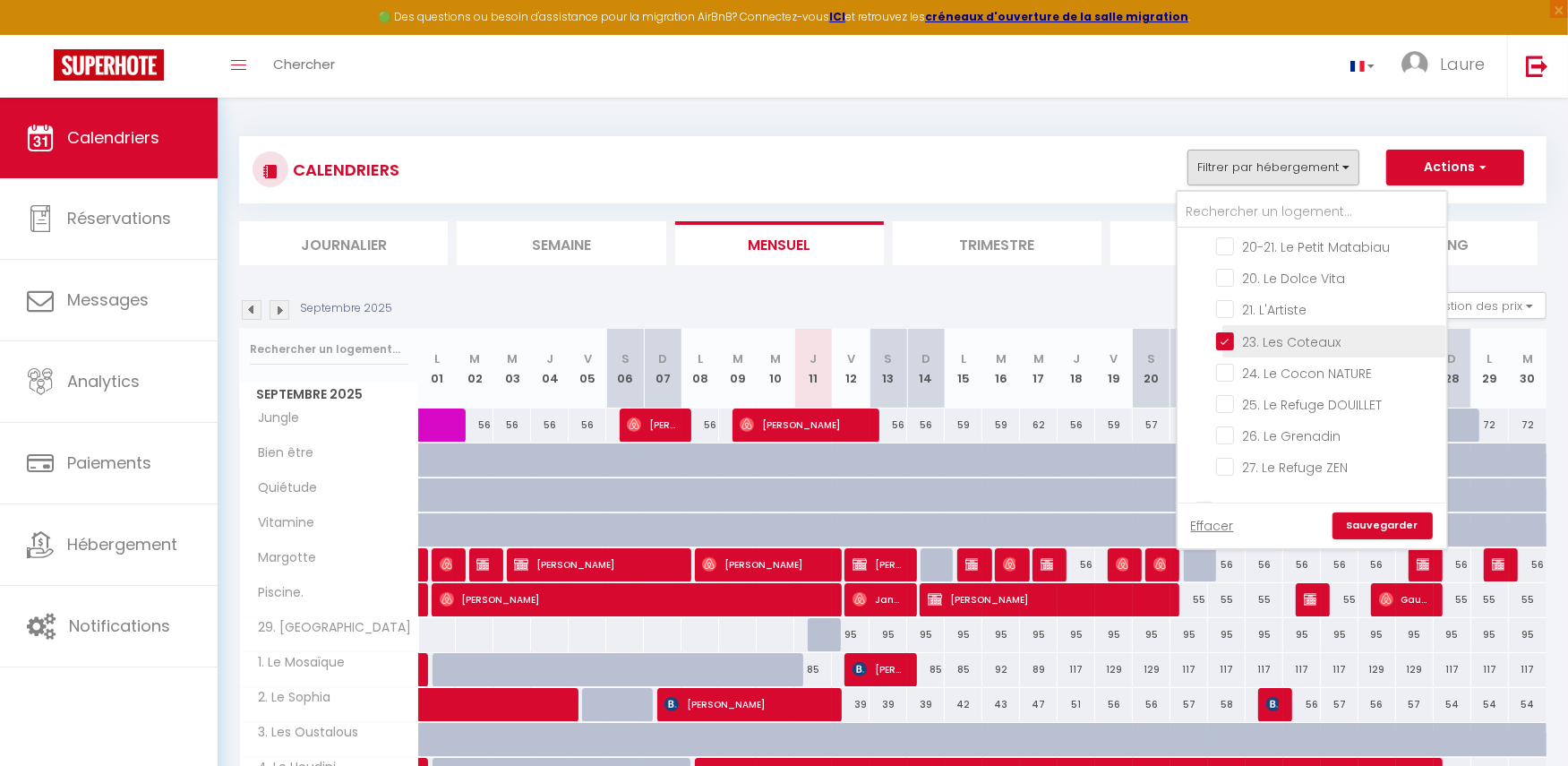
checkbox input "false"
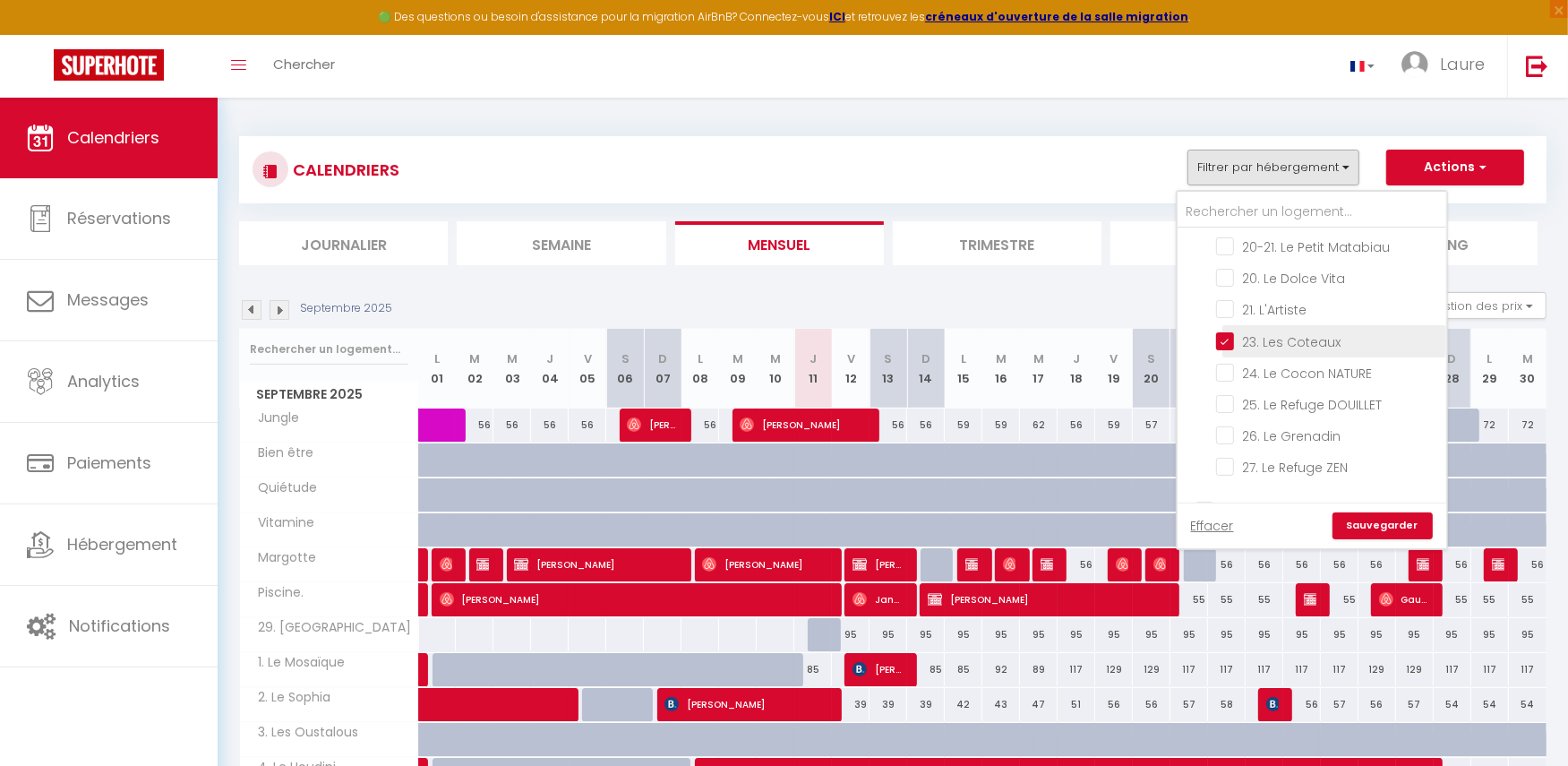
checkbox input "false"
click at [1230, 457] on input "27. Le Refuge ZEN" at bounding box center [1327, 465] width 223 height 18
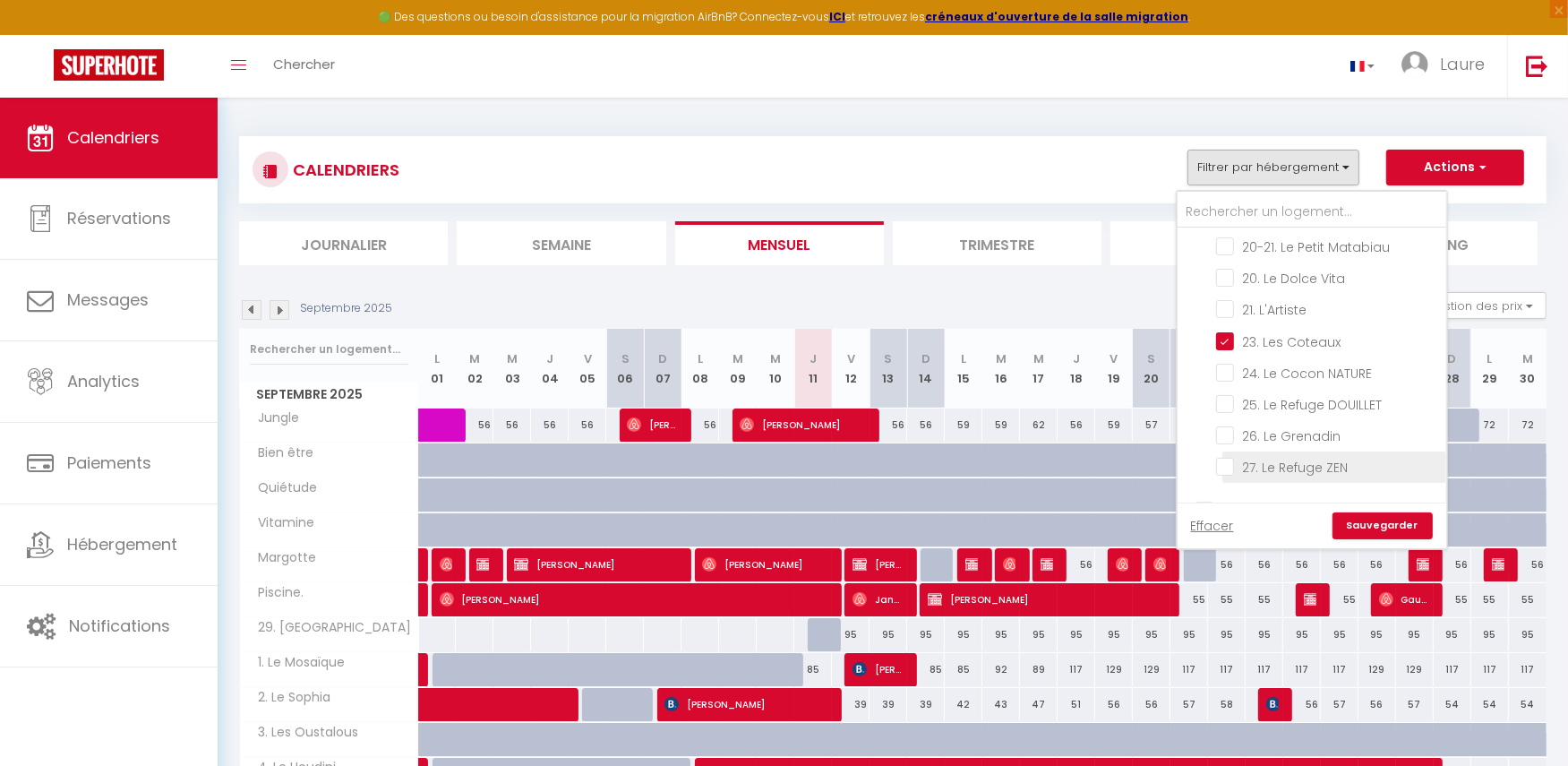
checkbox input "true"
checkbox input "false"
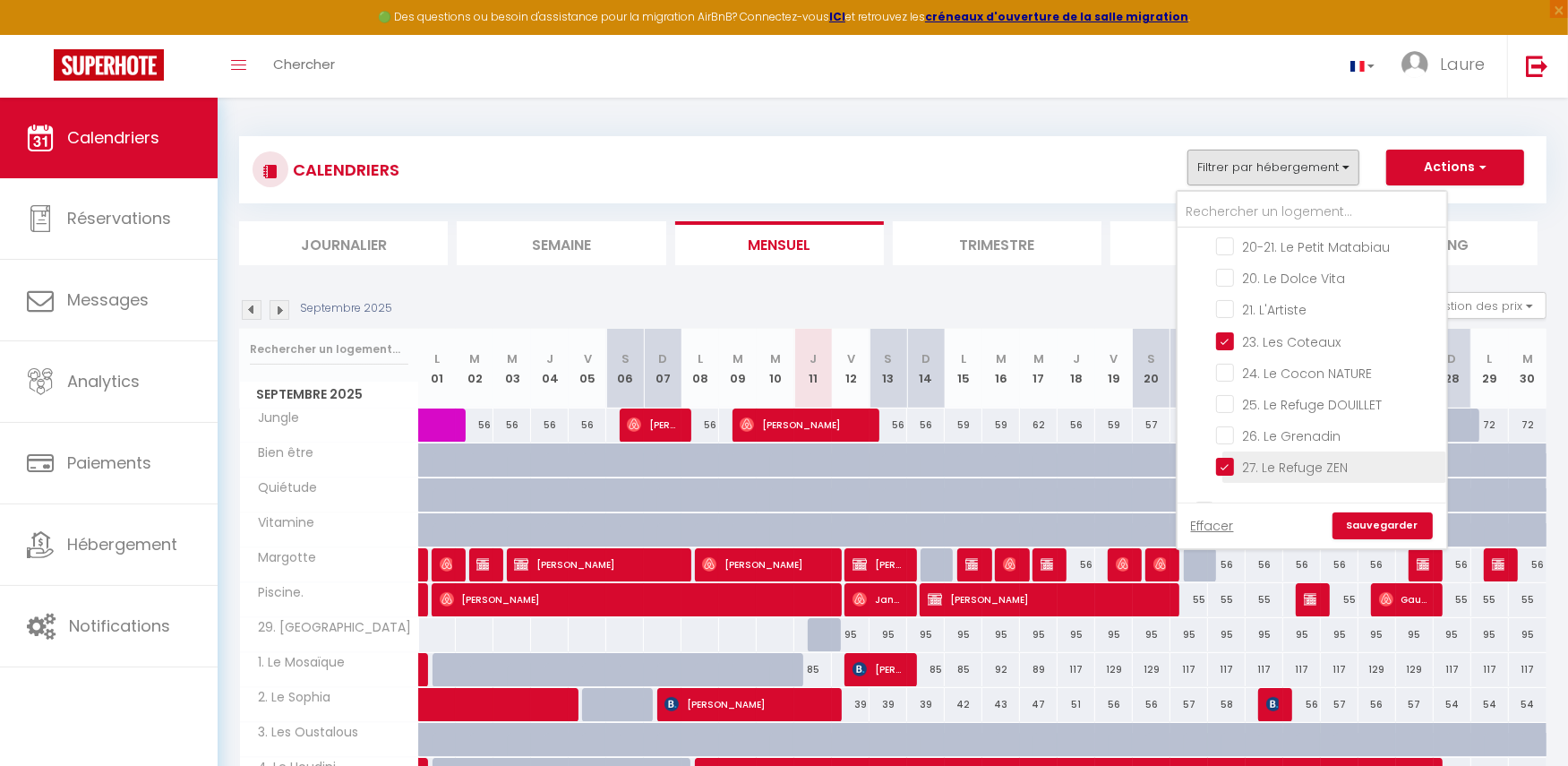
checkbox input "false"
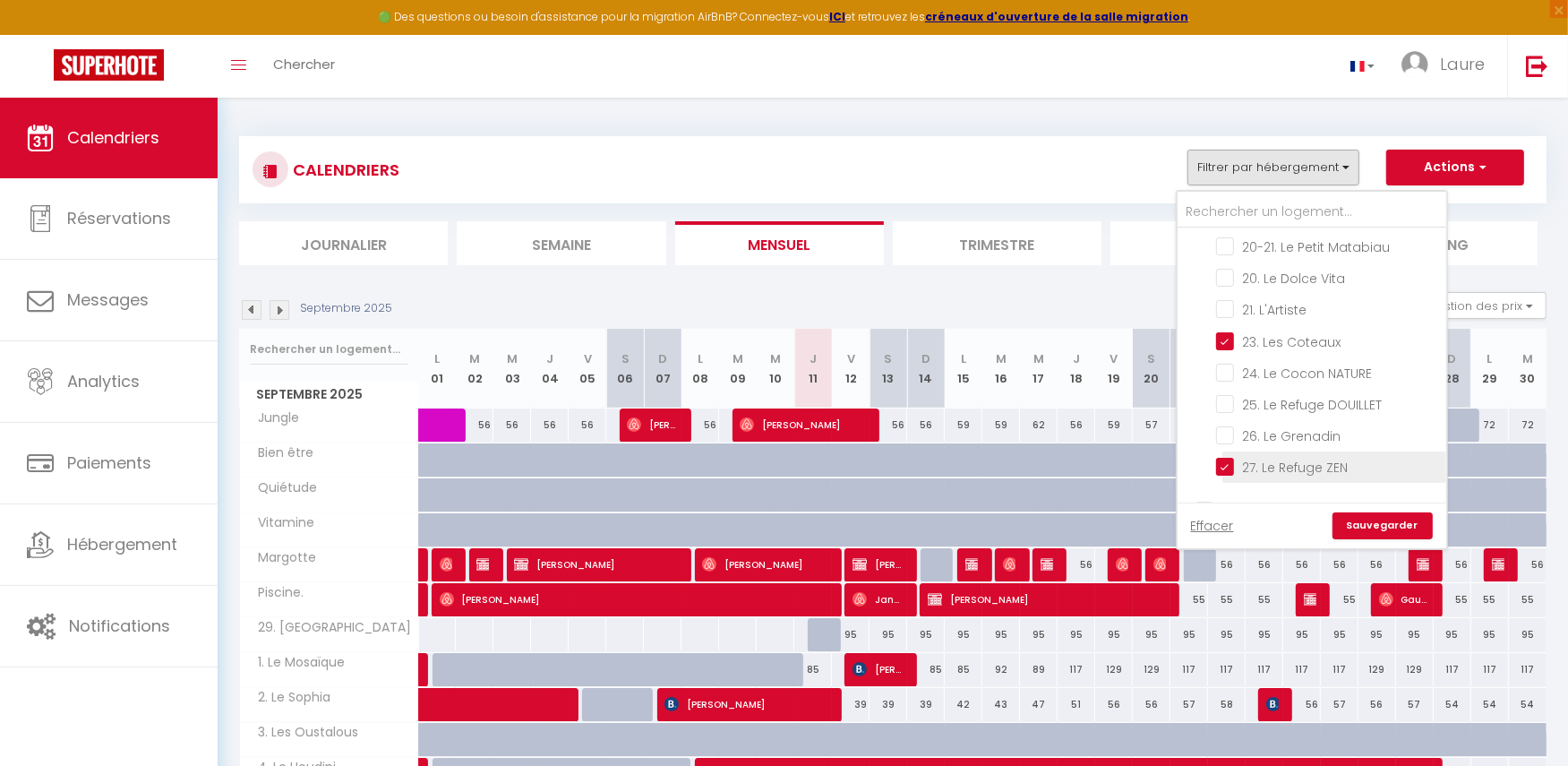
checkbox input "false"
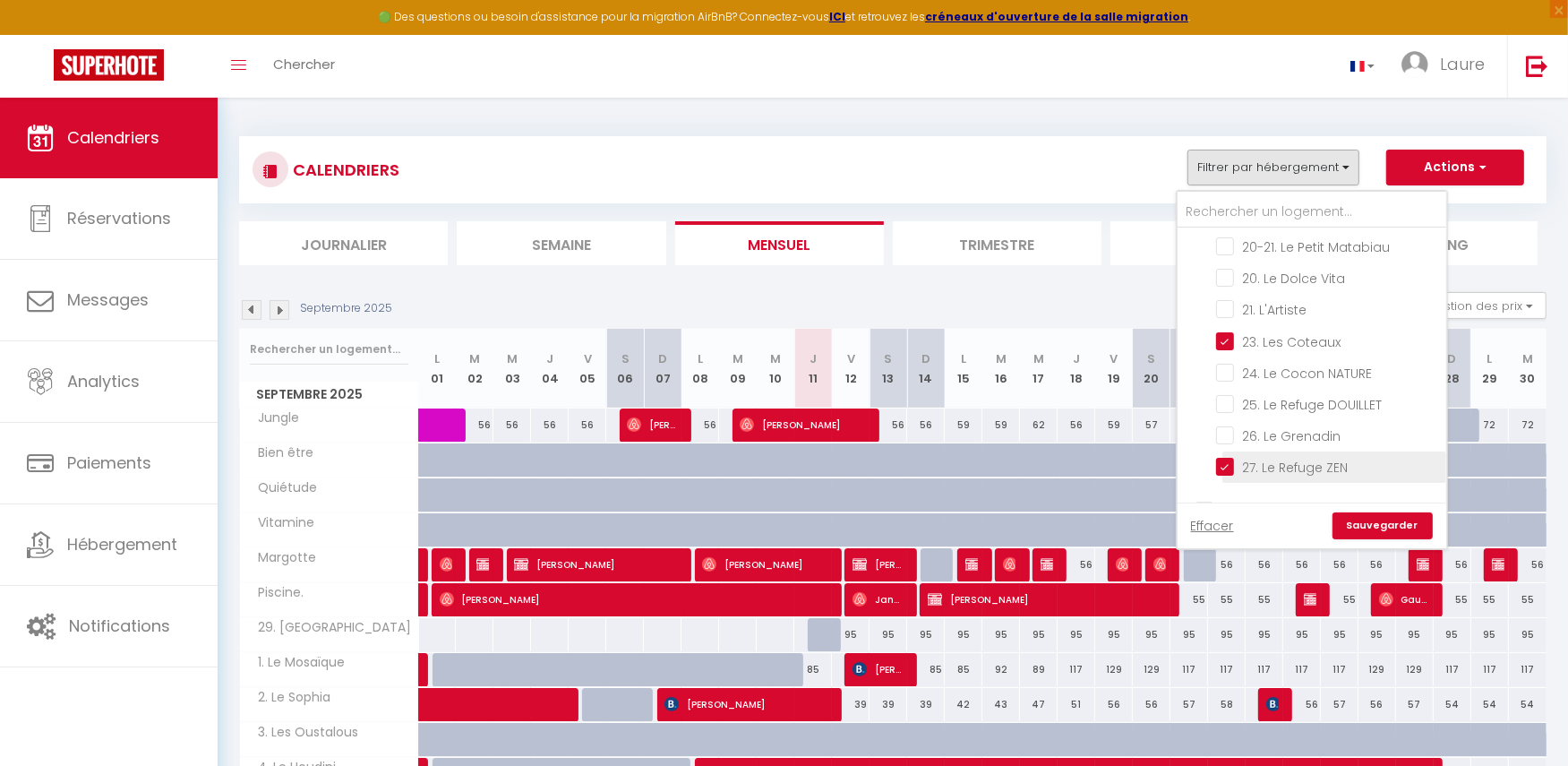
checkbox input "false"
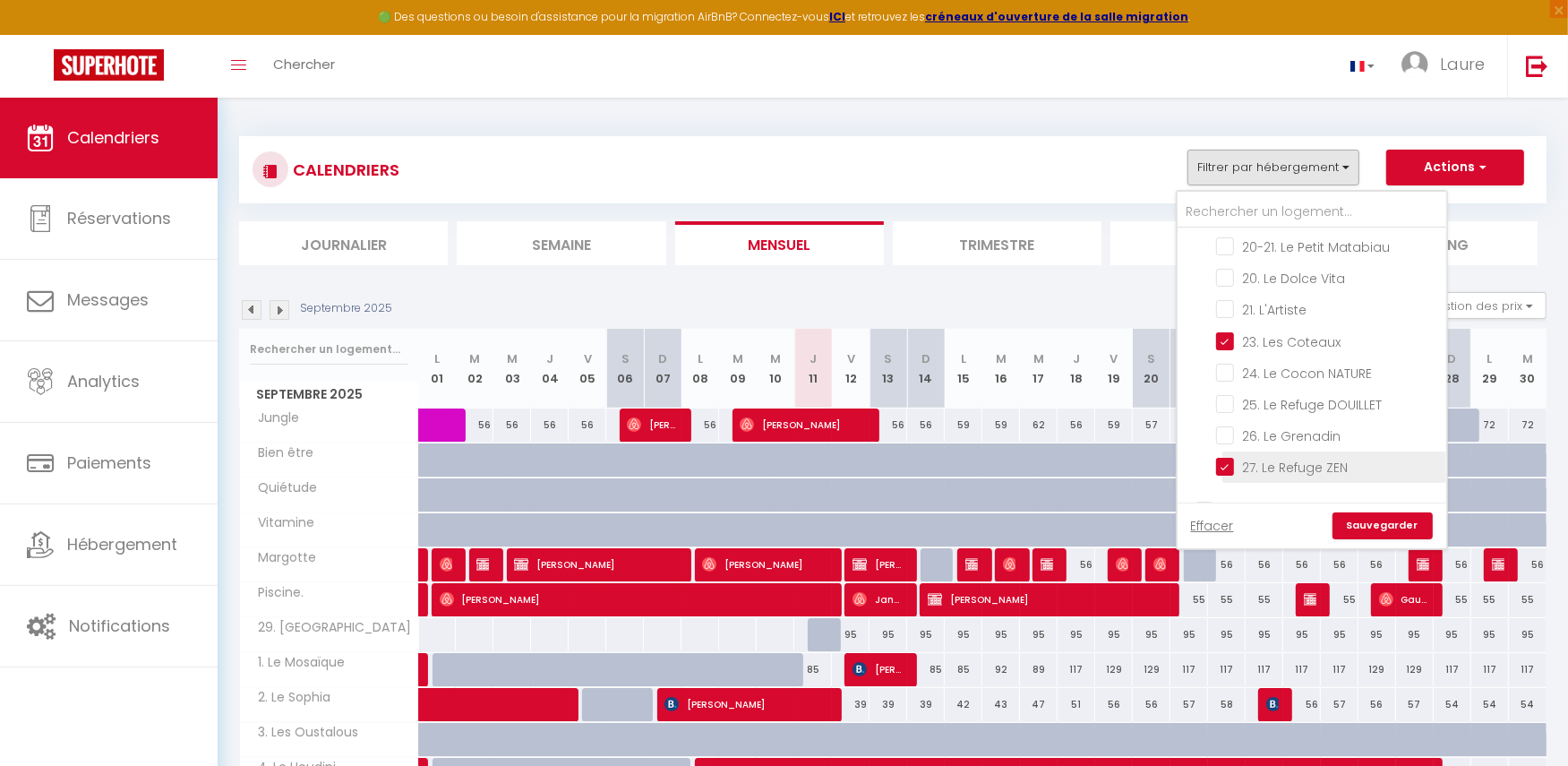
checkbox input "false"
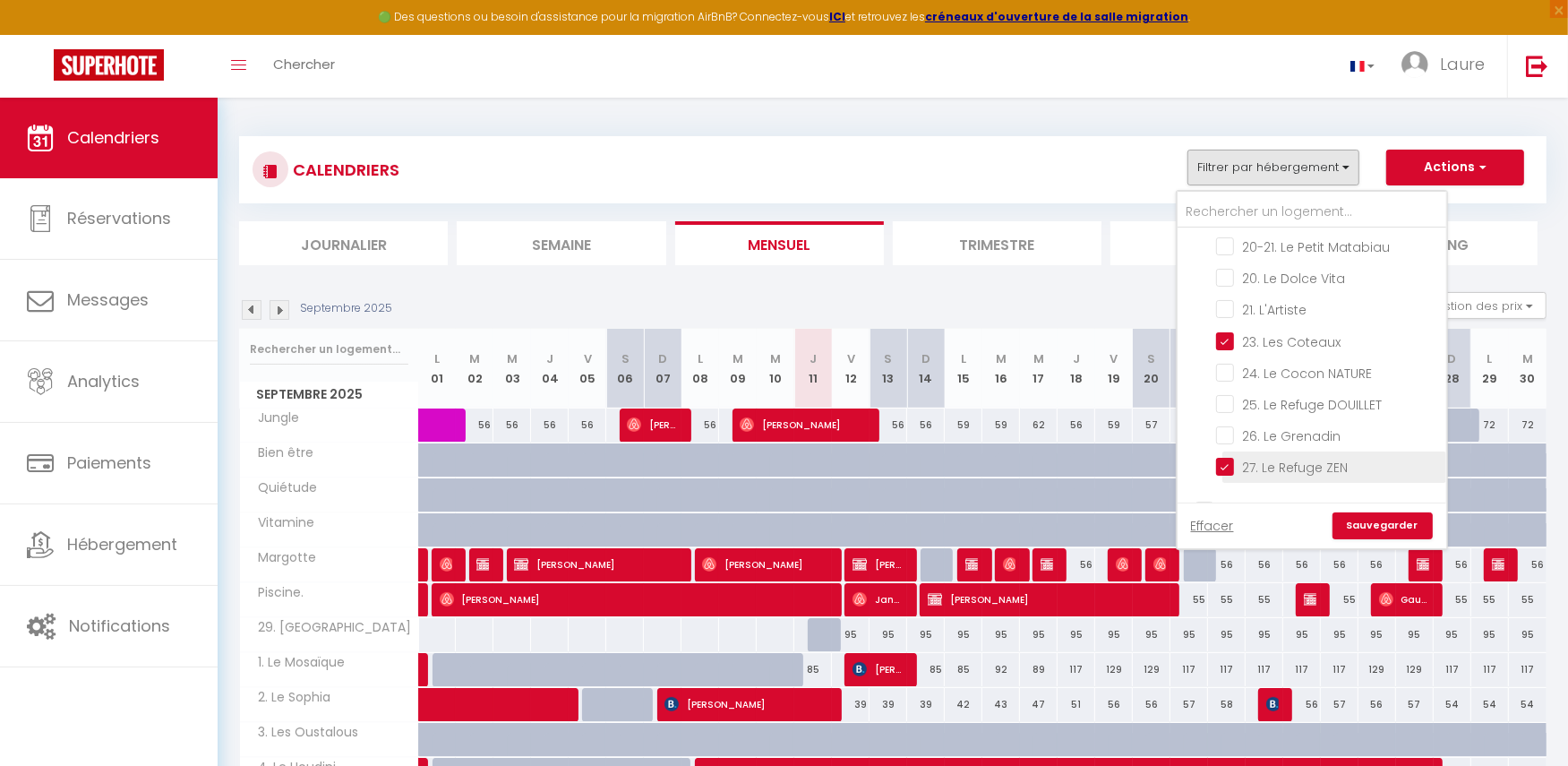
checkbox input "false"
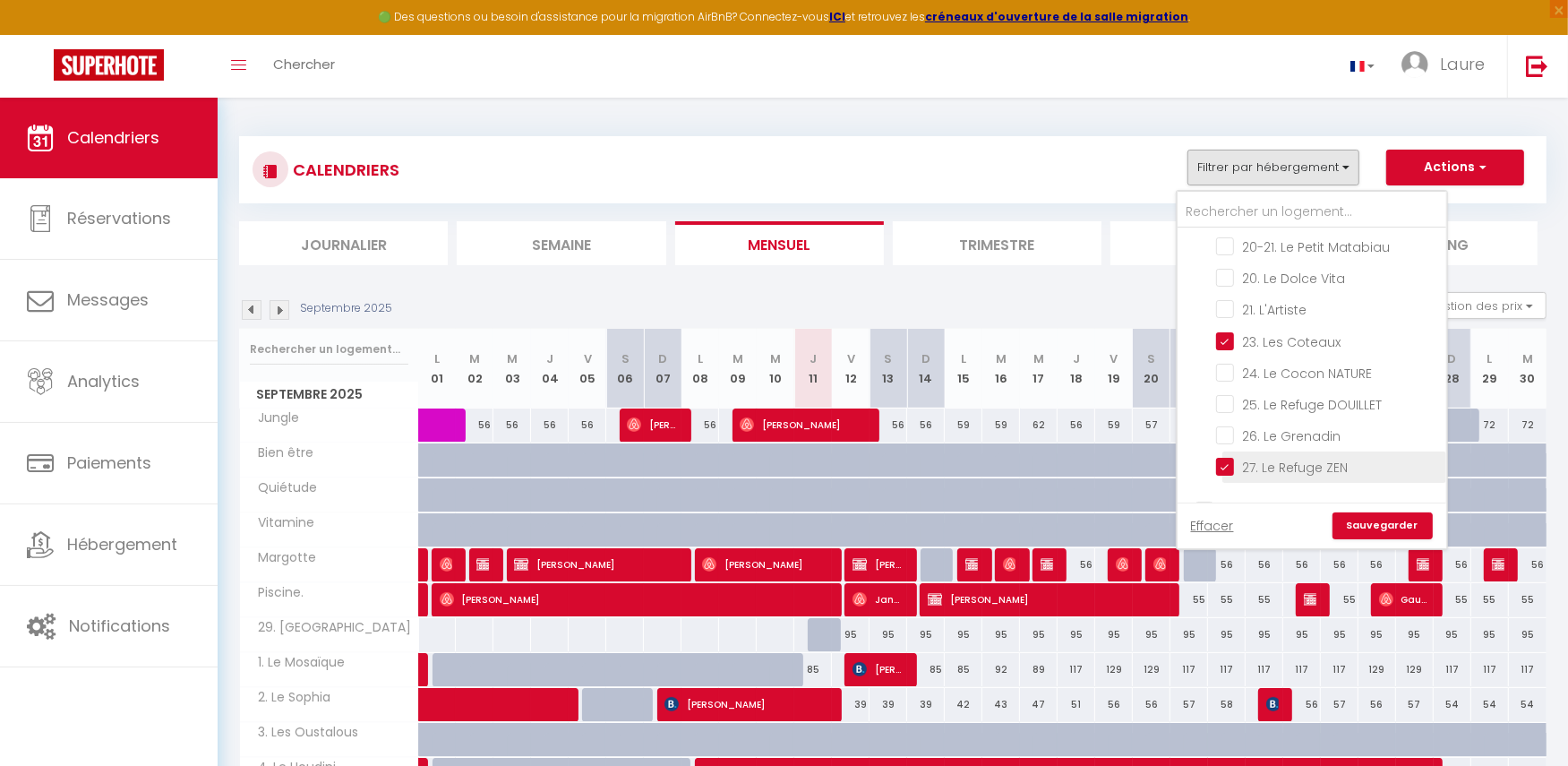
checkbox input "false"
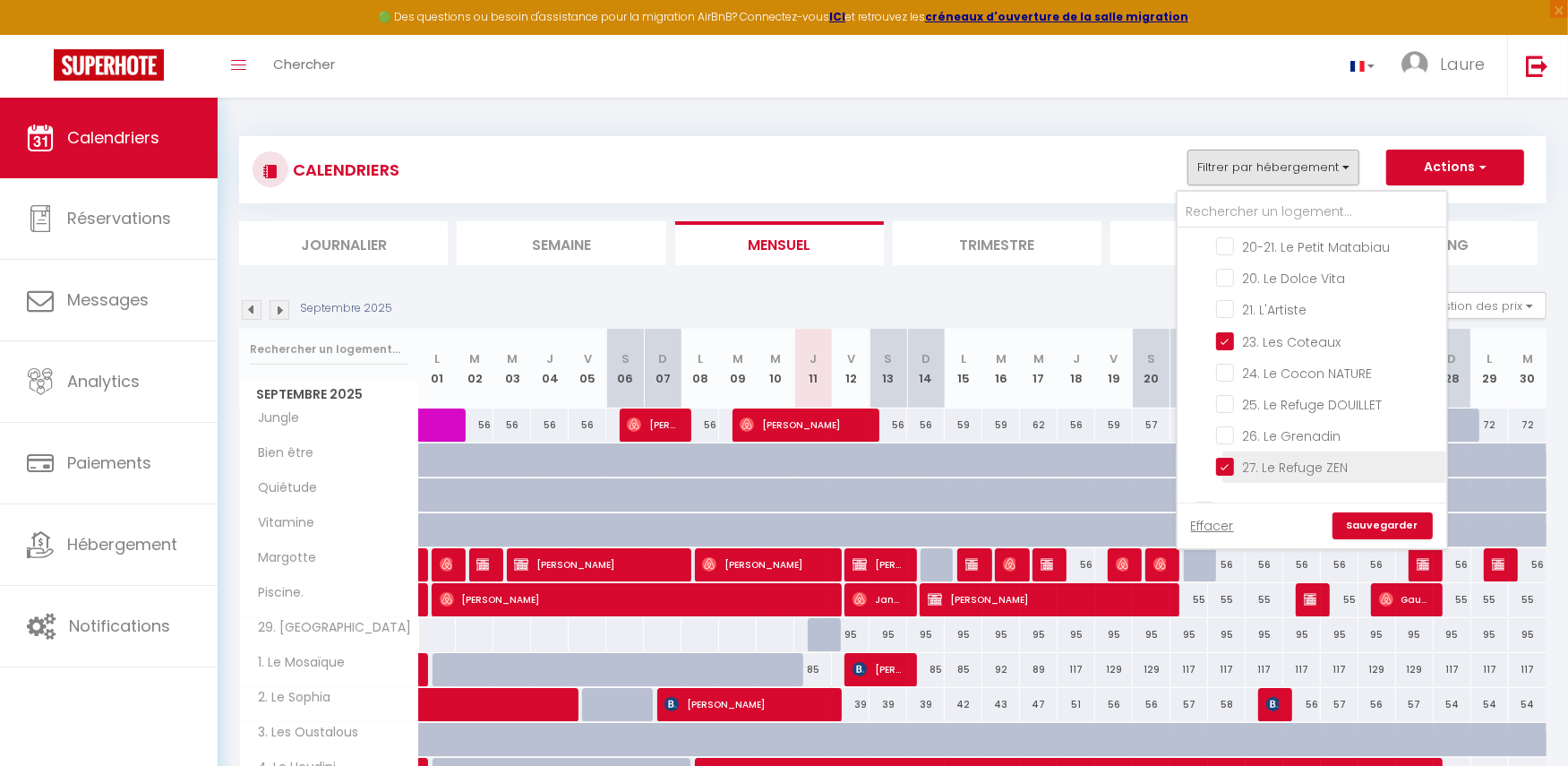
checkbox input "false"
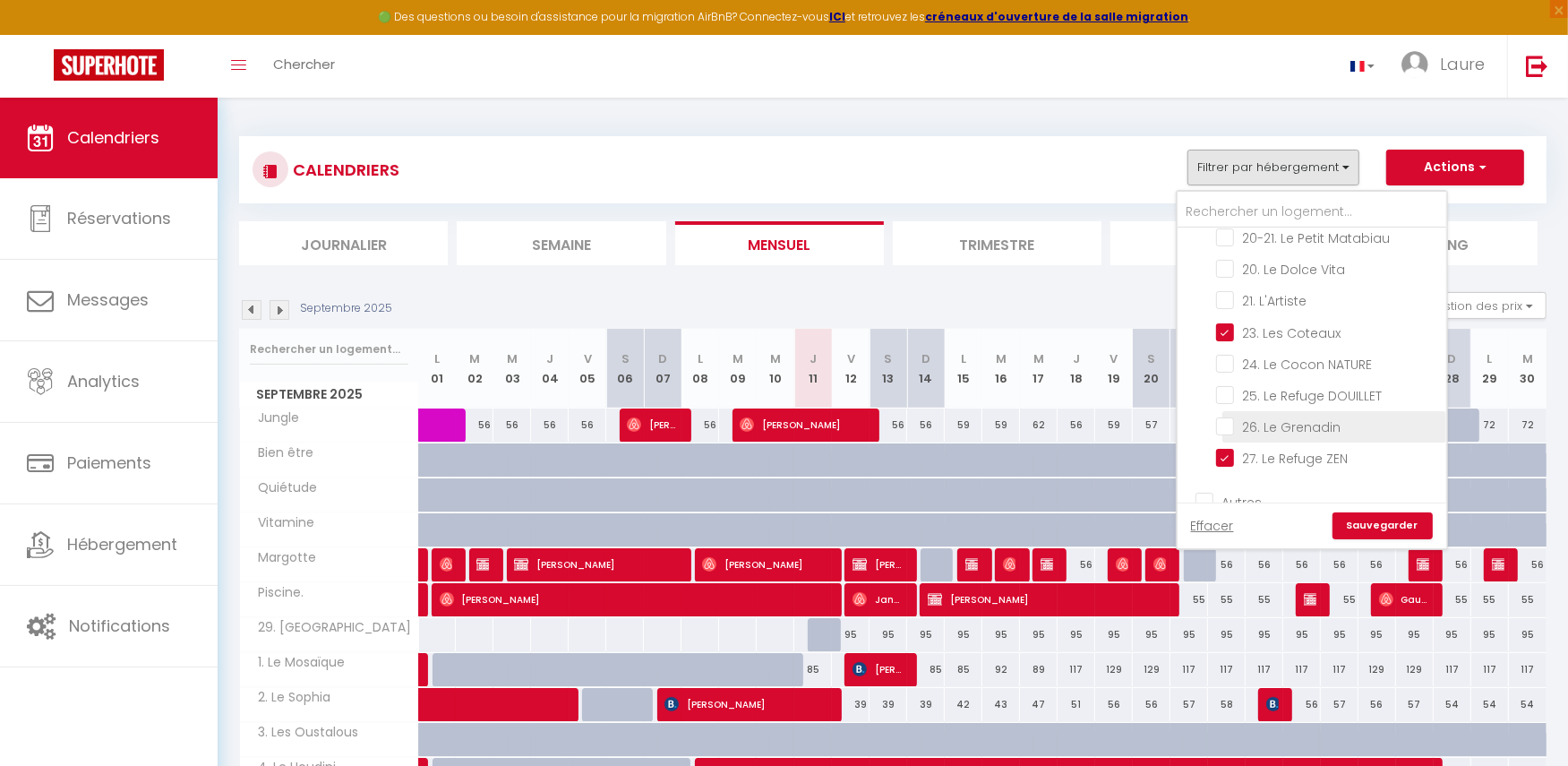
scroll to position [793, 0]
click at [1370, 528] on link "Sauvegarder" at bounding box center [1383, 526] width 101 height 27
